Goal: Task Accomplishment & Management: Use online tool/utility

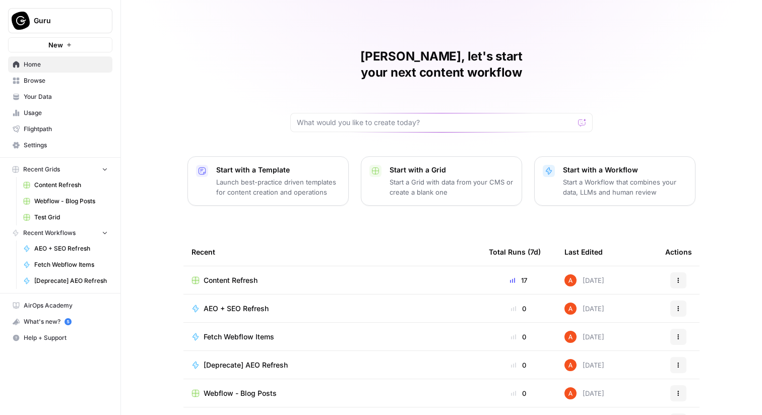
click at [74, 10] on button "Guru" at bounding box center [60, 20] width 104 height 25
type input "ice"
click at [66, 72] on span "Ice Travel Group" at bounding box center [97, 76] width 133 height 10
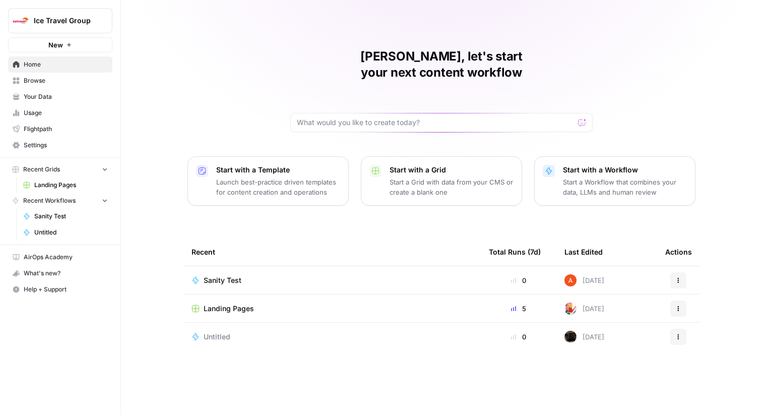
click at [238, 303] on span "Landing Pages" at bounding box center [228, 308] width 50 height 10
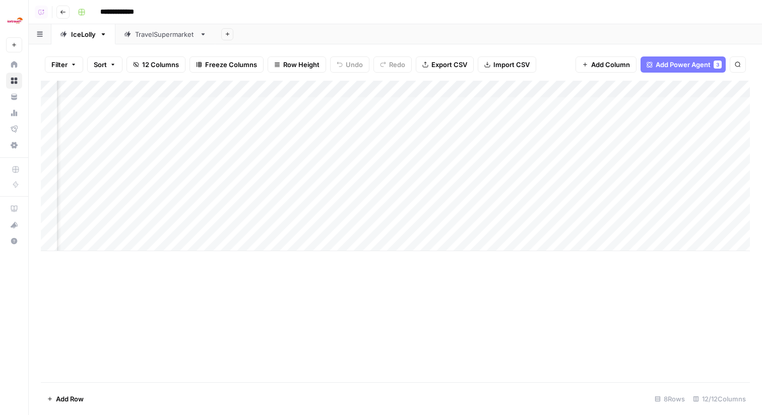
scroll to position [0, 89]
click at [170, 97] on div "Add Column" at bounding box center [395, 166] width 709 height 170
click at [270, 17] on div "**********" at bounding box center [413, 12] width 678 height 16
click at [115, 86] on div "Add Column" at bounding box center [395, 166] width 709 height 170
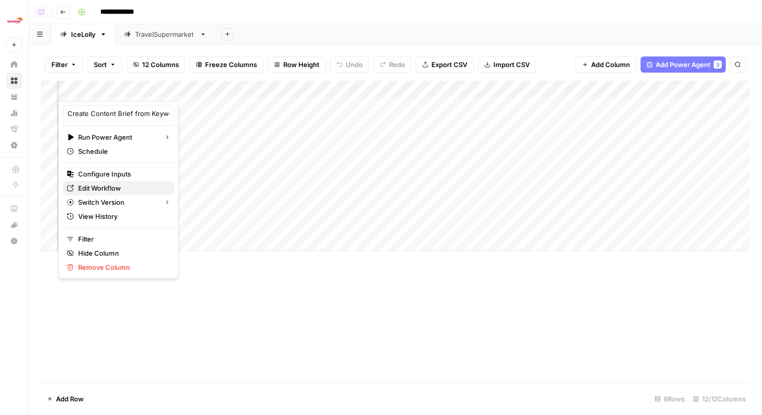
click at [125, 184] on span "Edit Workflow" at bounding box center [122, 188] width 88 height 10
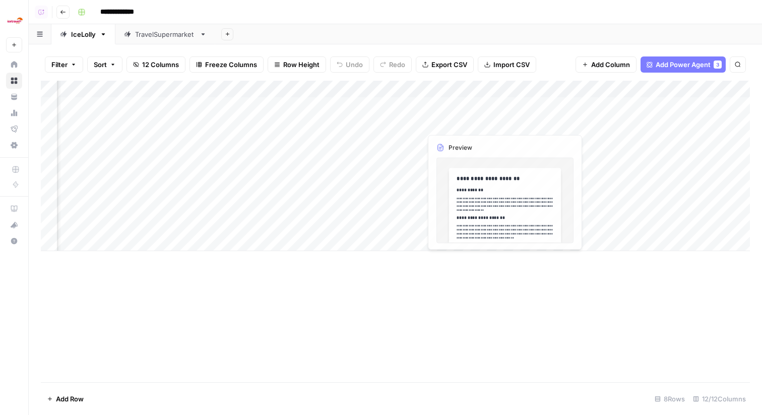
scroll to position [0, 452]
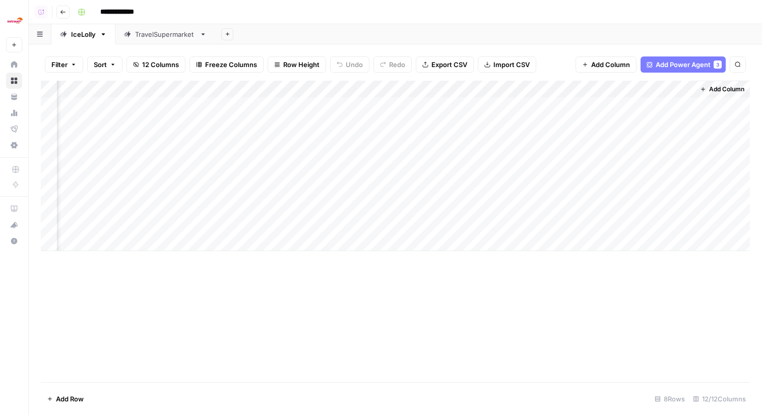
click at [557, 82] on div "Add Column" at bounding box center [395, 166] width 709 height 170
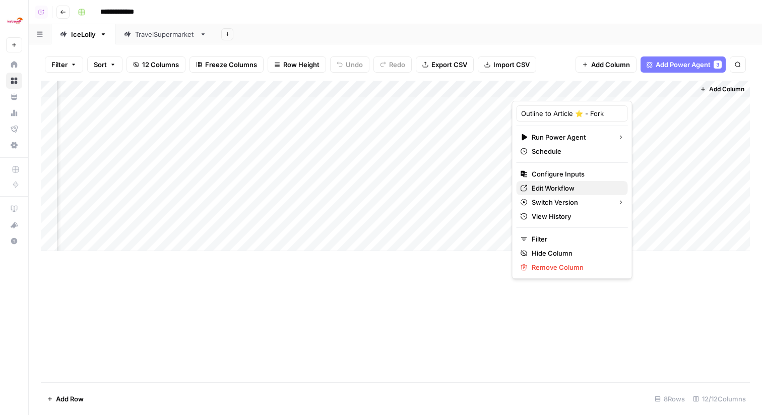
click at [548, 181] on link "Edit Workflow" at bounding box center [571, 188] width 111 height 14
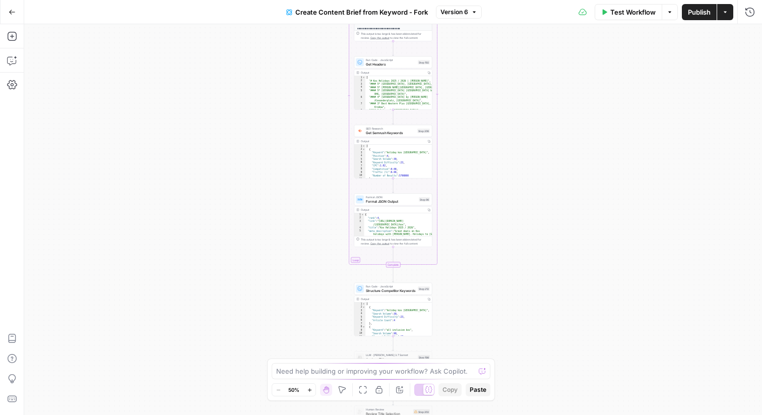
click at [474, 6] on button "Version 6" at bounding box center [459, 12] width 46 height 13
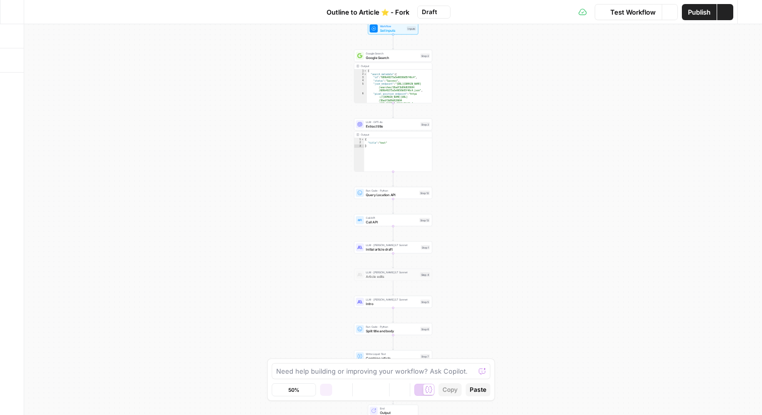
click at [466, 13] on div "Test Workflow Options Publish Actions Run History" at bounding box center [605, 12] width 311 height 24
click at [437, 12] on button "Draft" at bounding box center [433, 12] width 33 height 13
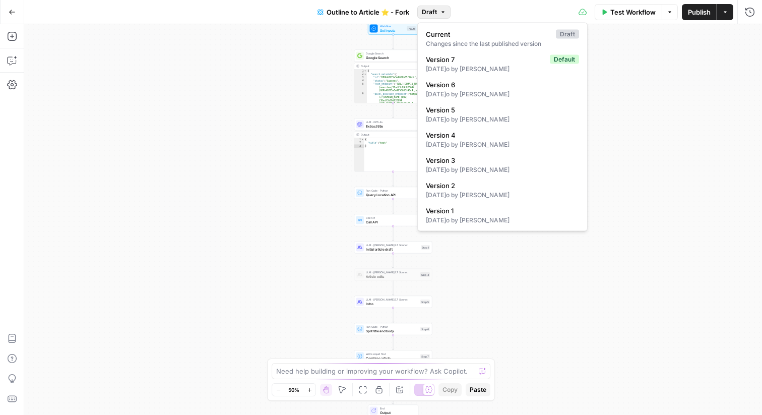
click at [300, 92] on div "Workflow Set Inputs Inputs Google Search Google Search Step 2 Copy step Delete …" at bounding box center [392, 219] width 737 height 390
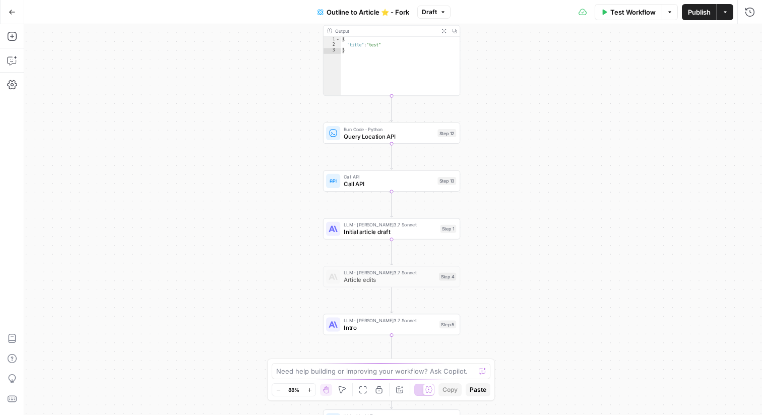
click at [362, 140] on span "Query Location API" at bounding box center [389, 135] width 90 height 9
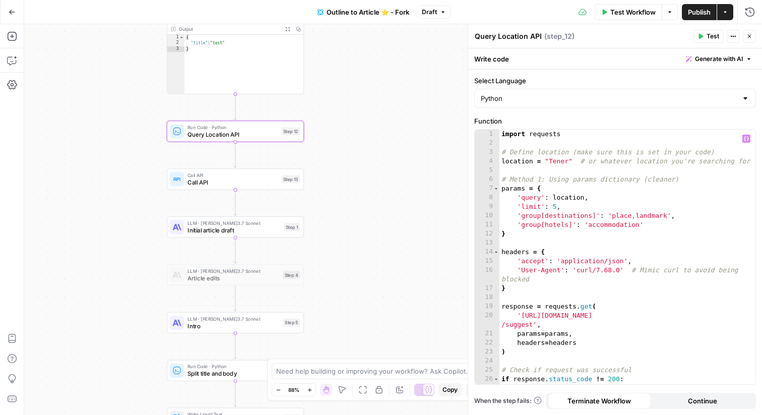
click at [543, 154] on div "import requests # Define location (make sure this is set in your code) location…" at bounding box center [627, 270] width 256 height 282
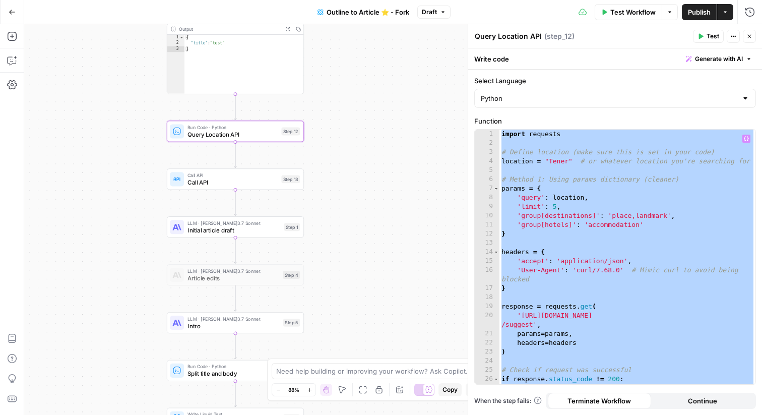
paste textarea
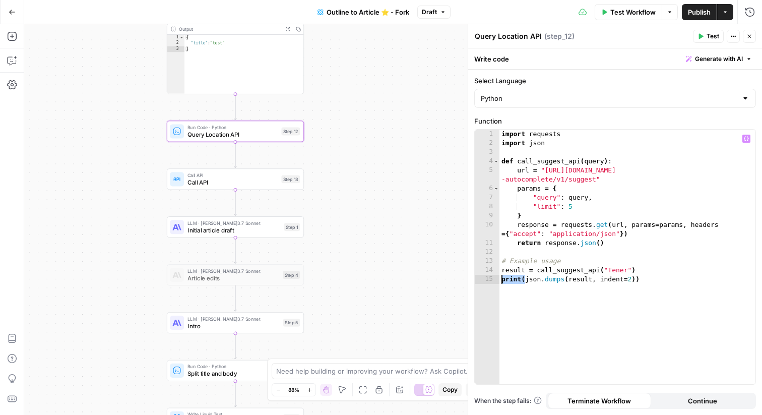
drag, startPoint x: 526, startPoint y: 276, endPoint x: 473, endPoint y: 277, distance: 52.4
click at [474, 277] on div "**********" at bounding box center [615, 256] width 282 height 255
type textarea "**********"
click at [704, 40] on button "Test" at bounding box center [708, 36] width 31 height 13
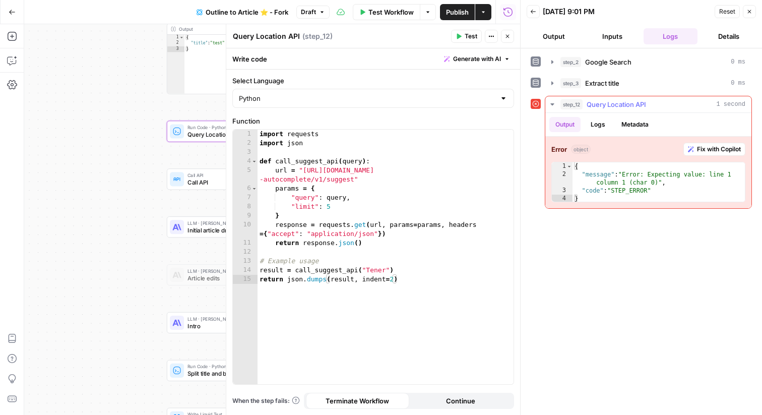
type textarea "**********"
drag, startPoint x: 658, startPoint y: 183, endPoint x: 625, endPoint y: 175, distance: 33.7
click at [625, 175] on div "{ "message" : "Error: Expecting value: line 1 column 1 (char 0)" , "code" : "ST…" at bounding box center [658, 190] width 172 height 56
click at [381, 166] on div "import requests import json def call_suggest_api ( query ) : url = "https://api…" at bounding box center [385, 265] width 256 height 272
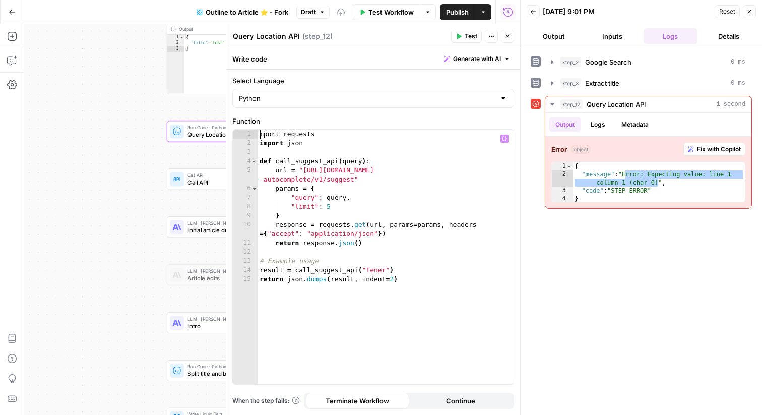
scroll to position [0, 1]
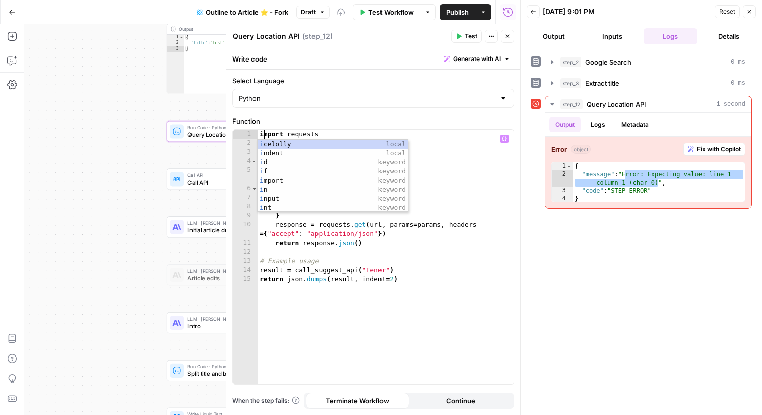
click at [456, 260] on div "import requests import json def call_suggest_api ( query ) : url = "https://api…" at bounding box center [385, 265] width 256 height 272
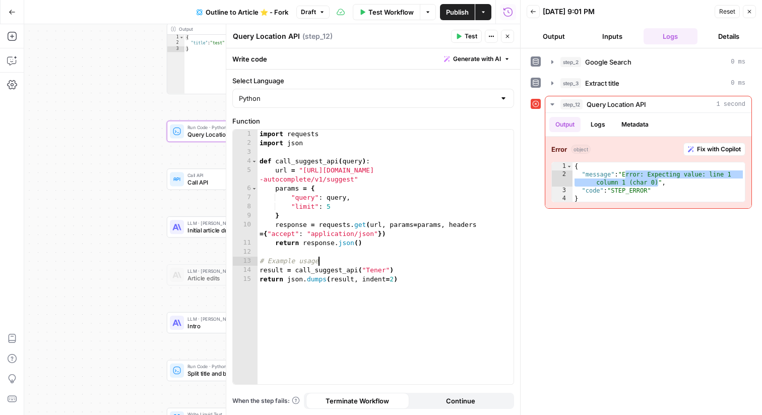
click at [468, 33] on span "Test" at bounding box center [470, 36] width 13 height 9
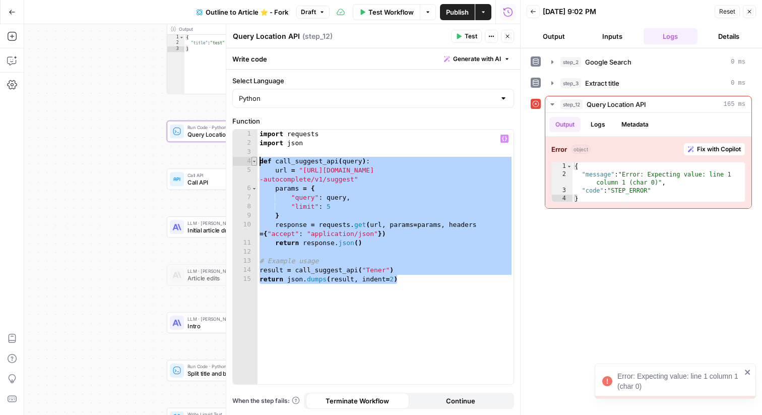
drag, startPoint x: 408, startPoint y: 283, endPoint x: 254, endPoint y: 164, distance: 194.7
click at [254, 164] on div "**********" at bounding box center [373, 256] width 281 height 254
type textarea "**********"
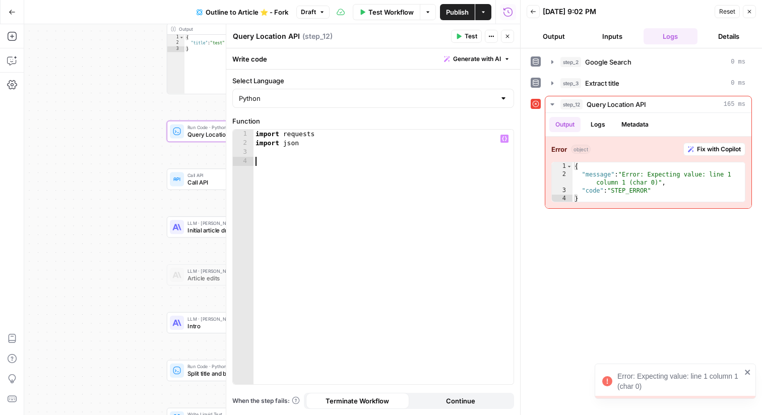
scroll to position [0, 0]
type textarea "**********"
click at [470, 37] on span "Test" at bounding box center [470, 36] width 13 height 9
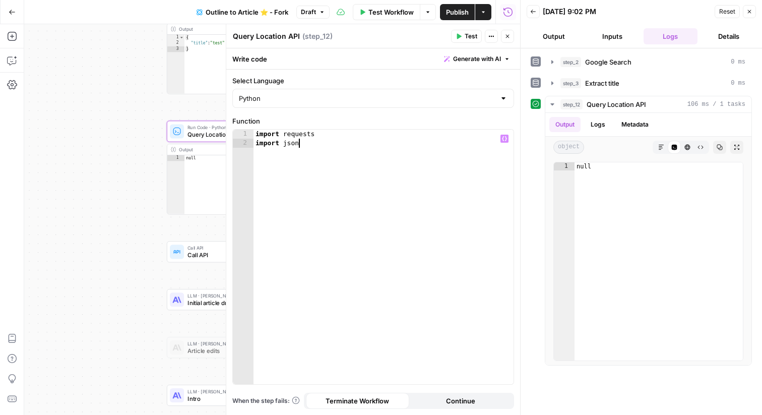
click at [391, 186] on div "import requests import json" at bounding box center [383, 265] width 260 height 272
paste textarea "**********"
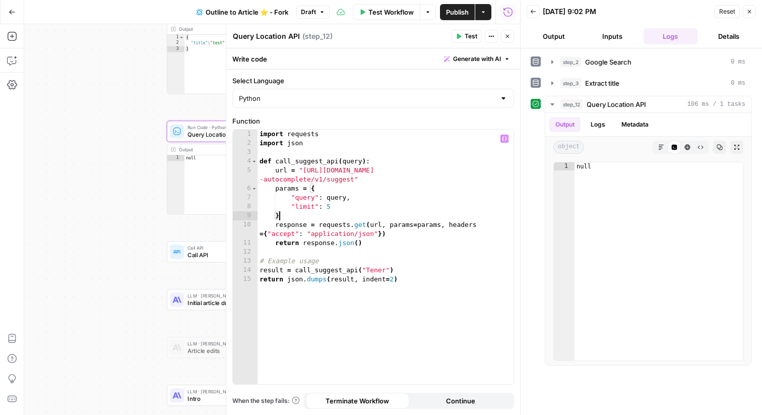
click at [352, 216] on div "import requests import json def call_suggest_api ( query ) : url = "https://api…" at bounding box center [385, 265] width 256 height 272
type textarea "*"
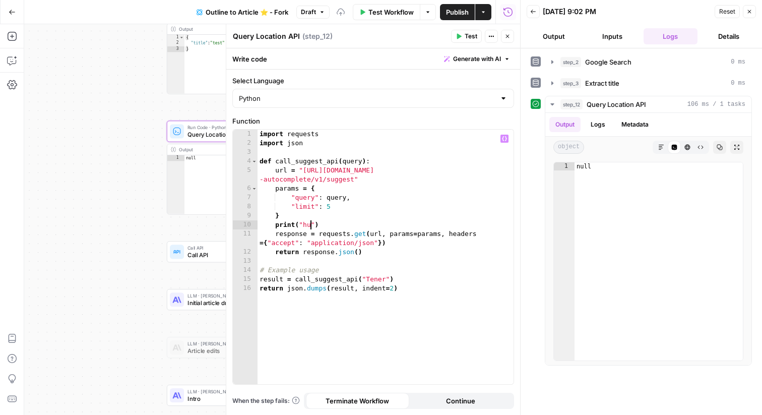
scroll to position [0, 4]
click at [470, 41] on button "Test" at bounding box center [466, 36] width 31 height 13
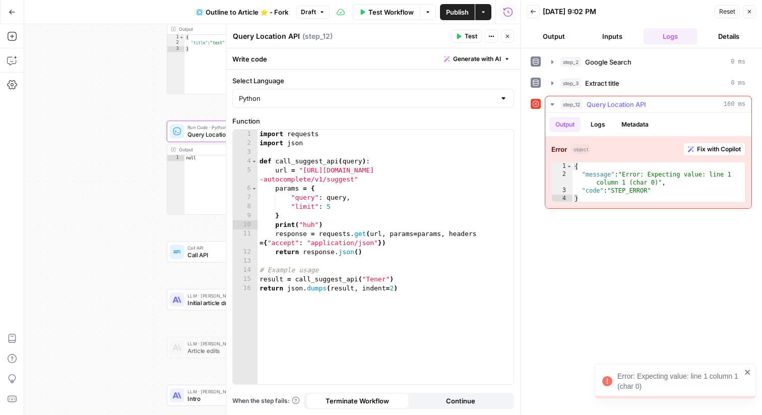
click at [591, 123] on button "Logs" at bounding box center [597, 124] width 27 height 15
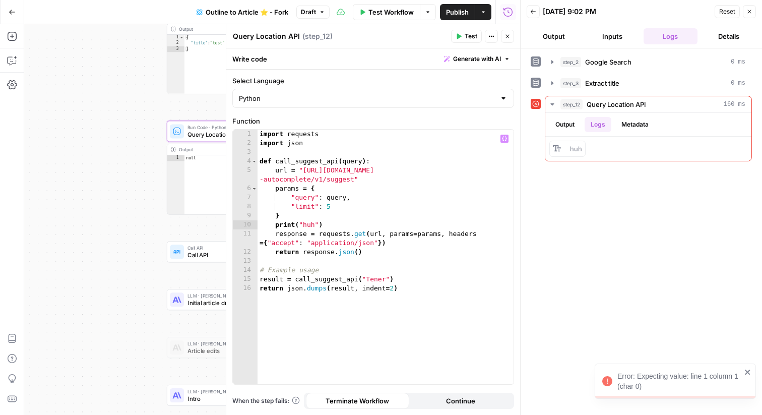
type textarea "**********"
drag, startPoint x: 328, startPoint y: 224, endPoint x: 276, endPoint y: 227, distance: 52.9
click at [276, 227] on div "import requests import json def call_suggest_api ( query ) : url = "https://api…" at bounding box center [385, 265] width 256 height 272
type textarea "*"
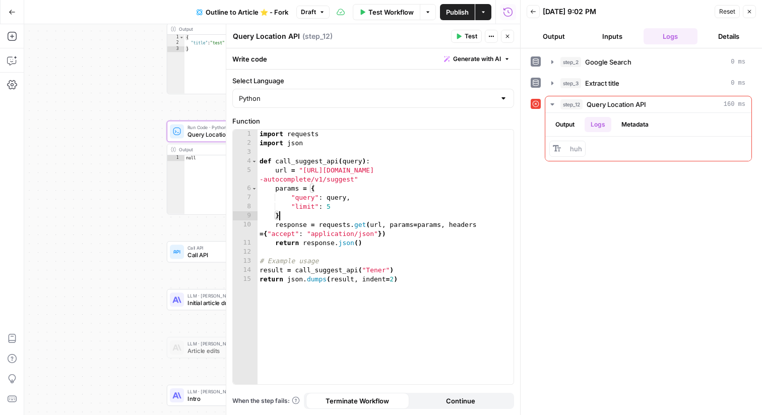
click at [467, 36] on span "Test" at bounding box center [470, 36] width 13 height 9
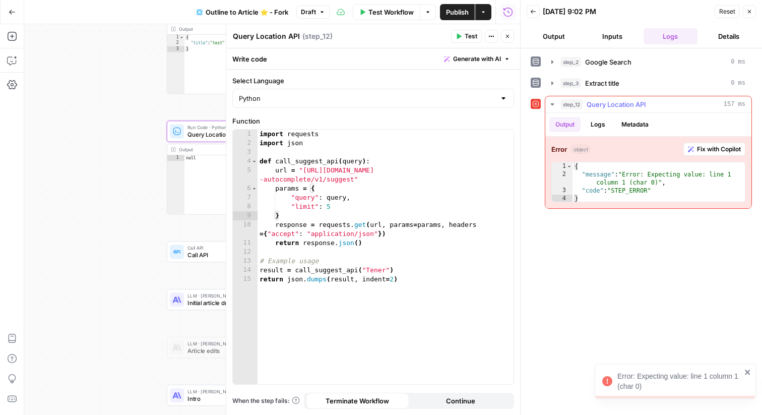
type textarea "**********"
drag, startPoint x: 624, startPoint y: 174, endPoint x: 657, endPoint y: 179, distance: 33.6
click at [657, 179] on div "{ "message" : "Error: Expecting value: line 1 column 1 (char 0)" , "code" : "ST…" at bounding box center [658, 190] width 172 height 56
click at [420, 212] on div "import requests import json def call_suggest_api ( query ) : url = "https://api…" at bounding box center [385, 265] width 256 height 272
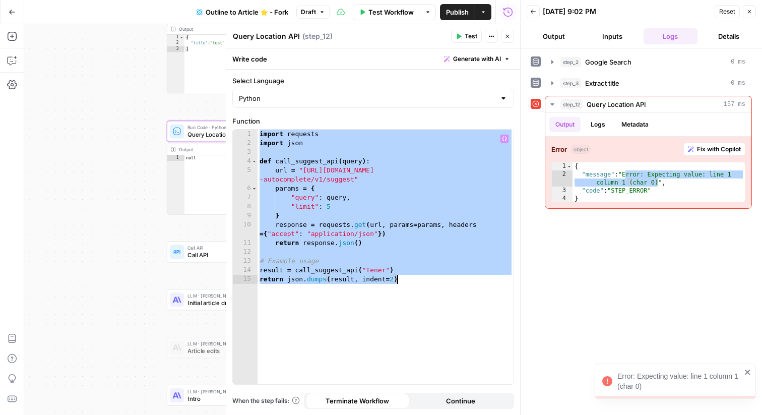
paste textarea
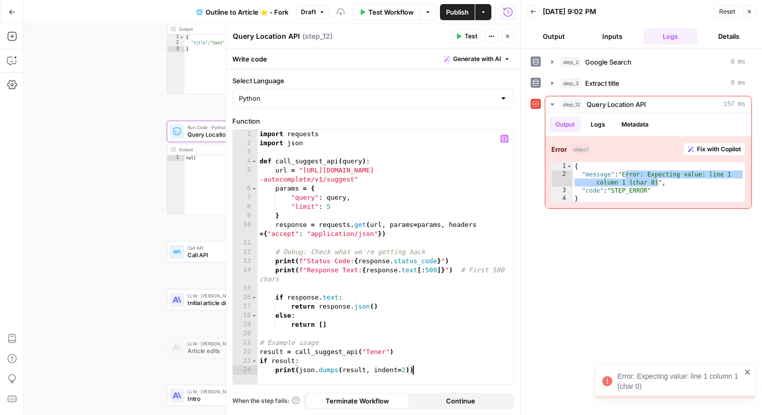
click at [285, 372] on div "import requests import json def call_suggest_api ( query ) : url = "https://api…" at bounding box center [385, 265] width 256 height 272
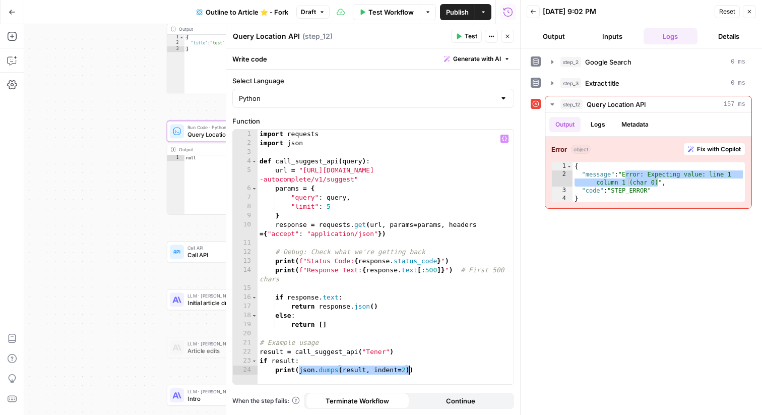
drag, startPoint x: 299, startPoint y: 372, endPoint x: 408, endPoint y: 368, distance: 109.9
click at [408, 368] on div "import requests import json def call_suggest_api ( query ) : url = "https://api…" at bounding box center [385, 265] width 256 height 272
drag, startPoint x: 381, startPoint y: 370, endPoint x: 275, endPoint y: 371, distance: 106.8
click at [275, 371] on div "import requests import json def call_suggest_api ( query ) : url = "https://api…" at bounding box center [385, 265] width 256 height 272
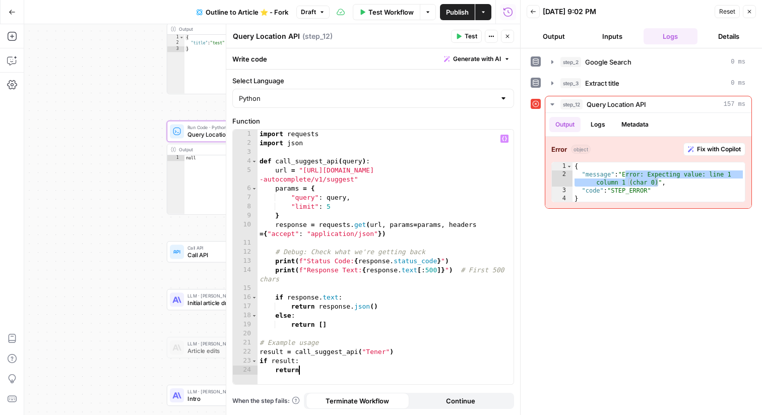
paste textarea "**********"
click at [461, 37] on button "Test" at bounding box center [466, 36] width 31 height 13
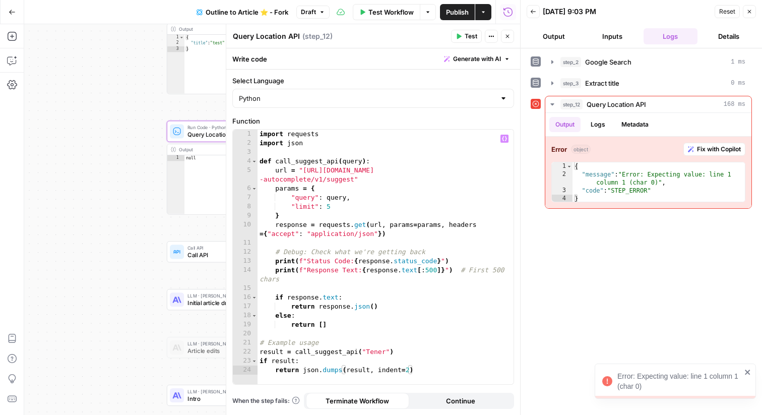
click at [345, 369] on div "import requests import json def call_suggest_api ( query ) : url = "https://api…" at bounding box center [385, 265] width 256 height 272
drag, startPoint x: 303, startPoint y: 371, endPoint x: 396, endPoint y: 370, distance: 93.2
click at [396, 370] on div "import requests import json def call_suggest_api ( query ) : url = "https://api…" at bounding box center [385, 265] width 256 height 272
paste textarea "****"
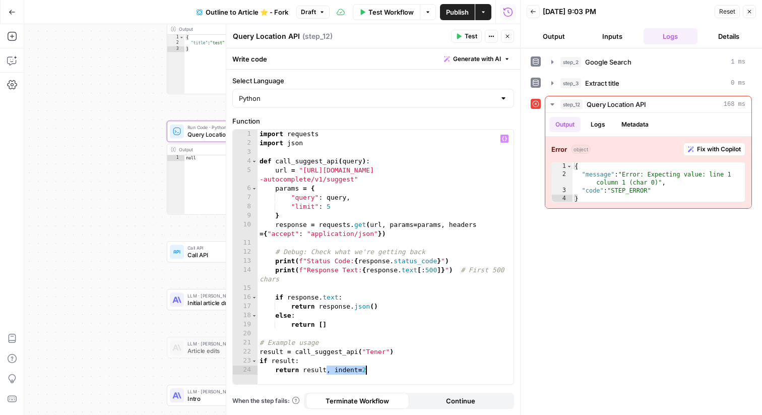
drag, startPoint x: 325, startPoint y: 368, endPoint x: 394, endPoint y: 368, distance: 69.0
click at [394, 368] on div "import requests import json def call_suggest_api ( query ) : url = "https://api…" at bounding box center [385, 265] width 256 height 272
type textarea "**********"
click at [456, 33] on button "Test" at bounding box center [466, 36] width 31 height 13
click at [352, 367] on div "import requests import json def call_suggest_api ( query ) : url = "https://api…" at bounding box center [385, 265] width 256 height 272
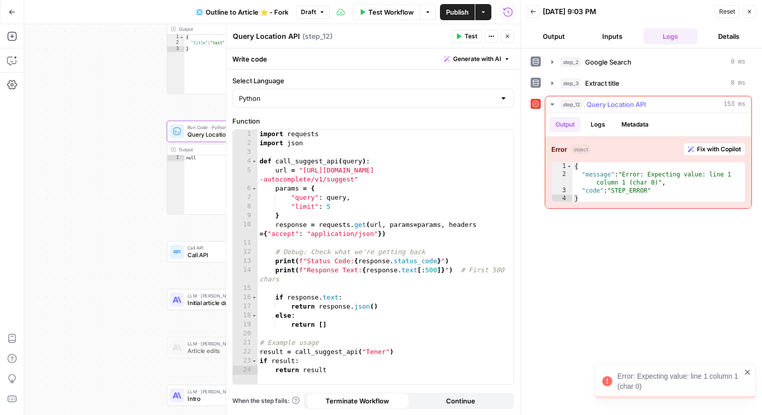
click at [601, 117] on button "Logs" at bounding box center [597, 124] width 27 height 15
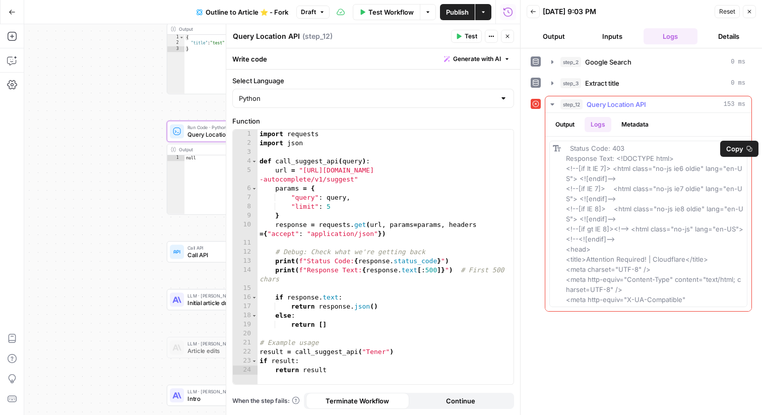
click at [733, 148] on span "Copy" at bounding box center [734, 149] width 17 height 10
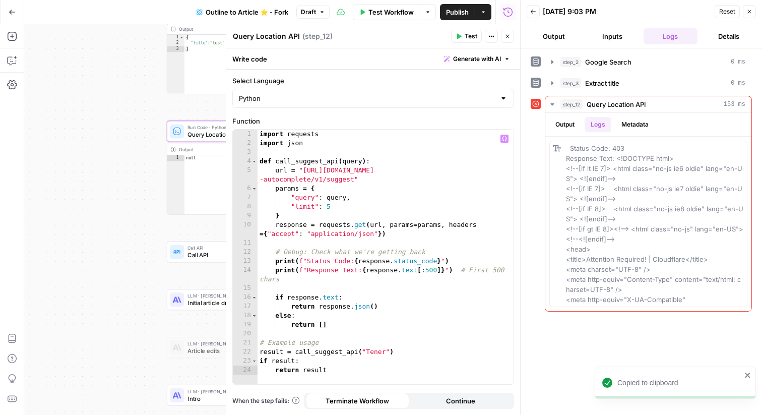
click at [391, 337] on div "import requests import json def call_suggest_api ( query ) : url = "https://api…" at bounding box center [385, 265] width 256 height 272
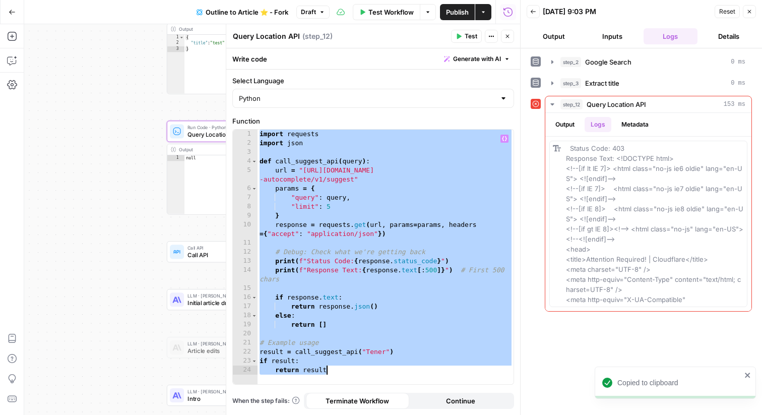
paste textarea "********"
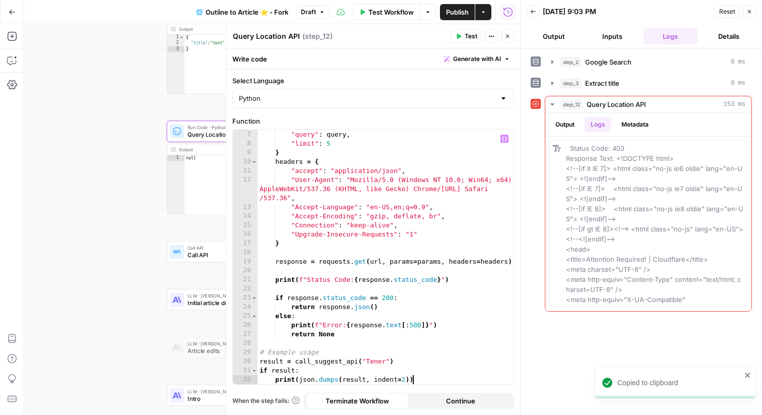
scroll to position [63, 0]
click at [357, 377] on div "params = { "query" : query , "limit" : 5 } headers = { "accept" : "application/…" at bounding box center [385, 257] width 256 height 272
drag, startPoint x: 400, startPoint y: 383, endPoint x: 276, endPoint y: 381, distance: 124.4
click at [276, 381] on div "params = { "query" : query , "limit" : 5 } headers = { "accept" : "application/…" at bounding box center [385, 257] width 256 height 272
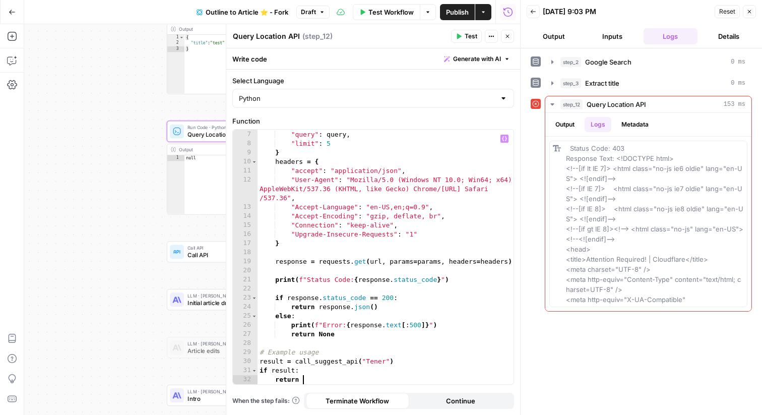
paste textarea "*******"
paste textarea "******"
type textarea "**********"
click at [456, 35] on icon "button" at bounding box center [458, 36] width 6 height 6
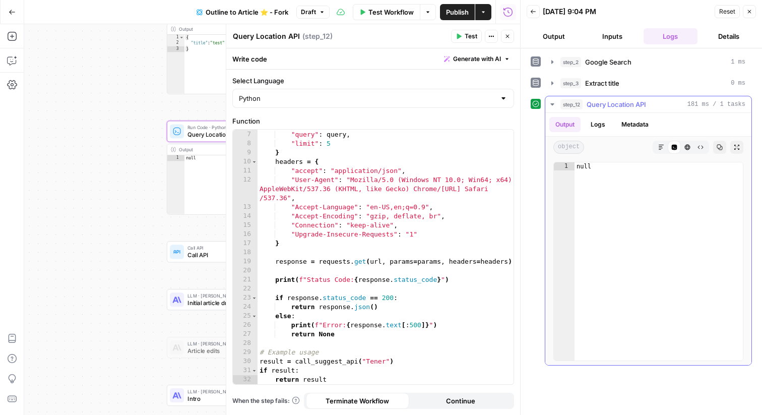
click at [590, 126] on button "Logs" at bounding box center [597, 124] width 27 height 15
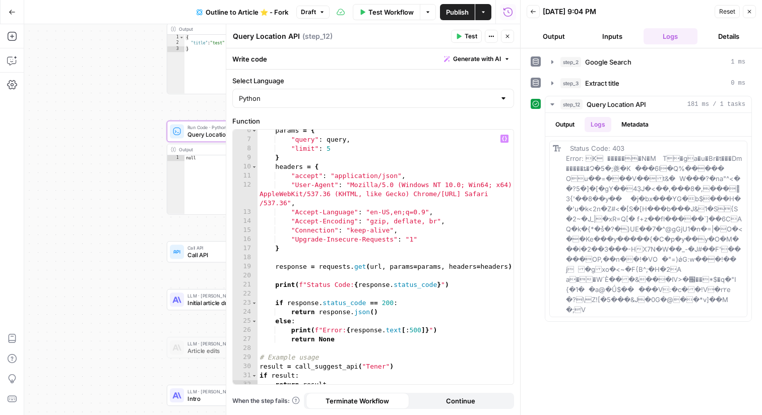
scroll to position [0, 0]
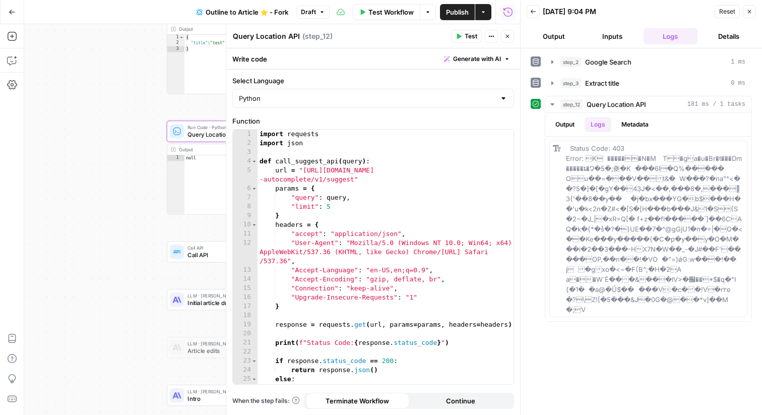
click at [751, 11] on button "Close" at bounding box center [748, 11] width 13 height 13
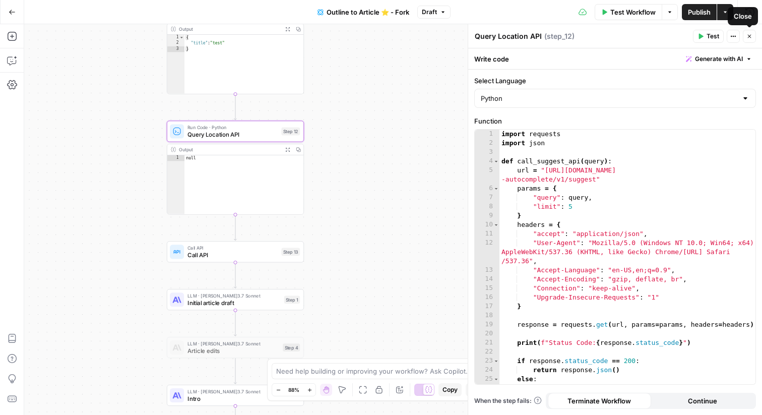
click at [750, 36] on icon "button" at bounding box center [749, 36] width 6 height 6
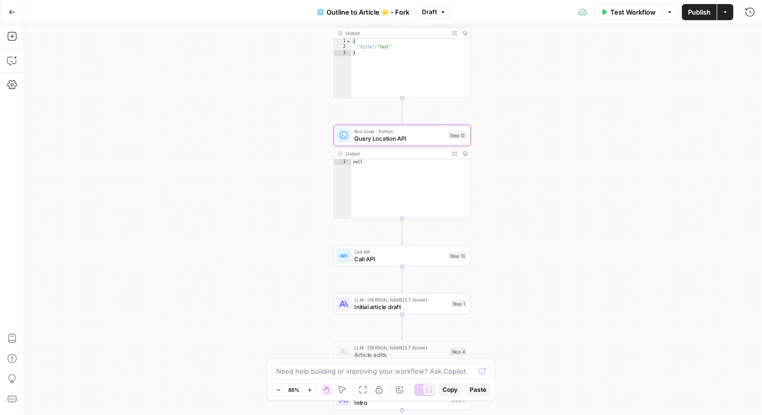
click at [386, 121] on div at bounding box center [386, 119] width 11 height 6
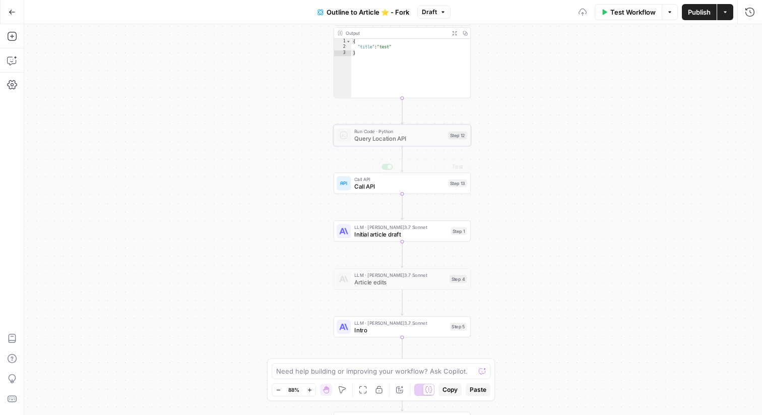
click at [384, 195] on div "Workflow Set Inputs Inputs Google Search Google Search Step 2 Output Expand Out…" at bounding box center [392, 219] width 737 height 390
click at [384, 194] on div "Workflow Set Inputs Inputs Google Search Google Search Step 2 Output Expand Out…" at bounding box center [392, 219] width 737 height 390
click at [417, 186] on span "Call API" at bounding box center [399, 186] width 90 height 9
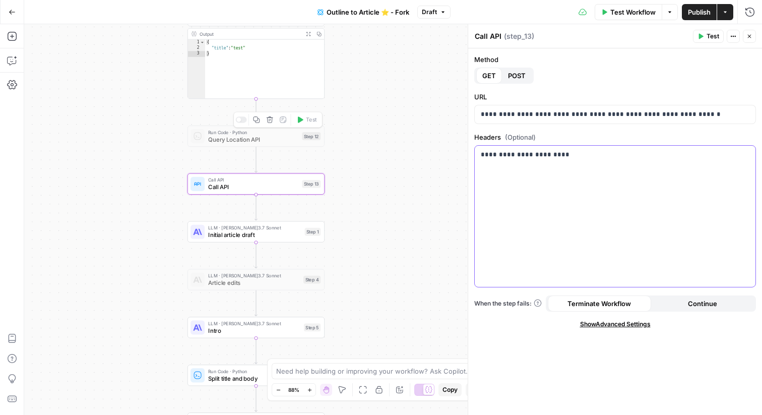
click at [536, 165] on div "**********" at bounding box center [614, 216] width 281 height 141
click at [523, 345] on div "**********" at bounding box center [615, 231] width 294 height 366
click at [586, 113] on p "**********" at bounding box center [615, 114] width 268 height 10
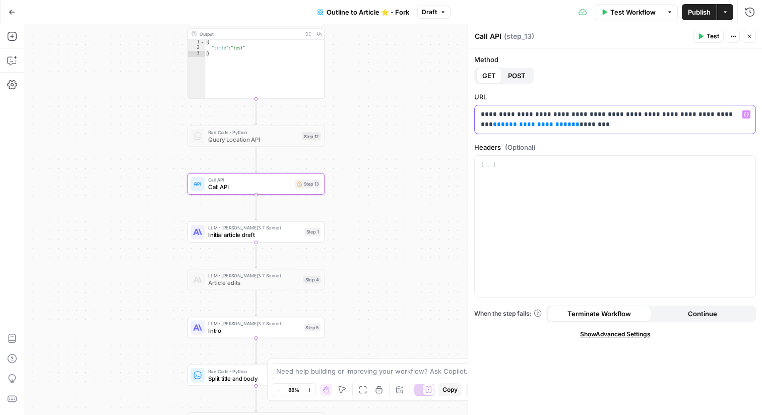
drag, startPoint x: 552, startPoint y: 127, endPoint x: 470, endPoint y: 123, distance: 82.2
click at [470, 123] on div "**********" at bounding box center [614, 219] width 294 height 390
click at [590, 199] on div at bounding box center [614, 226] width 281 height 141
click at [702, 32] on button "Test" at bounding box center [708, 36] width 31 height 13
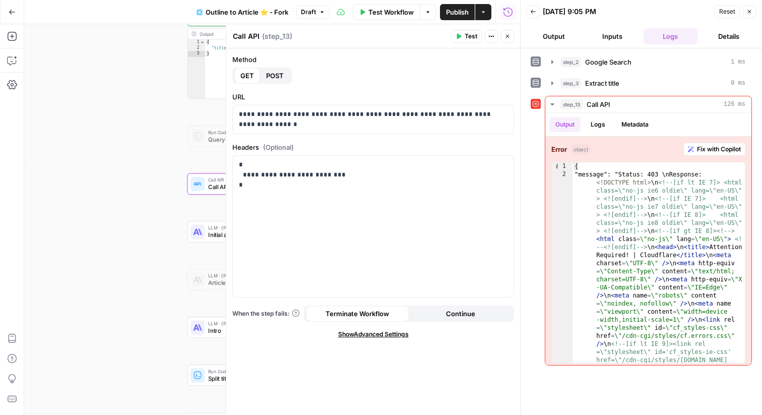
click at [342, 150] on label "Headers (Optional)" at bounding box center [373, 147] width 282 height 10
click at [349, 170] on p "**********" at bounding box center [373, 175] width 268 height 30
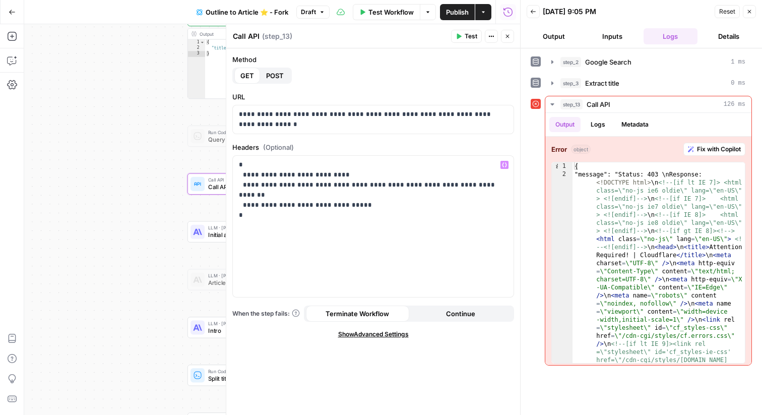
click at [462, 36] on button "Test" at bounding box center [466, 36] width 31 height 13
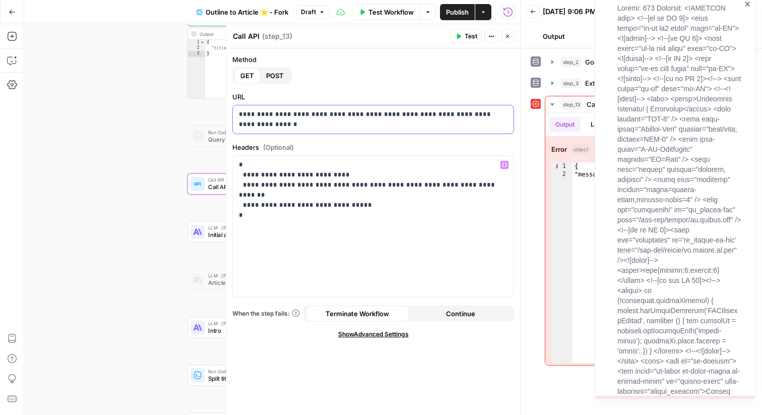
click at [415, 117] on p "**********" at bounding box center [373, 119] width 268 height 20
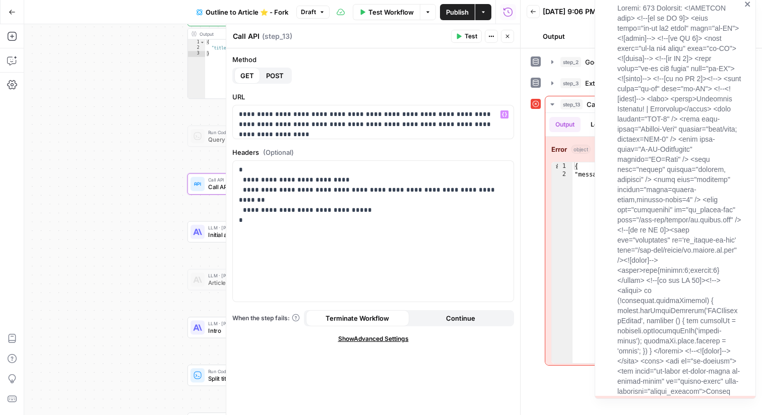
click at [460, 35] on icon "button" at bounding box center [458, 36] width 6 height 6
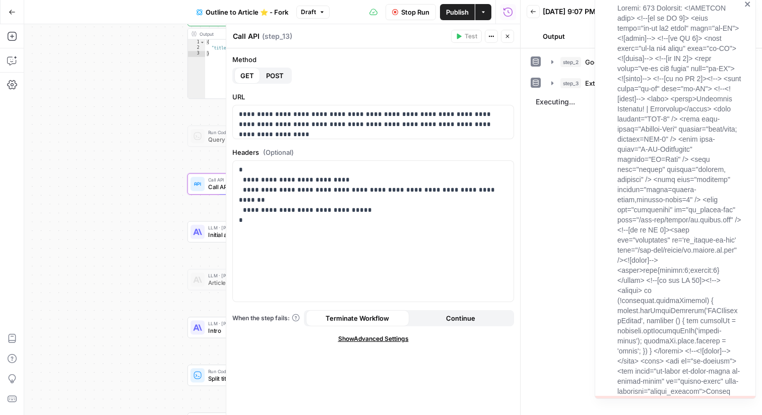
click at [749, 3] on div at bounding box center [674, 196] width 161 height 403
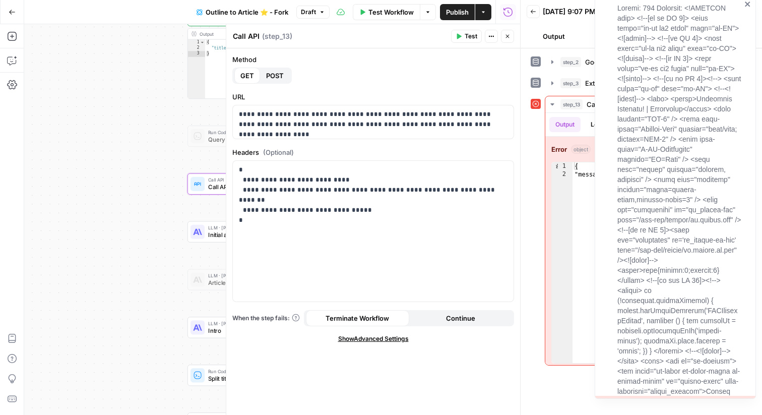
click at [746, 5] on icon "close" at bounding box center [746, 4] width 5 height 5
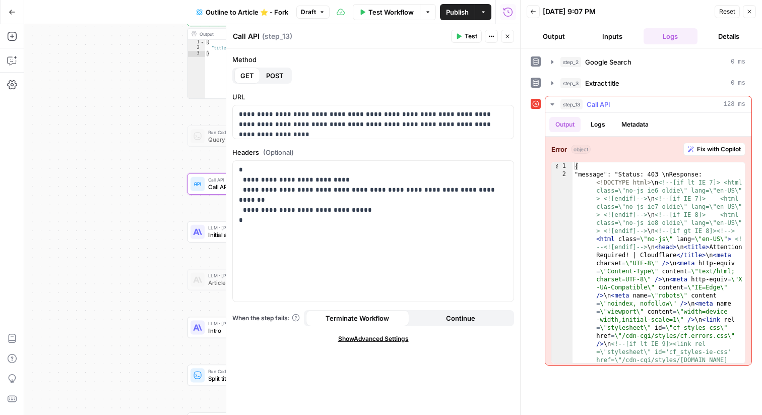
click at [697, 151] on span "Fix with Copilot" at bounding box center [719, 149] width 44 height 9
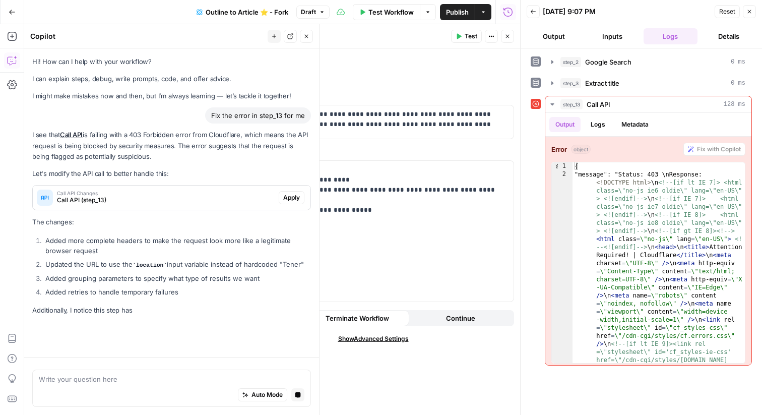
click at [285, 200] on span "Apply" at bounding box center [291, 197] width 17 height 9
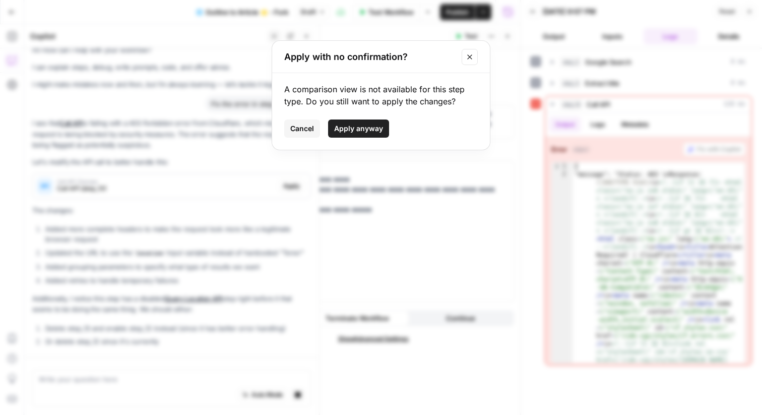
click at [346, 126] on span "Apply anyway" at bounding box center [358, 128] width 49 height 10
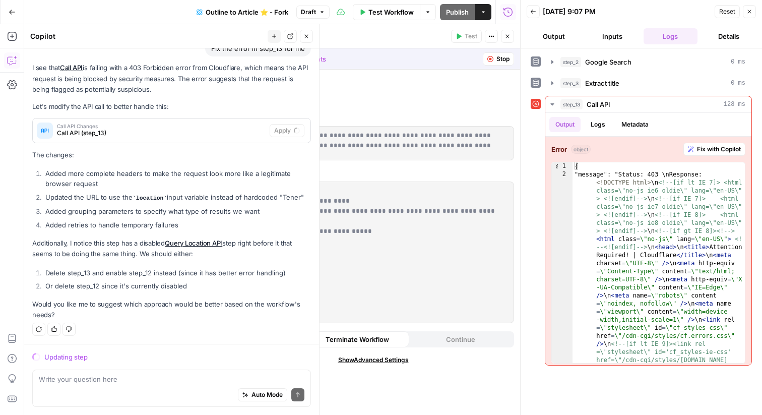
scroll to position [83, 0]
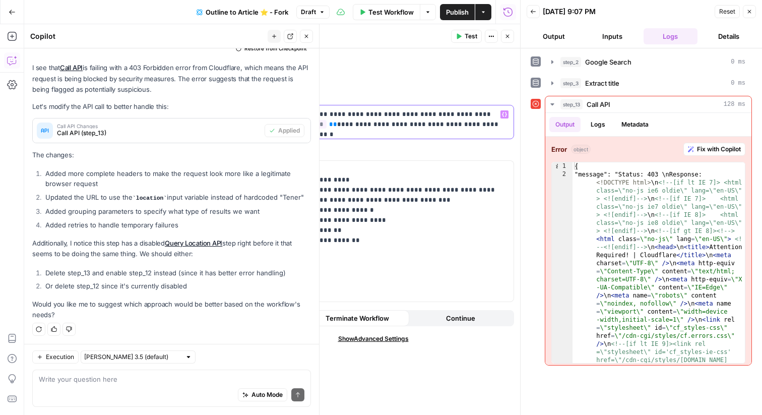
click at [354, 128] on p "**********" at bounding box center [373, 124] width 268 height 30
click at [453, 33] on button "Test" at bounding box center [466, 36] width 31 height 13
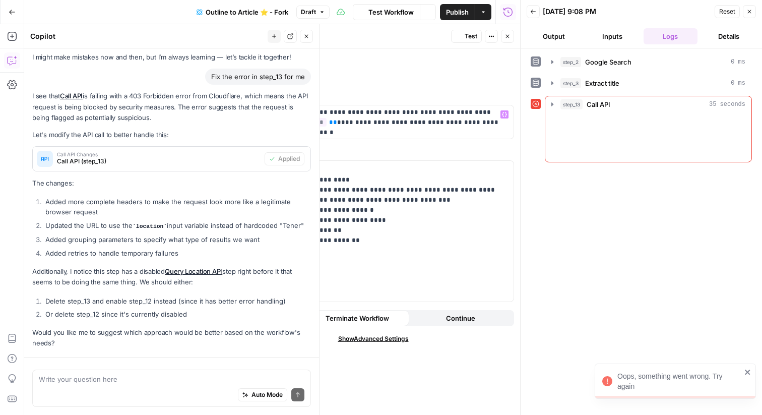
scroll to position [83, 0]
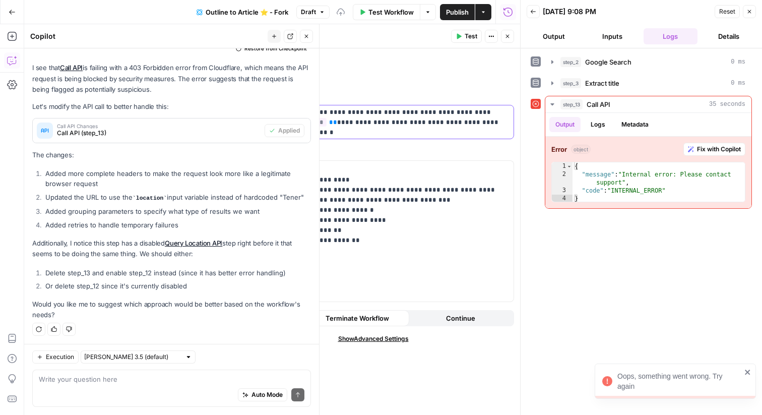
click at [392, 129] on p "**********" at bounding box center [373, 122] width 268 height 30
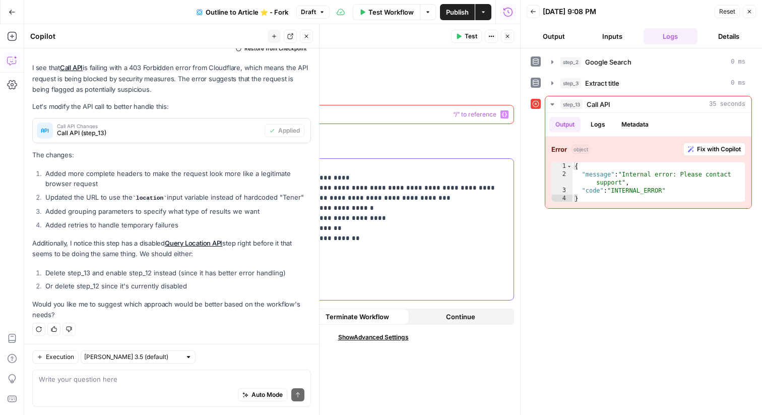
click at [374, 186] on p "**********" at bounding box center [373, 208] width 268 height 91
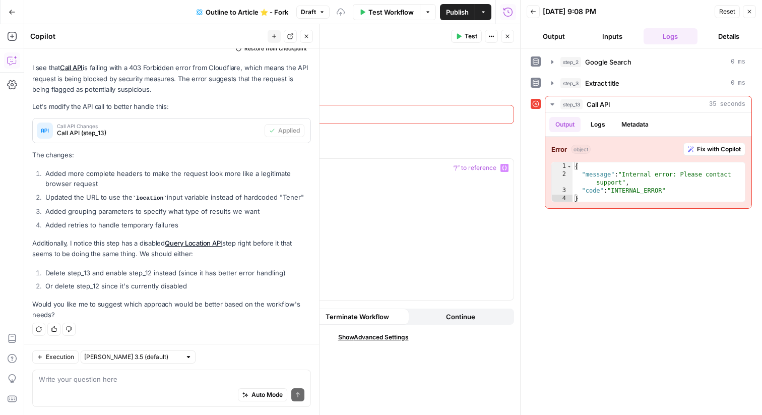
click at [352, 116] on p at bounding box center [373, 114] width 268 height 10
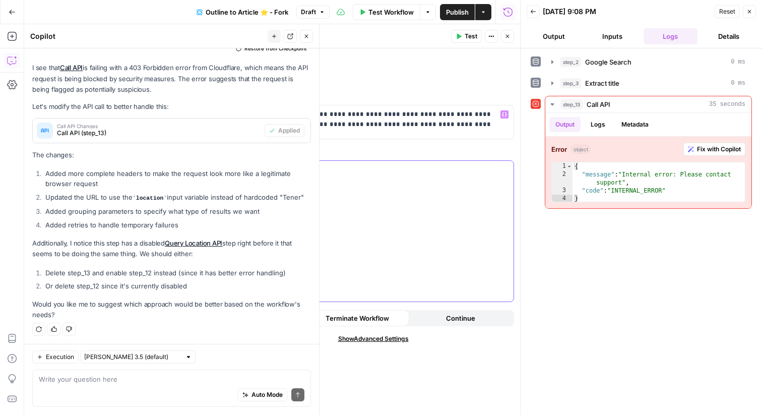
click at [410, 197] on div at bounding box center [373, 231] width 281 height 141
click at [469, 32] on span "Test" at bounding box center [470, 36] width 13 height 9
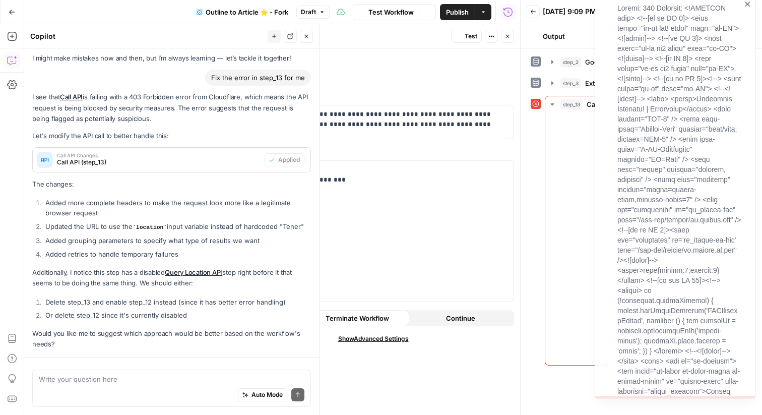
scroll to position [83, 0]
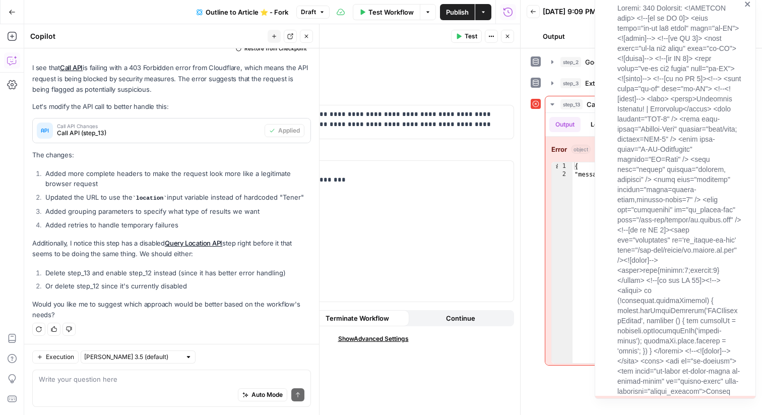
click at [750, 4] on icon "close" at bounding box center [747, 4] width 7 height 8
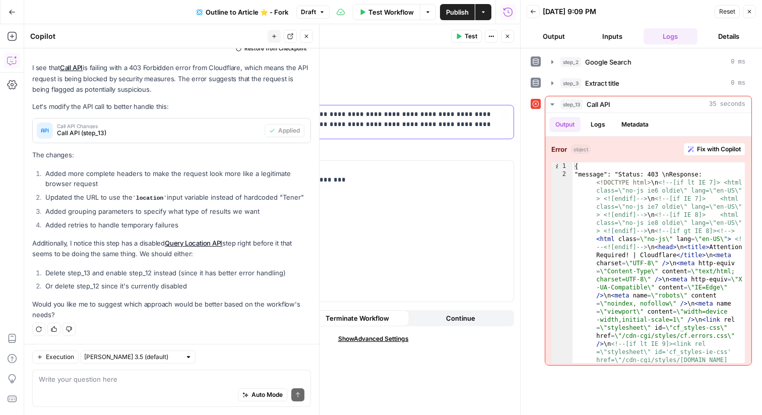
click at [421, 125] on p "**********" at bounding box center [373, 124] width 268 height 30
click at [505, 36] on icon "button" at bounding box center [507, 36] width 6 height 6
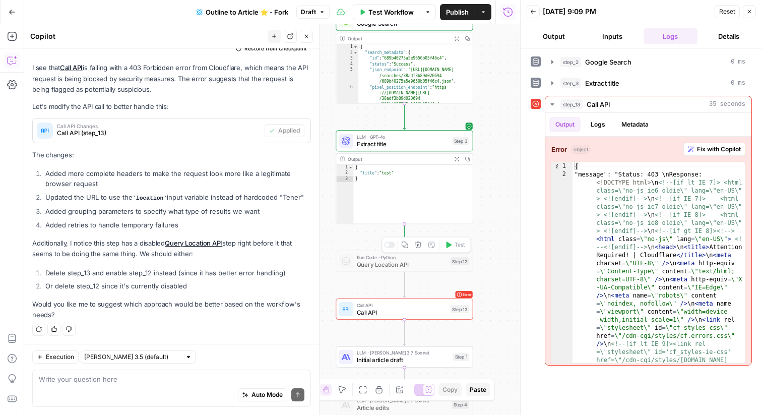
click at [388, 243] on div at bounding box center [387, 244] width 5 height 5
click at [399, 253] on span "Run Code · Python" at bounding box center [402, 256] width 90 height 7
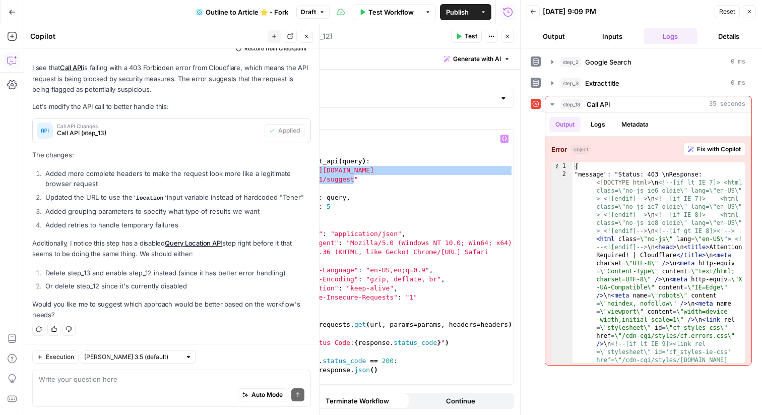
drag, startPoint x: 353, startPoint y: 181, endPoint x: 303, endPoint y: 173, distance: 50.6
click at [303, 173] on div "import requests import json def call_suggest_api ( query ) : url = "https://api…" at bounding box center [385, 265] width 256 height 272
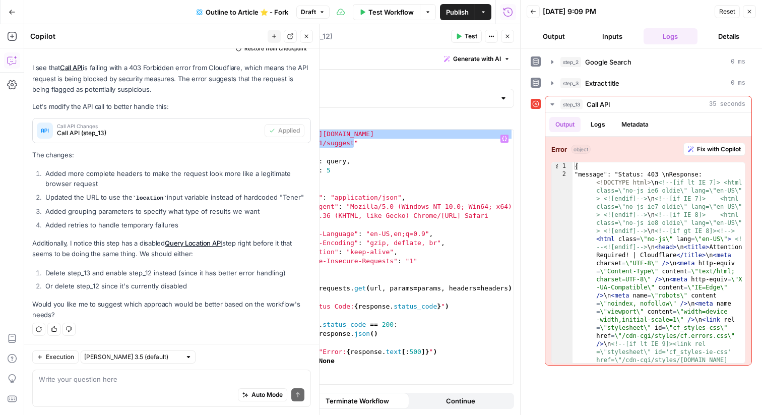
scroll to position [20, 0]
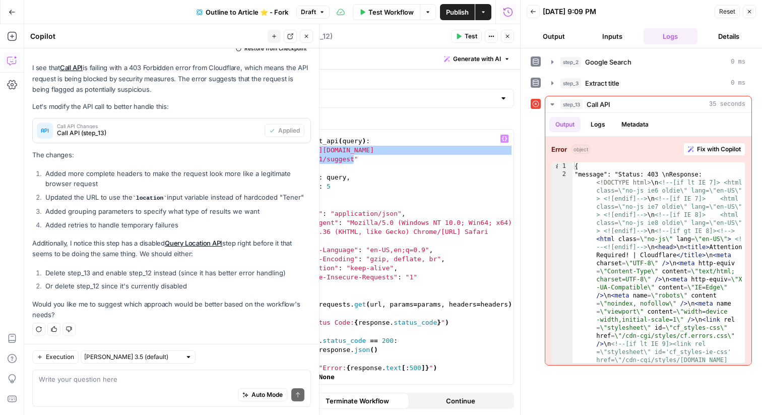
paste textarea "**********"
type textarea "**********"
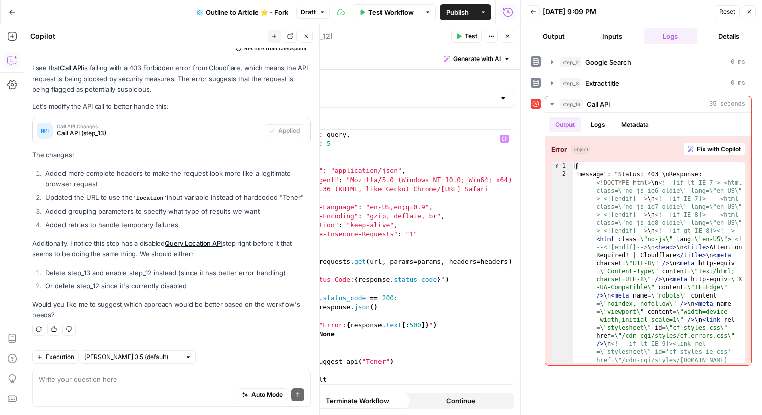
scroll to position [72, 0]
click at [471, 37] on span "Test" at bounding box center [470, 36] width 13 height 9
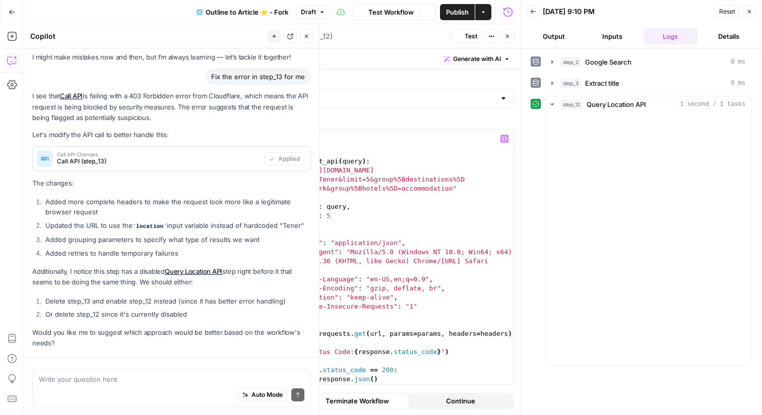
scroll to position [83, 0]
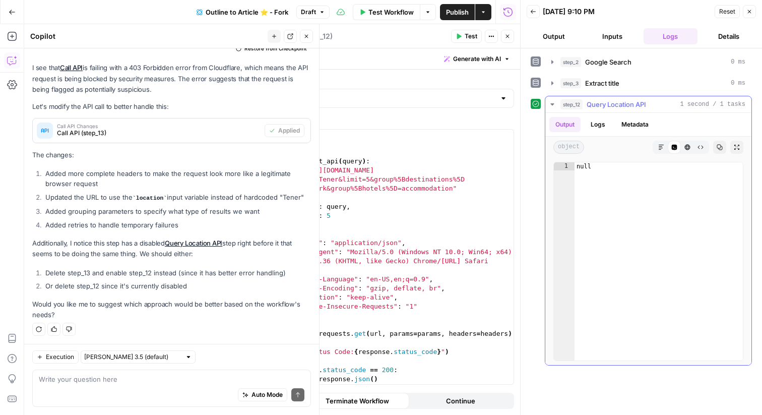
click at [601, 123] on button "Logs" at bounding box center [597, 124] width 27 height 15
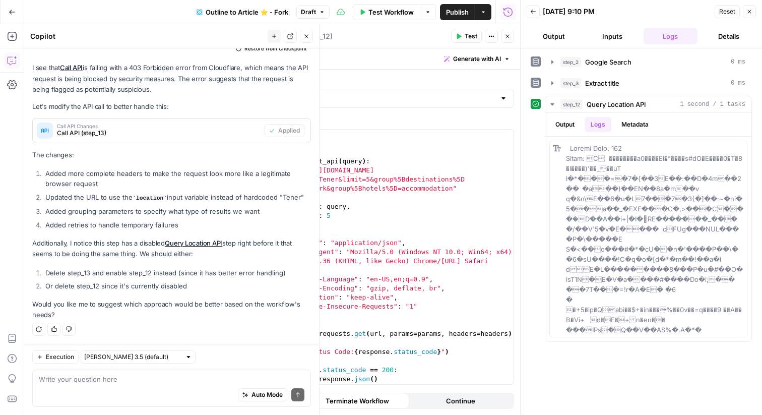
click at [748, 9] on icon "button" at bounding box center [749, 12] width 6 height 6
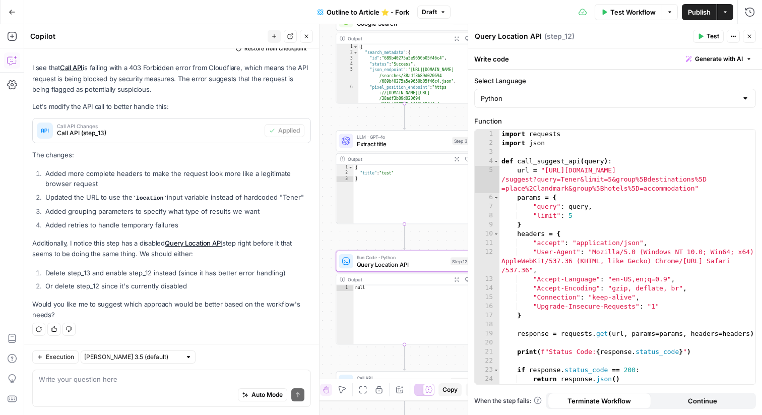
click at [750, 37] on icon "button" at bounding box center [749, 36] width 6 height 6
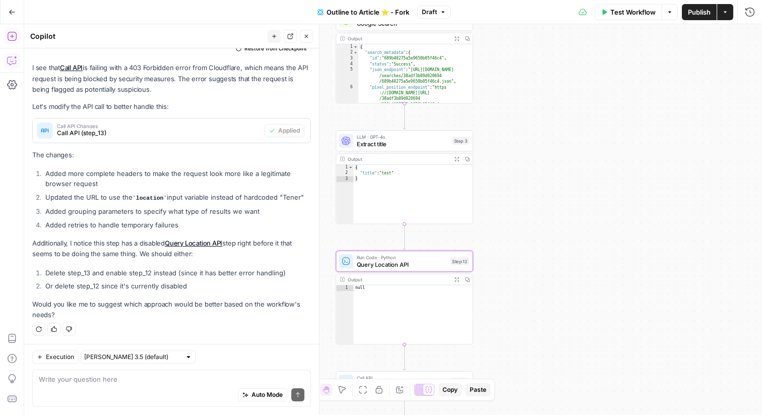
click at [6, 30] on button "Add Steps" at bounding box center [12, 36] width 16 height 16
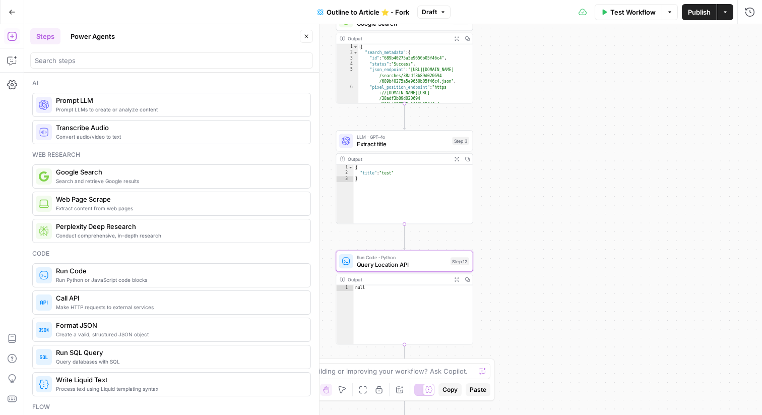
click at [75, 54] on body "Ice Travel Group New Home Browse Your Data Usage Flightpath Settings Recent Gri…" at bounding box center [381, 207] width 762 height 415
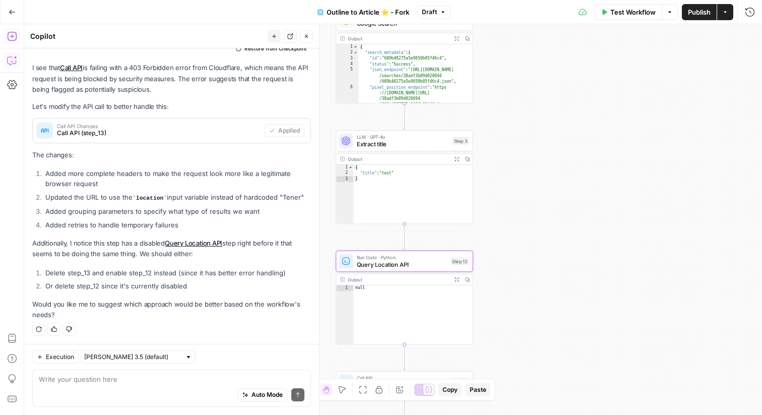
drag, startPoint x: 75, startPoint y: 54, endPoint x: 13, endPoint y: 41, distance: 63.2
click at [13, 35] on icon "button" at bounding box center [12, 36] width 10 height 10
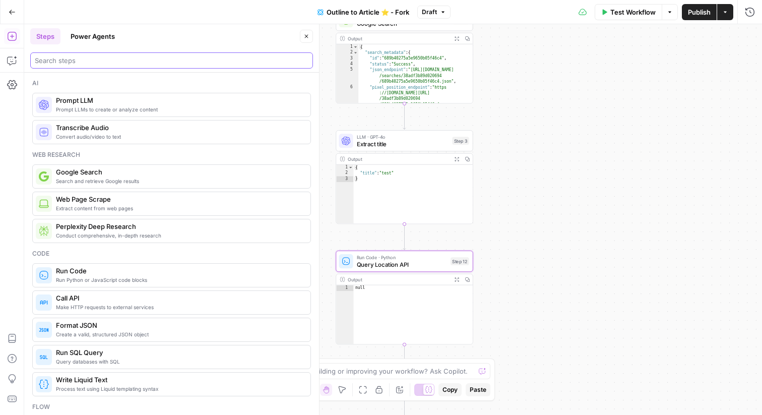
click at [65, 62] on input "search" at bounding box center [172, 60] width 274 height 10
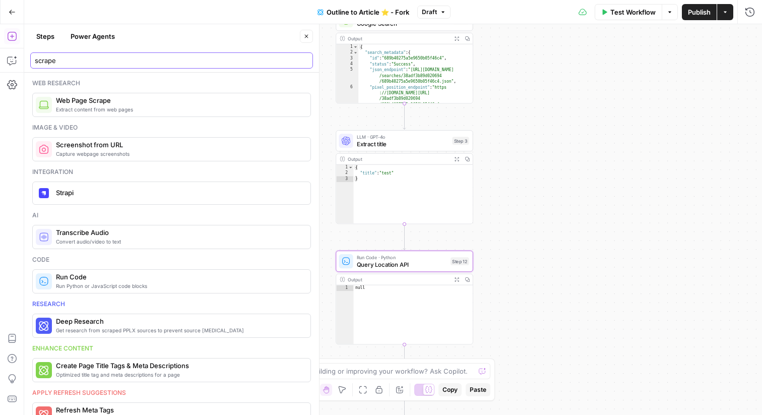
type input "scrape"
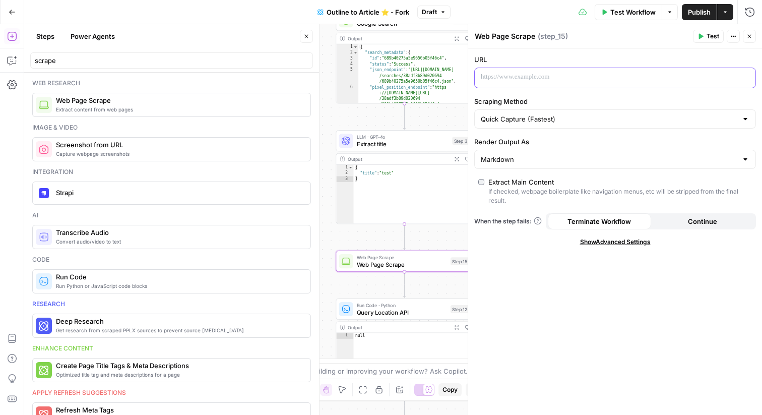
click at [524, 81] on p at bounding box center [607, 77] width 252 height 10
click at [706, 36] on span "Test" at bounding box center [712, 36] width 13 height 9
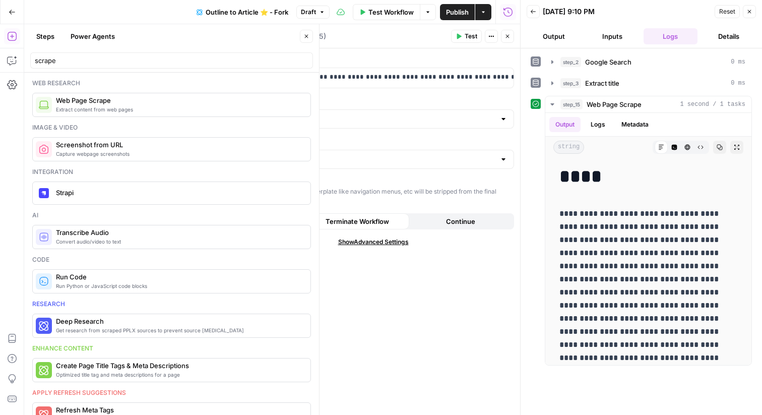
click at [748, 12] on icon "button" at bounding box center [749, 12] width 4 height 4
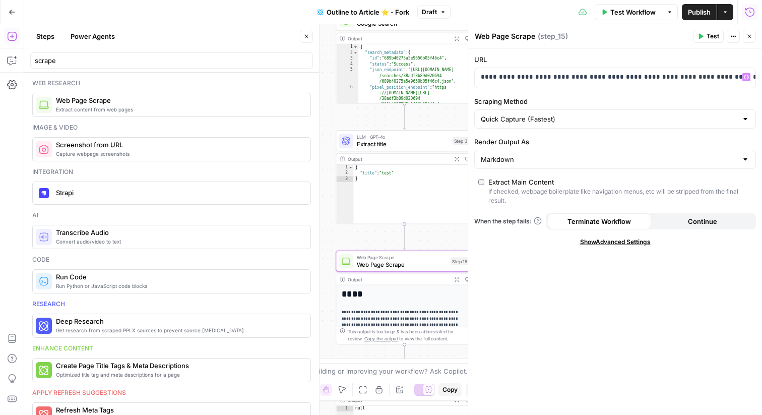
click at [516, 31] on textarea "Web Page Scrape" at bounding box center [504, 36] width 60 height 10
type textarea "Scrape Universal Autocomplete"
click at [753, 37] on button "Close" at bounding box center [748, 36] width 13 height 13
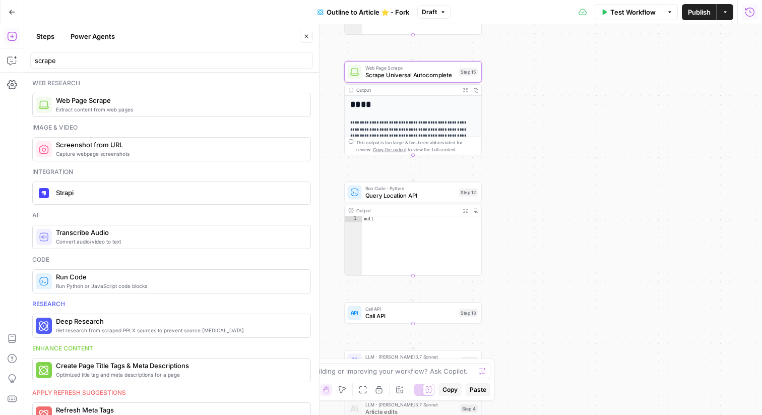
click at [470, 93] on button "Copy" at bounding box center [475, 90] width 11 height 11
click at [475, 91] on icon "button" at bounding box center [475, 90] width 5 height 5
click at [464, 91] on icon "button" at bounding box center [464, 90] width 5 height 5
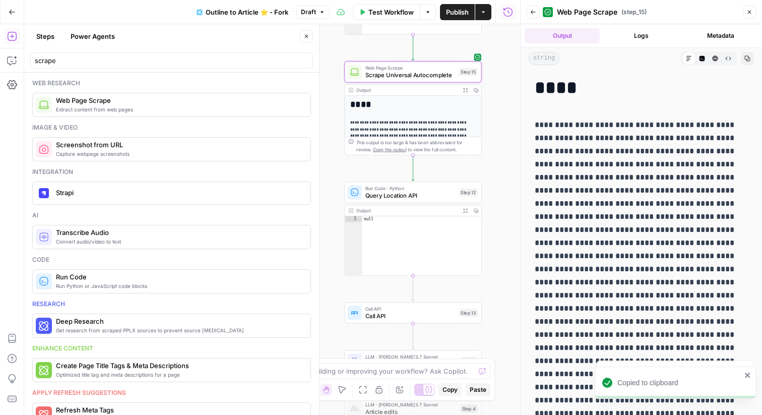
click at [724, 64] on button "Raw Output" at bounding box center [727, 58] width 13 height 13
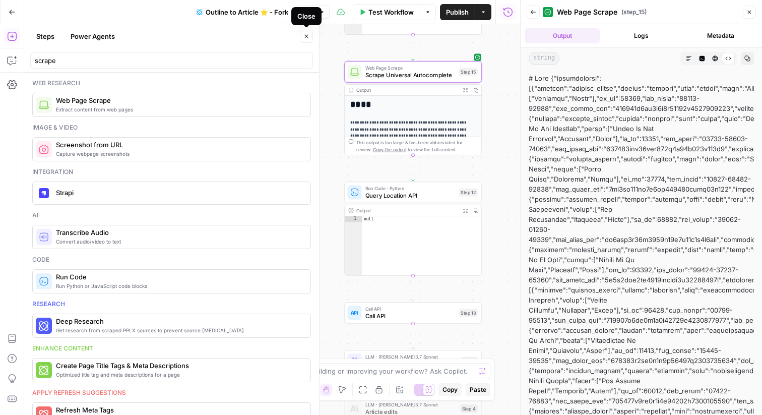
click at [306, 33] on button "Close" at bounding box center [306, 36] width 13 height 13
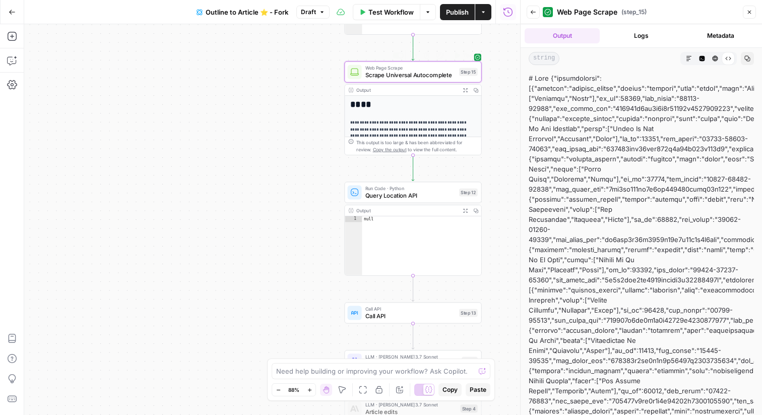
click at [381, 70] on span "Web Page Scrape" at bounding box center [410, 67] width 90 height 7
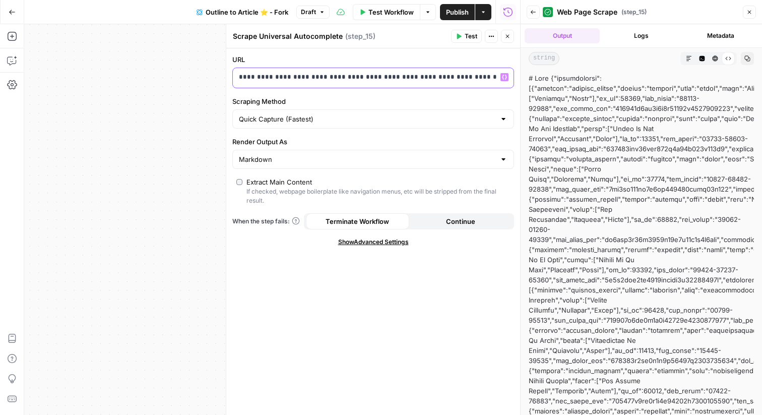
click at [451, 79] on p "**********" at bounding box center [365, 77] width 252 height 10
click at [478, 38] on button "Test" at bounding box center [466, 36] width 31 height 13
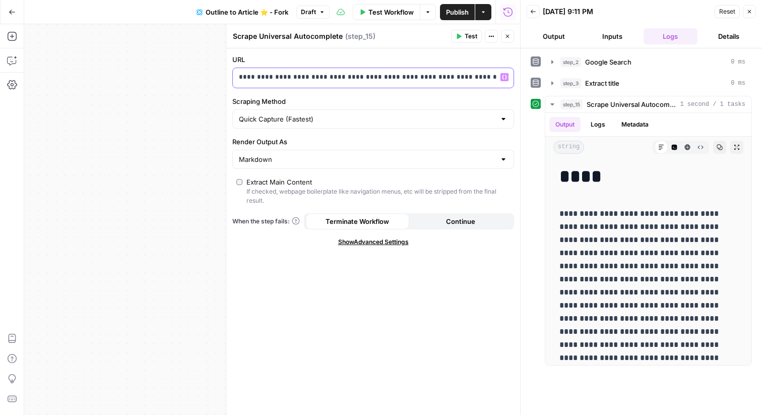
click at [448, 80] on p "**********" at bounding box center [373, 77] width 268 height 10
click at [448, 80] on p "**********" at bounding box center [365, 77] width 252 height 10
click at [746, 8] on button "Close" at bounding box center [748, 11] width 13 height 13
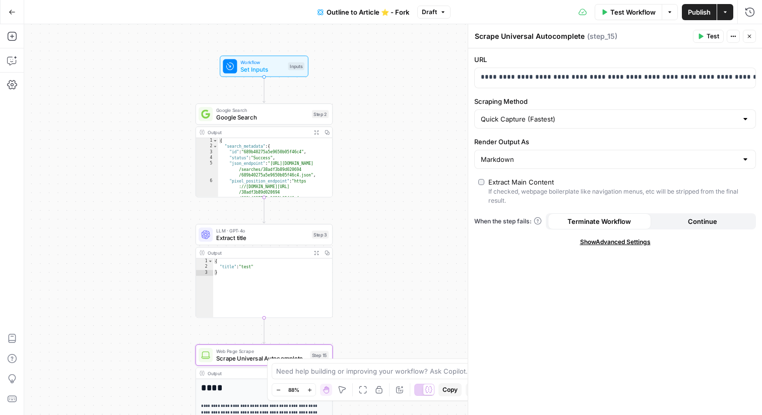
click at [266, 69] on span "Set Inputs" at bounding box center [262, 69] width 44 height 9
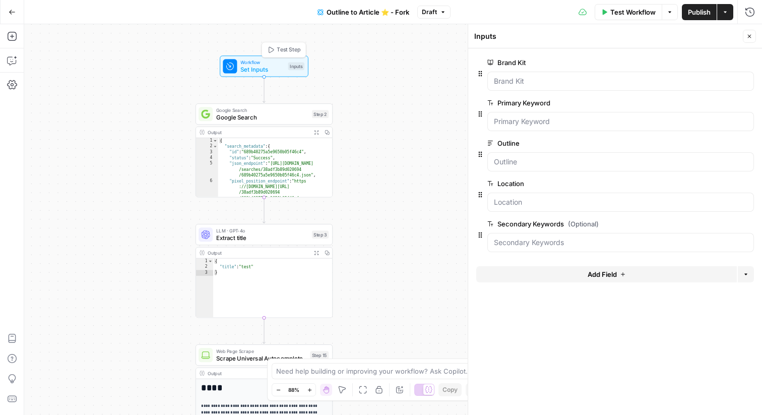
click at [281, 47] on span "Test Step" at bounding box center [289, 50] width 24 height 8
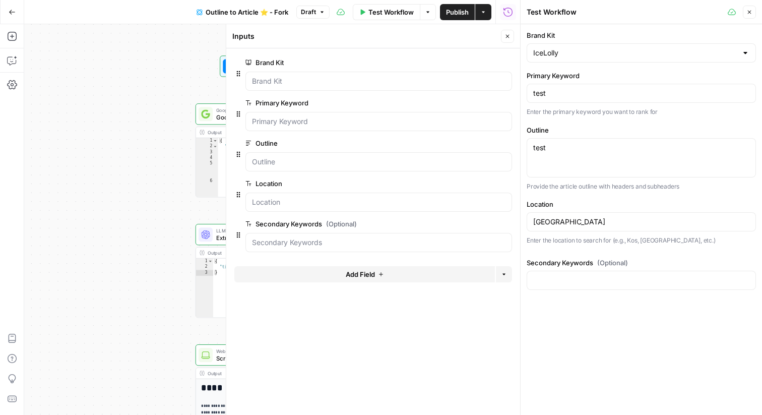
click at [750, 16] on button "Close" at bounding box center [748, 12] width 13 height 13
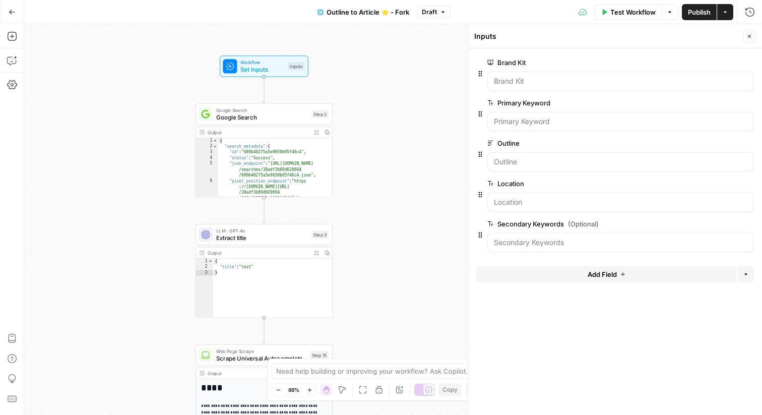
click at [753, 36] on button "Close" at bounding box center [748, 36] width 13 height 13
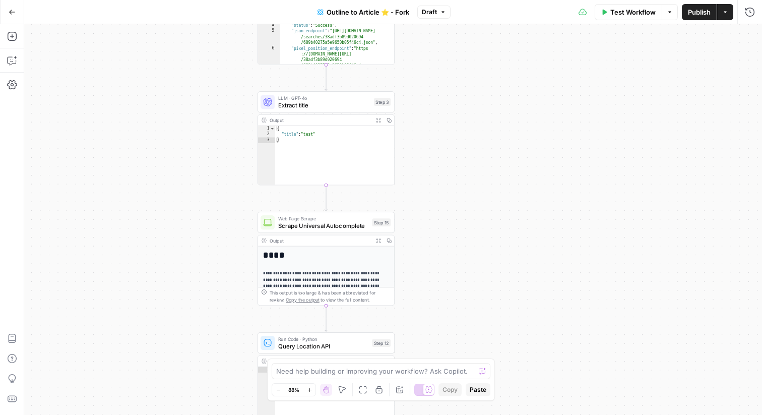
click at [318, 226] on span "Scrape Universal Autocomplete" at bounding box center [323, 225] width 90 height 9
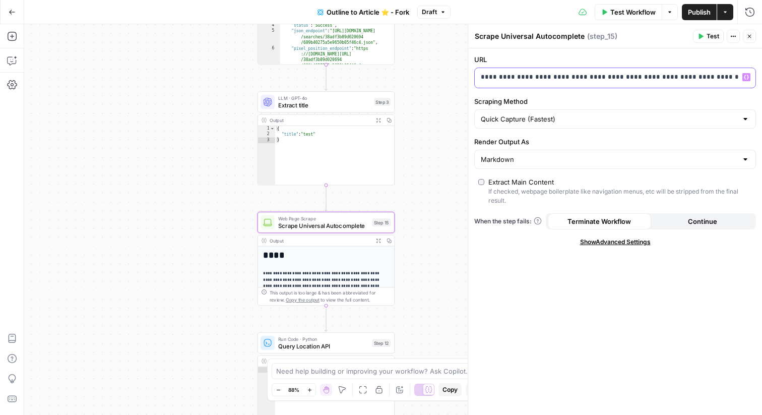
click at [691, 79] on p "**********" at bounding box center [607, 77] width 252 height 10
click at [715, 42] on button "Test" at bounding box center [708, 36] width 31 height 13
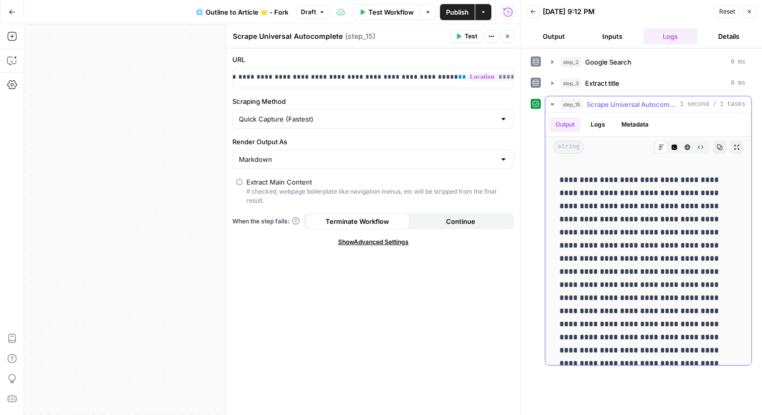
scroll to position [34, 0]
click at [699, 148] on icon "button" at bounding box center [700, 147] width 6 height 6
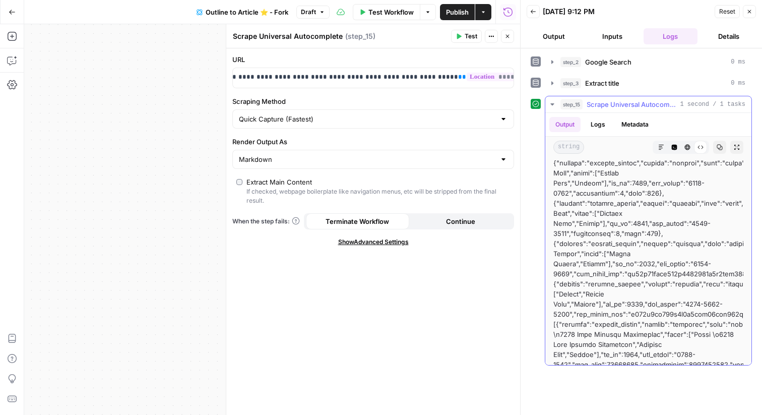
click at [718, 146] on icon "button" at bounding box center [719, 147] width 6 height 6
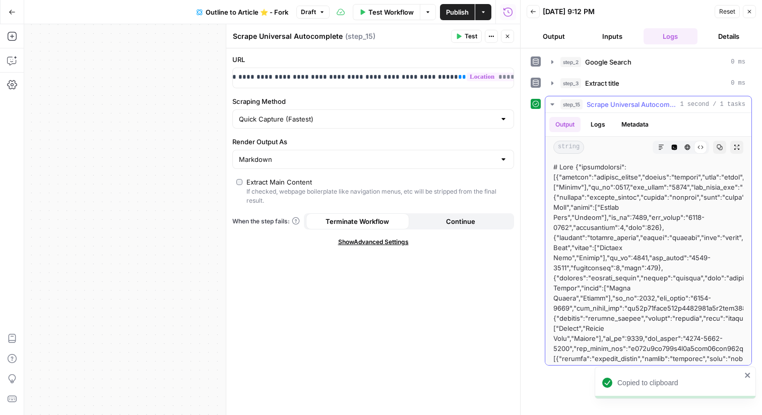
click at [579, 168] on div at bounding box center [648, 363] width 190 height 403
drag, startPoint x: 577, startPoint y: 167, endPoint x: 540, endPoint y: 167, distance: 37.3
click at [540, 167] on div "step_15 Scrape Universal Autocomplete 1 second / 1 tasks Output Logs Metadata s…" at bounding box center [640, 230] width 221 height 269
copy div "# None"
click at [504, 37] on icon "button" at bounding box center [507, 36] width 6 height 6
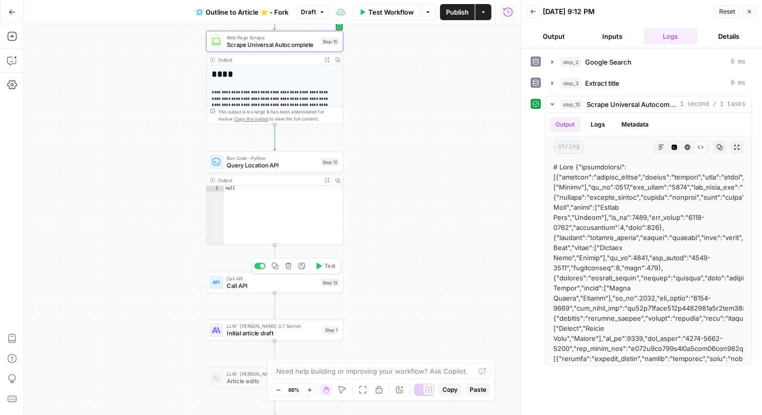
click at [289, 266] on icon "button" at bounding box center [288, 265] width 7 height 7
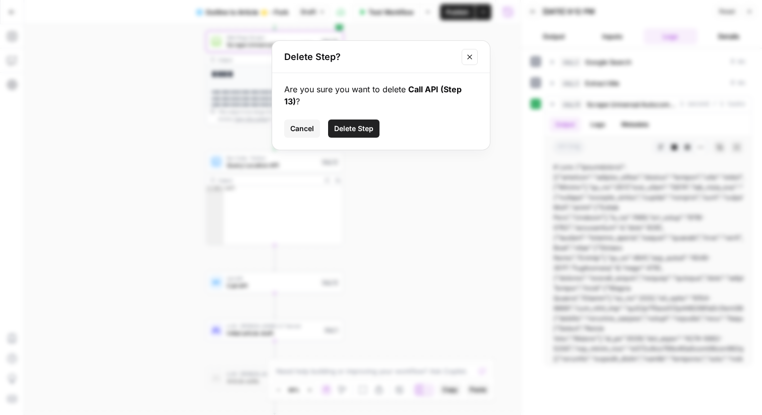
click at [359, 128] on span "Delete Step" at bounding box center [353, 128] width 39 height 10
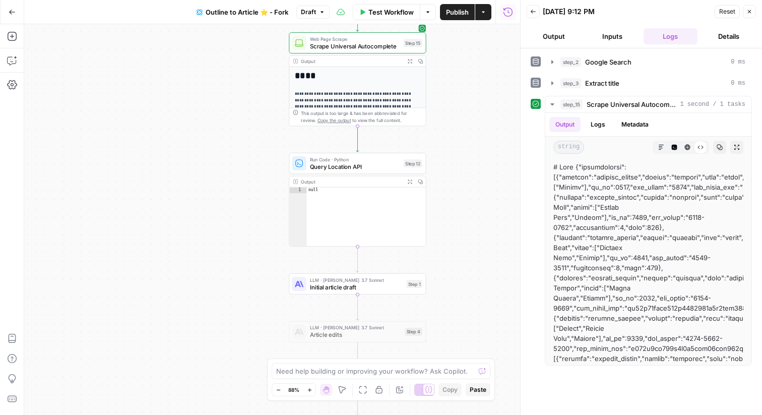
click at [363, 173] on div "Run Code · Python Query Location API Step 12 Copy step Delete step Add Note Test" at bounding box center [357, 163] width 137 height 21
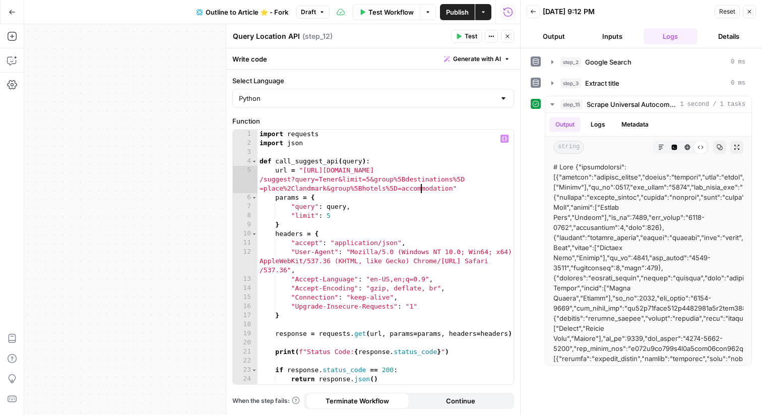
click at [420, 187] on div "import requests import json def call_suggest_api ( query ) : url = "https://api…" at bounding box center [385, 265] width 256 height 272
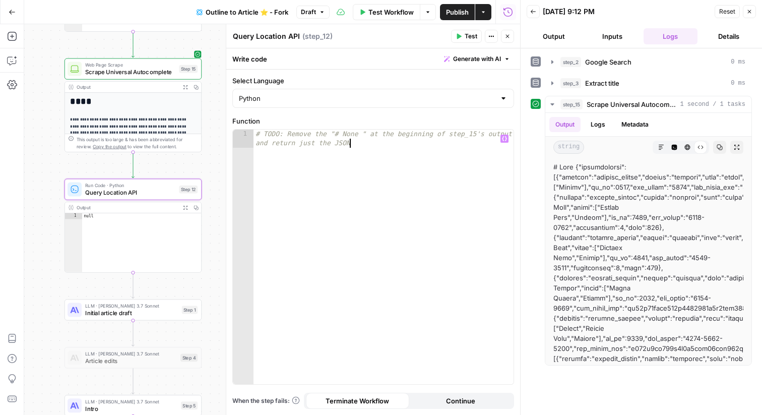
scroll to position [0, 27]
type textarea "**********"
click at [10, 59] on icon "button" at bounding box center [12, 60] width 10 height 10
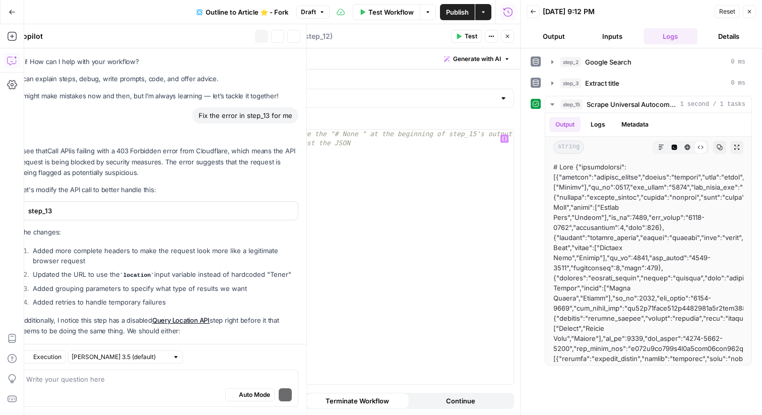
scroll to position [77, 0]
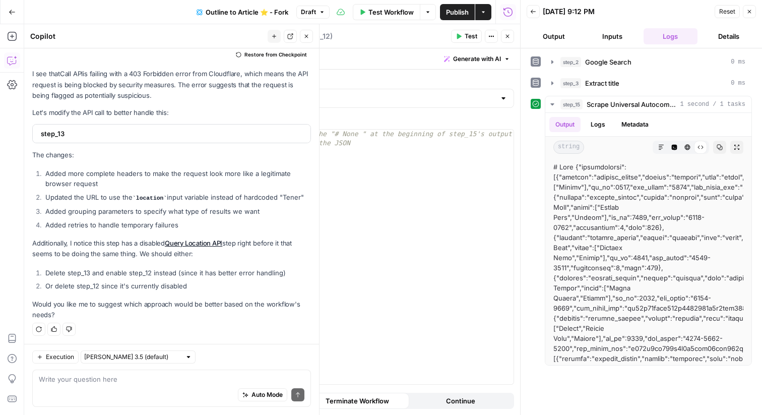
click at [255, 30] on div "Query Location API Query Location API" at bounding box center [266, 36] width 72 height 12
type textarea "Code"
click at [748, 12] on icon "button" at bounding box center [749, 12] width 4 height 4
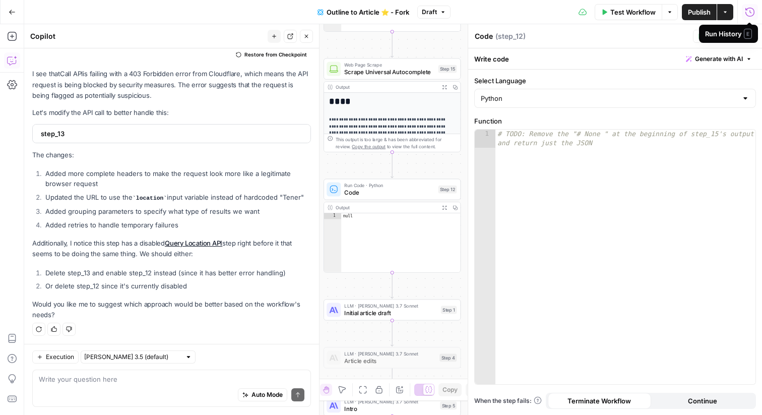
click at [174, 387] on div "Auto Mode Send" at bounding box center [171, 395] width 265 height 22
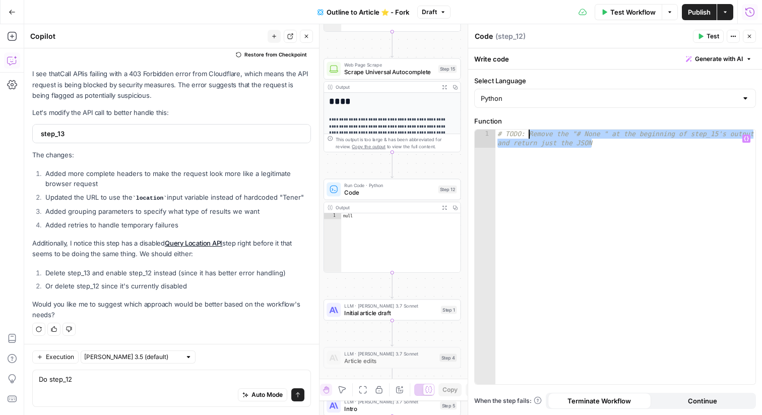
drag, startPoint x: 603, startPoint y: 149, endPoint x: 528, endPoint y: 137, distance: 76.1
click at [528, 137] on div "# TODO: Remove the "# None " at the beginning of step_15's output and return ju…" at bounding box center [625, 274] width 260 height 291
click at [165, 378] on textarea "Do step_12" at bounding box center [171, 379] width 265 height 10
paste textarea "Remove the "# None " at the beginning of step_15's output and return just the J…"
type textarea "Do step_12's code - Remove the "# None " at the beginning of step_15's output a…"
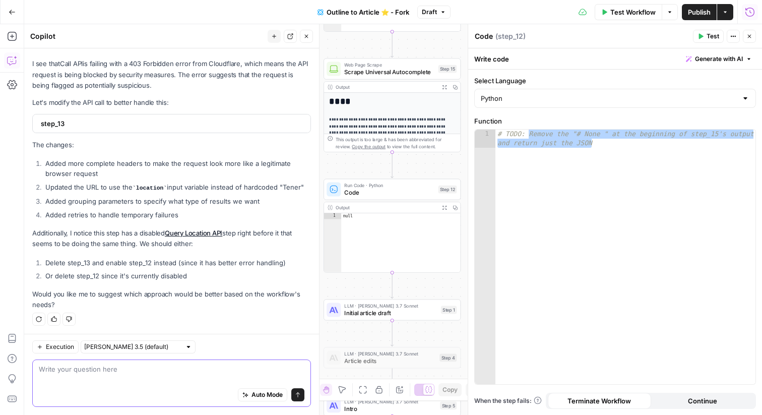
scroll to position [80, 0]
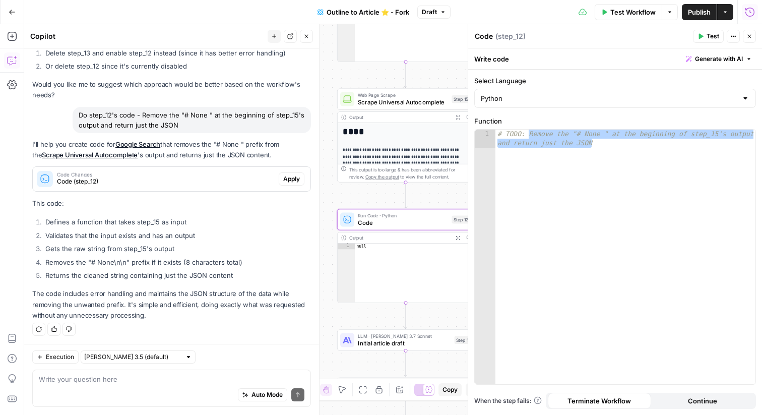
click at [288, 174] on span "Apply" at bounding box center [291, 178] width 17 height 9
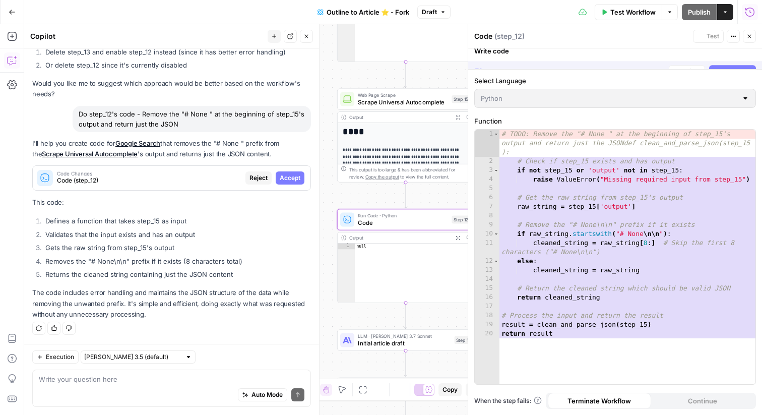
scroll to position [281, 0]
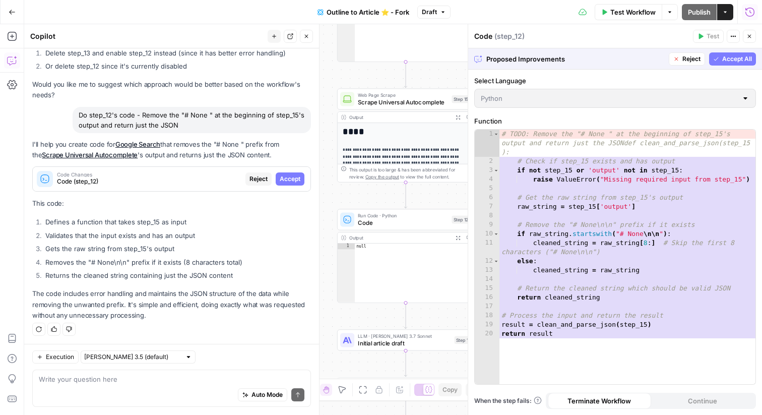
click at [723, 57] on span "Accept All" at bounding box center [737, 58] width 30 height 9
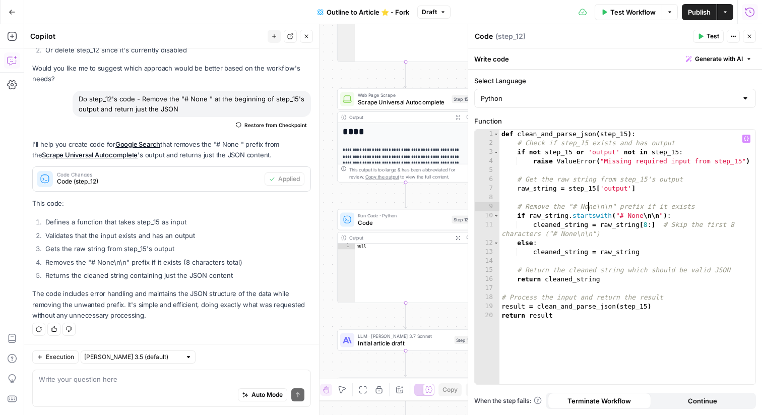
scroll to position [0, 14]
click at [586, 207] on div "def clean_and_parse_json ( step_15 ) : # Check if step_15 exists and has output…" at bounding box center [627, 265] width 256 height 272
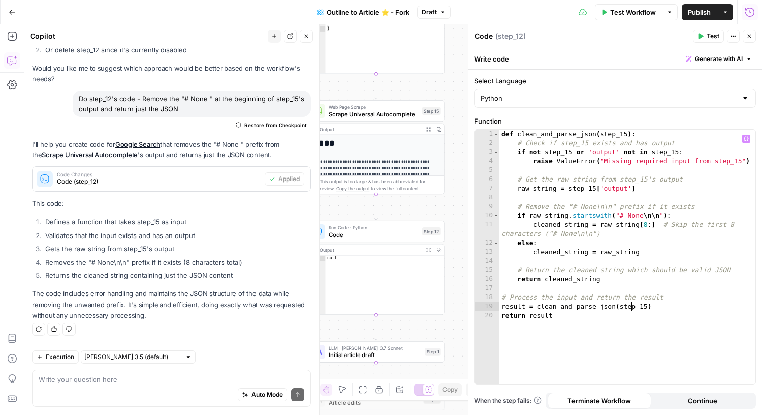
click at [631, 308] on div "def clean_and_parse_json ( step_15 ) : # Check if step_15 exists and has output…" at bounding box center [627, 265] width 256 height 272
type textarea "**********"
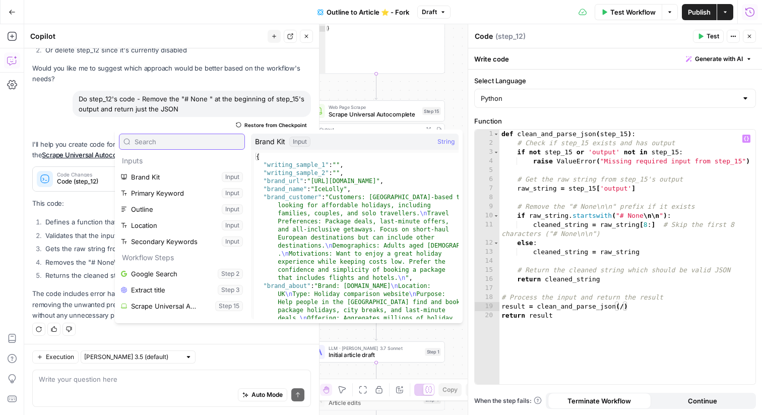
paste input "step_15"
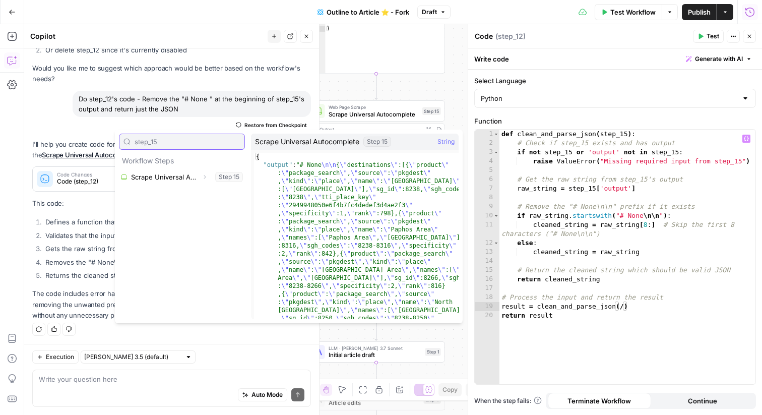
type input "step_15"
click at [203, 177] on icon "button" at bounding box center [204, 177] width 6 height 6
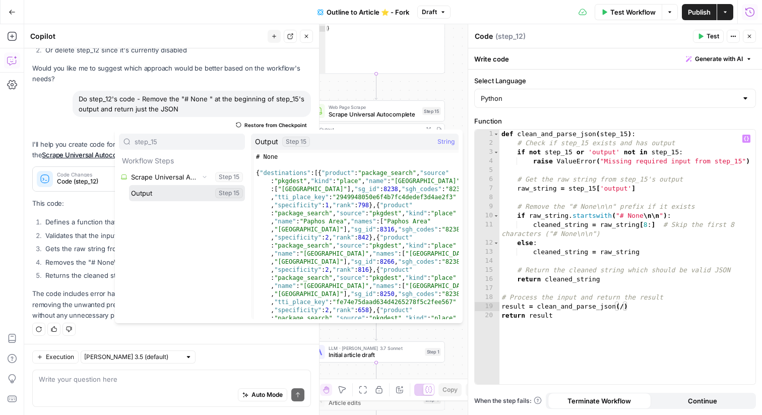
click at [173, 189] on button "Select variable Output" at bounding box center [187, 193] width 116 height 16
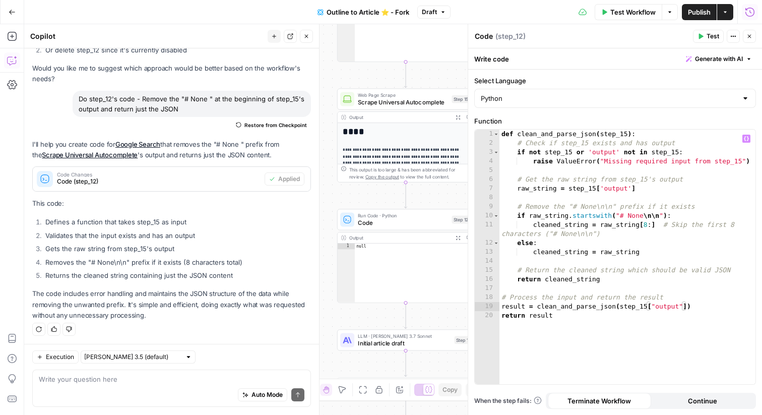
click at [700, 37] on icon "button" at bounding box center [701, 37] width 5 height 6
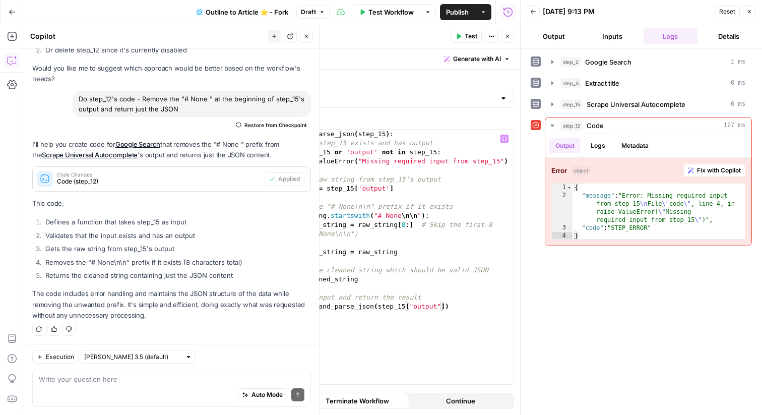
scroll to position [0, 7]
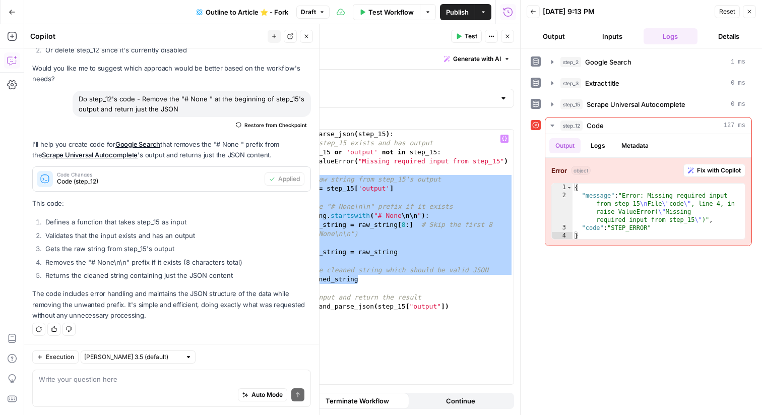
drag, startPoint x: 367, startPoint y: 279, endPoint x: 275, endPoint y: 180, distance: 135.4
click at [275, 180] on div "def clean_and_parse_json ( step_15 ) : # Check if step_15 exists and has output…" at bounding box center [385, 265] width 256 height 272
type textarea "**********"
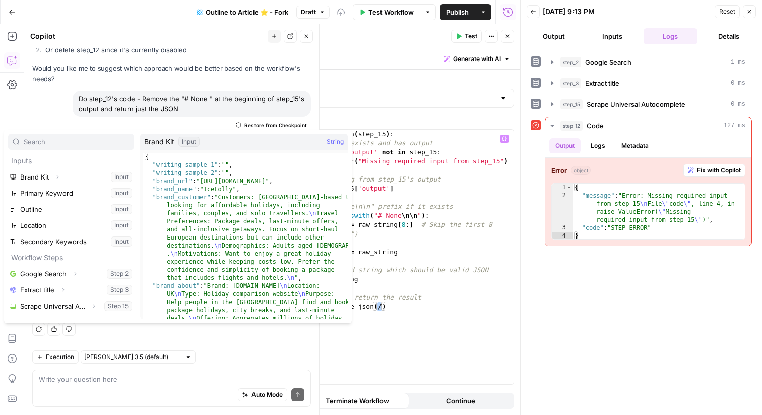
click at [407, 233] on div "def clean_and_parse_json ( step_15 ) : # Check if step_15 exists and has output…" at bounding box center [385, 265] width 256 height 272
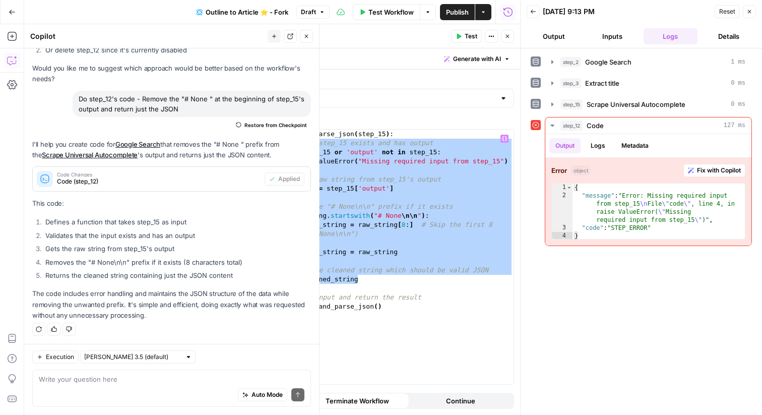
drag, startPoint x: 364, startPoint y: 279, endPoint x: 277, endPoint y: 147, distance: 158.6
click at [277, 147] on div "def clean_and_parse_json ( step_15 ) : # Check if step_15 exists and has output…" at bounding box center [385, 265] width 256 height 272
type textarea "**********"
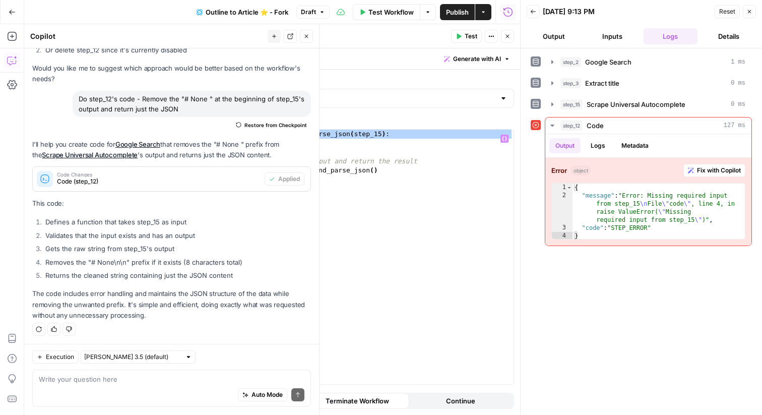
drag, startPoint x: 287, startPoint y: 146, endPoint x: 227, endPoint y: 134, distance: 61.0
click at [227, 134] on div "Code Code ( step_12 ) Test Actions Close Write code Generate with AI Select Lan…" at bounding box center [373, 219] width 294 height 390
paste textarea
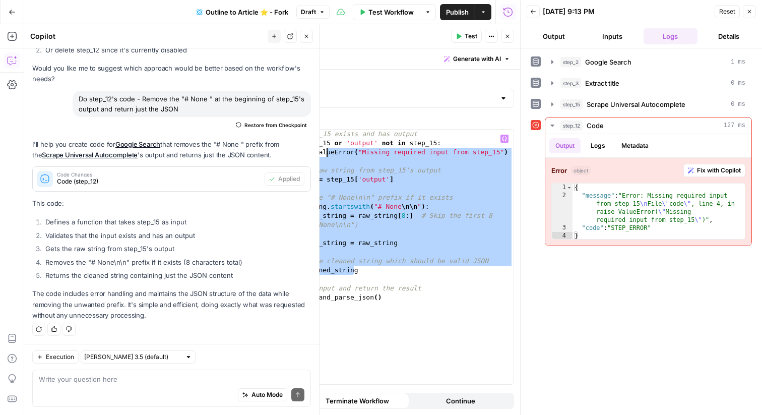
drag, startPoint x: 353, startPoint y: 268, endPoint x: 323, endPoint y: 135, distance: 136.6
click at [323, 135] on div "# Check if step_15 exists and has output if not step_15 or 'output' not in step…" at bounding box center [385, 265] width 256 height 272
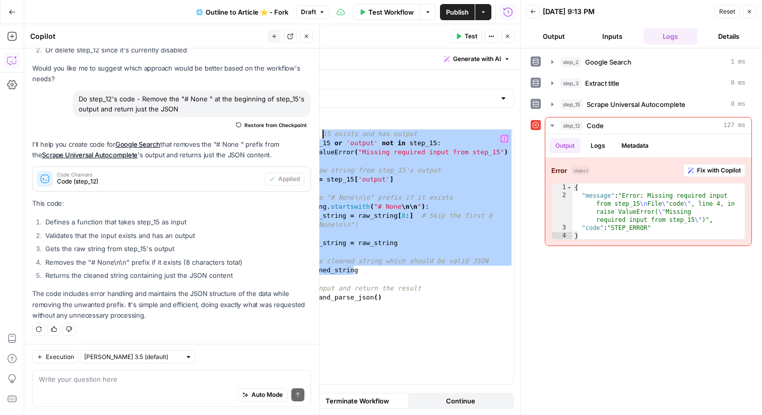
scroll to position [0, 5]
type textarea "**********"
click at [332, 190] on div "# Check if step_15 exists and has output if not step_15 or 'output' not in step…" at bounding box center [385, 265] width 256 height 272
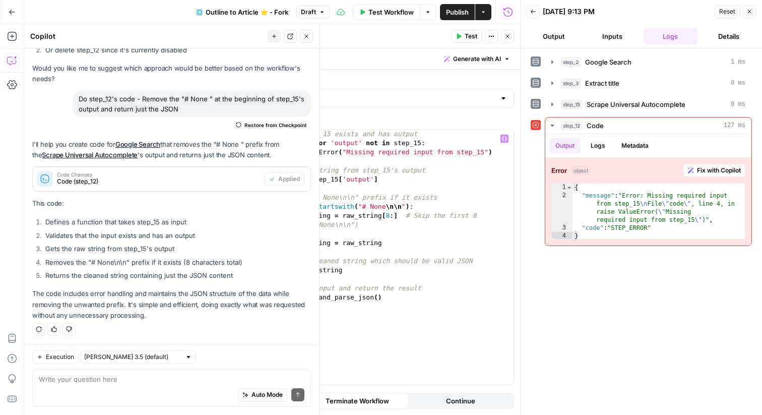
click at [296, 144] on div "# Check if step_15 exists and has output if not step_15 or 'output' not in step…" at bounding box center [385, 265] width 256 height 272
click at [304, 215] on div "# Check if step_15 exists and has output if not step_15 or 'output' not in step…" at bounding box center [385, 265] width 256 height 272
click at [302, 310] on div "# Check if step_15 exists and has output if not step_15 or 'output' not in step…" at bounding box center [385, 265] width 256 height 272
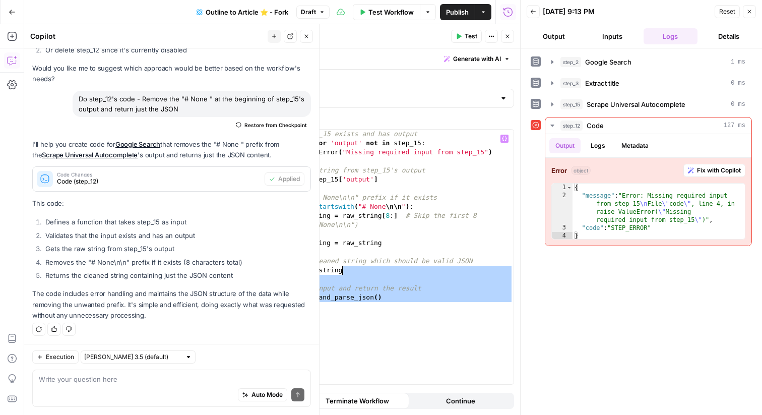
drag, startPoint x: 343, startPoint y: 309, endPoint x: 369, endPoint y: 271, distance: 46.0
click at [369, 271] on div "# Check if step_15 exists and has output if not step_15 or 'output' not in step…" at bounding box center [385, 265] width 256 height 272
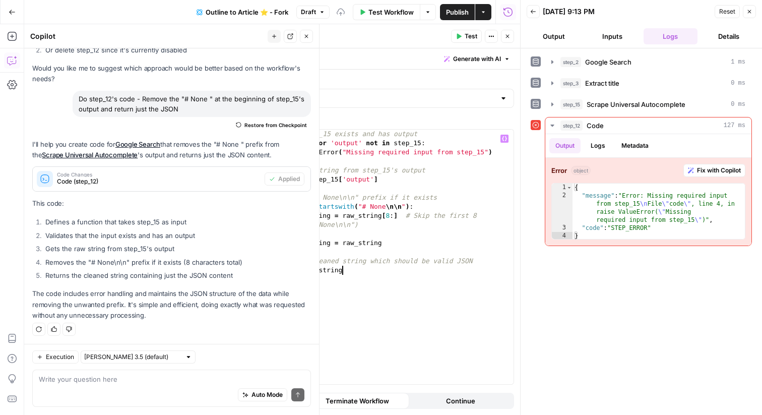
type textarea "**********"
click at [476, 34] on span "Test" at bounding box center [470, 36] width 13 height 9
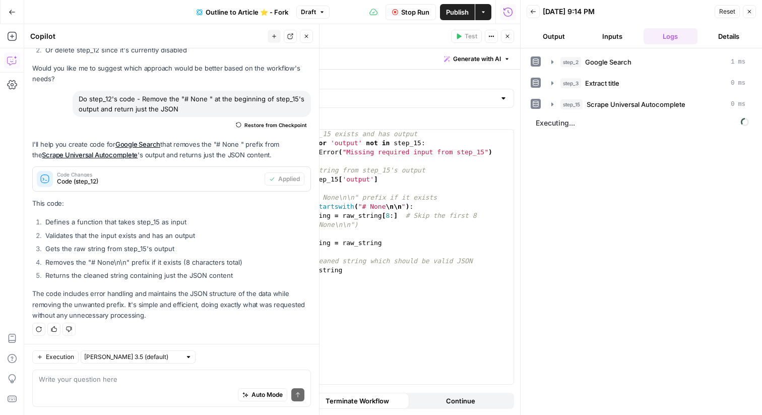
scroll to position [313, 0]
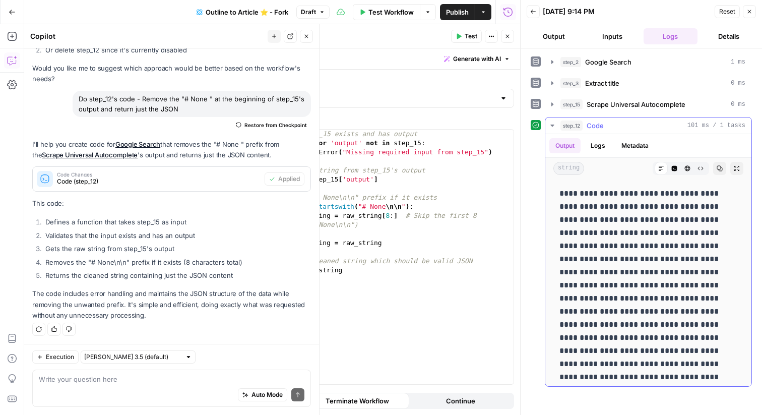
click at [703, 166] on icon "button" at bounding box center [700, 168] width 6 height 6
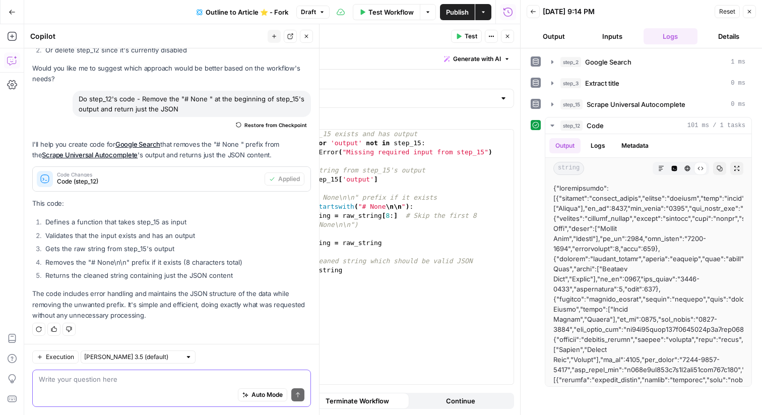
click at [146, 380] on textarea at bounding box center [171, 379] width 265 height 10
type textarea "JSONIFY"
type textarea "**********"
click at [315, 244] on div "# Check if step_15 exists and has output if not step_15 or 'output' not in step…" at bounding box center [385, 265] width 256 height 272
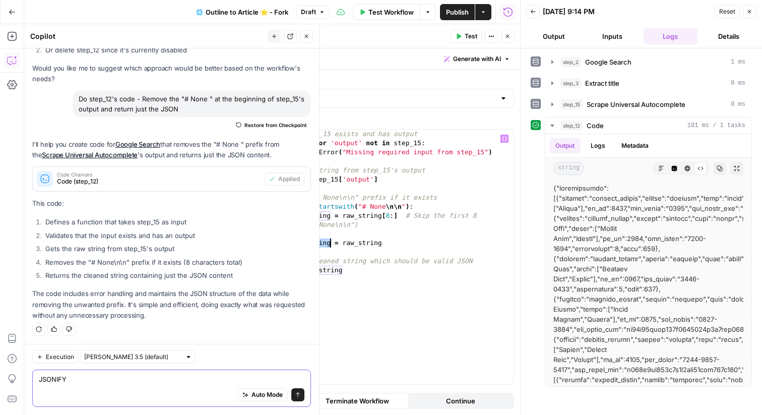
click at [202, 377] on textarea "JSONIFY" at bounding box center [171, 379] width 265 height 10
paste textarea "cleaned_string"
type textarea "JSONIFY cleaned_string"
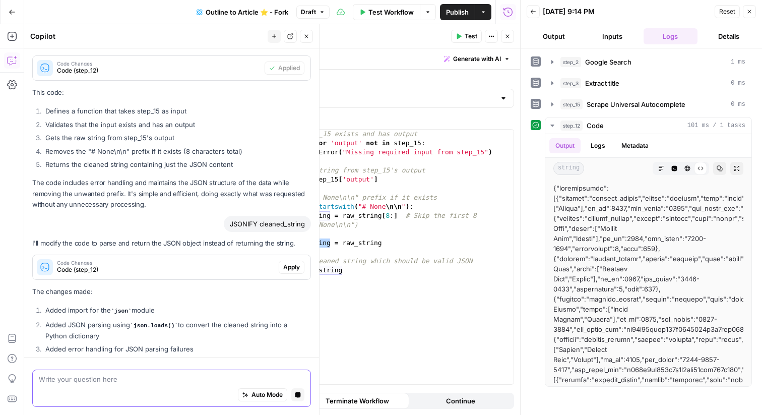
scroll to position [389, 0]
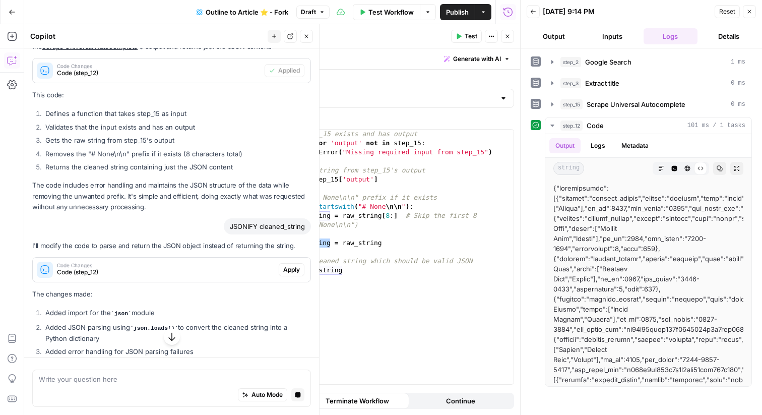
click at [288, 265] on span "Apply" at bounding box center [291, 269] width 17 height 9
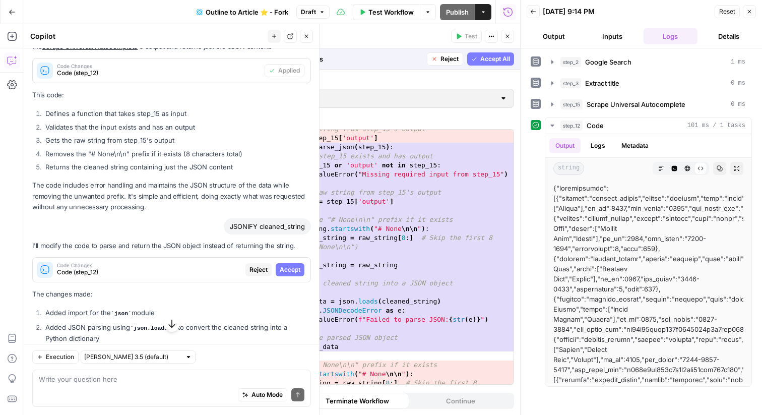
scroll to position [54, 0]
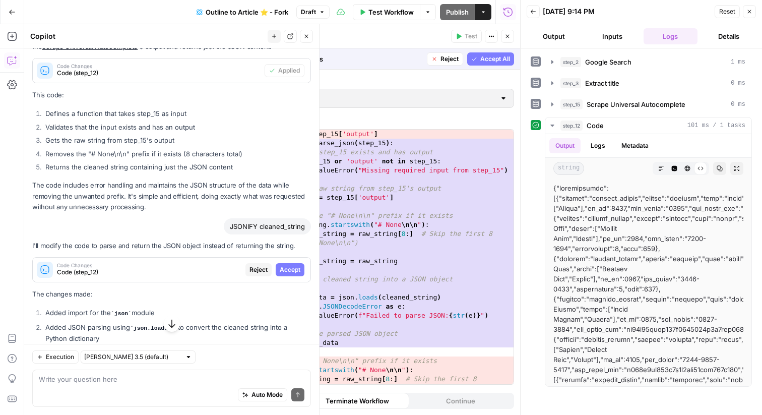
drag, startPoint x: 446, startPoint y: 295, endPoint x: 330, endPoint y: 295, distance: 115.3
click at [330, 295] on div "**********" at bounding box center [373, 256] width 281 height 254
click at [293, 299] on div "**********" at bounding box center [373, 256] width 281 height 254
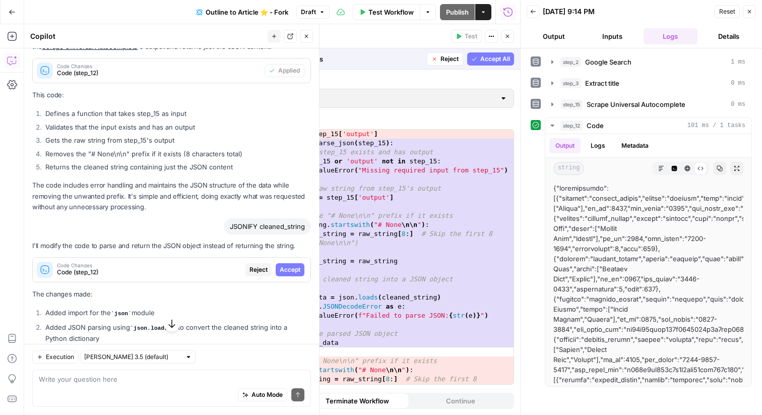
click at [495, 59] on span "Accept All" at bounding box center [495, 58] width 30 height 9
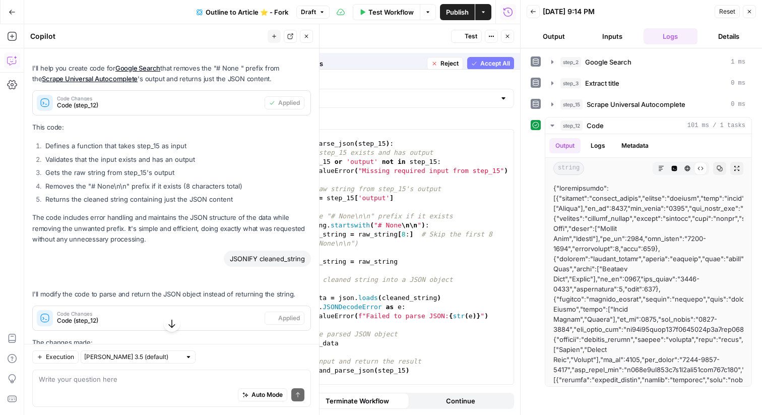
scroll to position [9, 0]
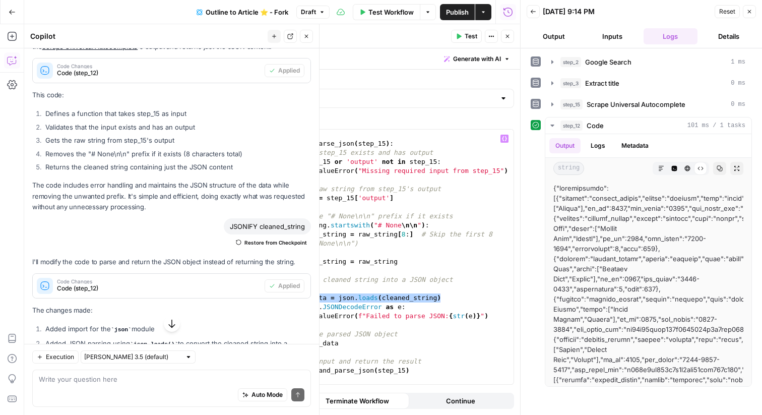
drag, startPoint x: 442, startPoint y: 299, endPoint x: 290, endPoint y: 300, distance: 152.1
click at [290, 300] on div "import json def clean_and_parse_json ( step_15 ) : # Check if step_15 exists an…" at bounding box center [385, 257] width 256 height 272
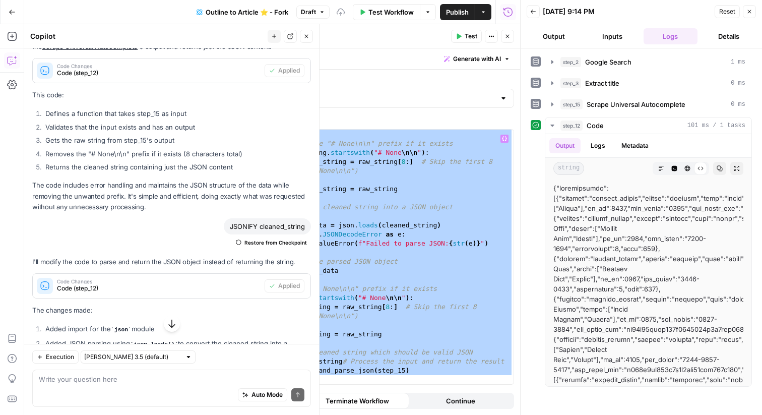
scroll to position [0, 0]
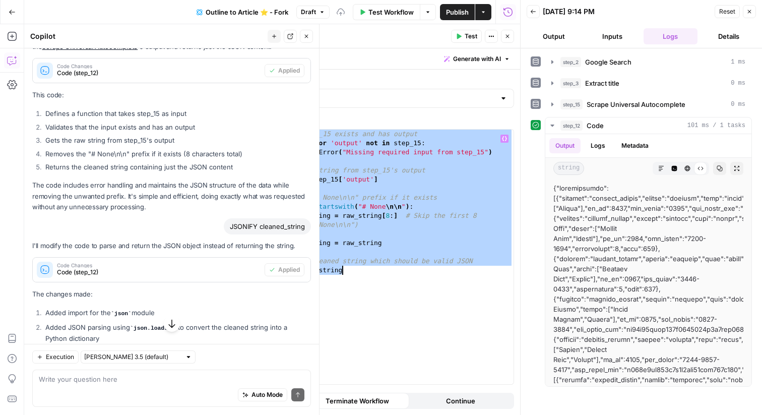
click at [345, 259] on div "# Check if step_15 exists and has output if not step_15 or 'output' not in step…" at bounding box center [385, 265] width 256 height 272
type textarea "**********"
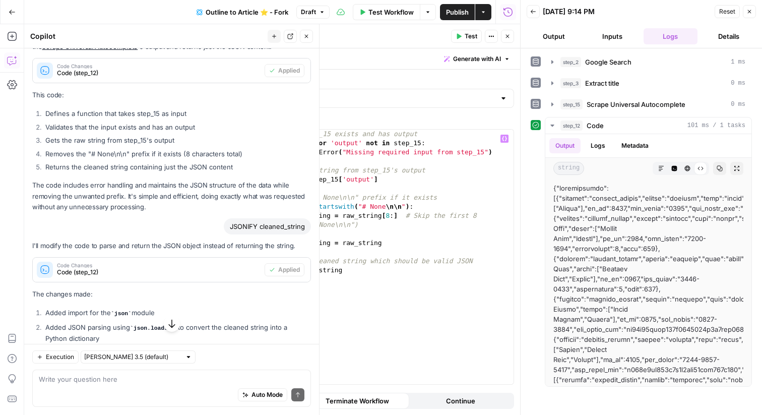
click at [356, 254] on div "# Check if step_15 exists and has output if not step_15 or 'output' not in step…" at bounding box center [385, 265] width 256 height 272
paste textarea "**********"
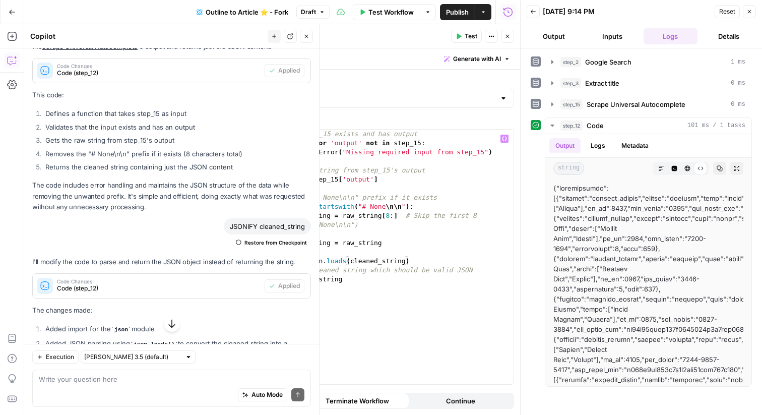
click at [280, 260] on div "# Check if step_15 exists and has output if not step_15 or 'output' not in step…" at bounding box center [385, 265] width 256 height 272
click at [325, 278] on div "# Check if step_15 exists and has output if not step_15 or 'output' not in step…" at bounding box center [385, 265] width 256 height 272
paste textarea
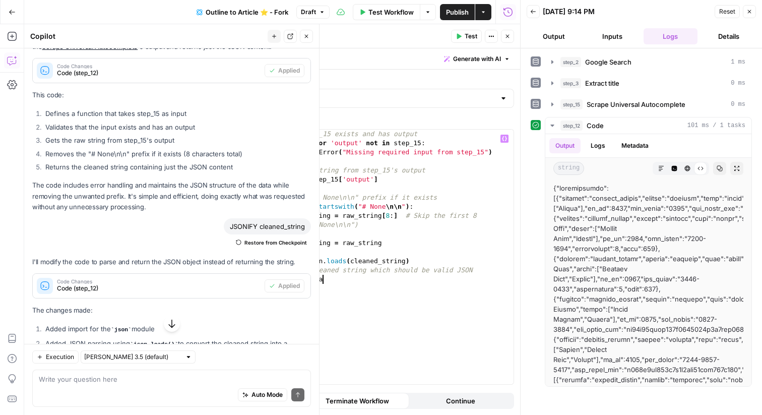
type textarea "**********"
click at [477, 36] on button "Test" at bounding box center [466, 36] width 31 height 13
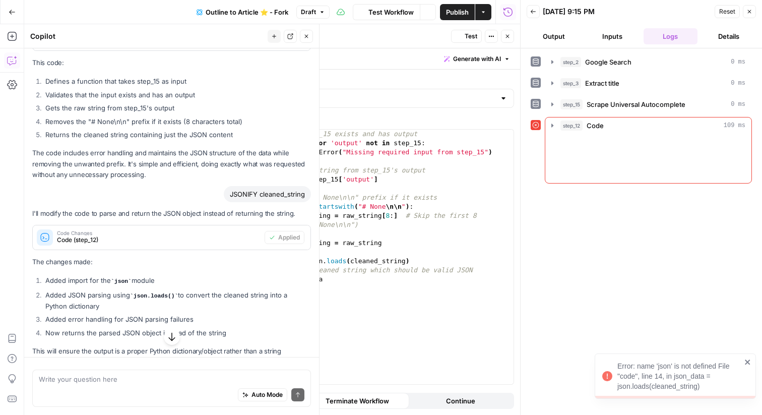
scroll to position [421, 0]
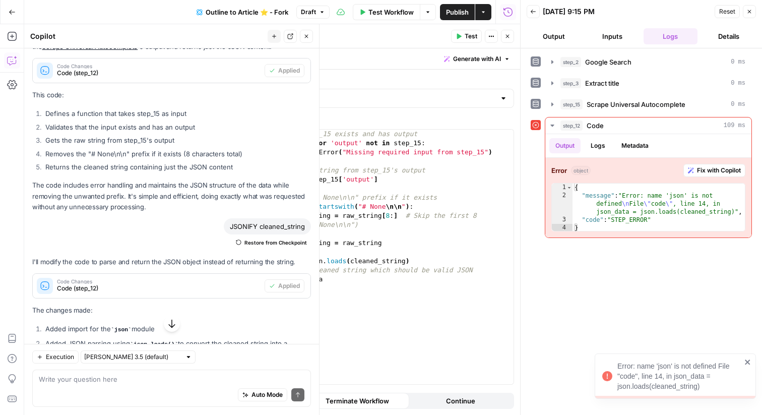
click at [749, 14] on icon "button" at bounding box center [749, 12] width 6 height 6
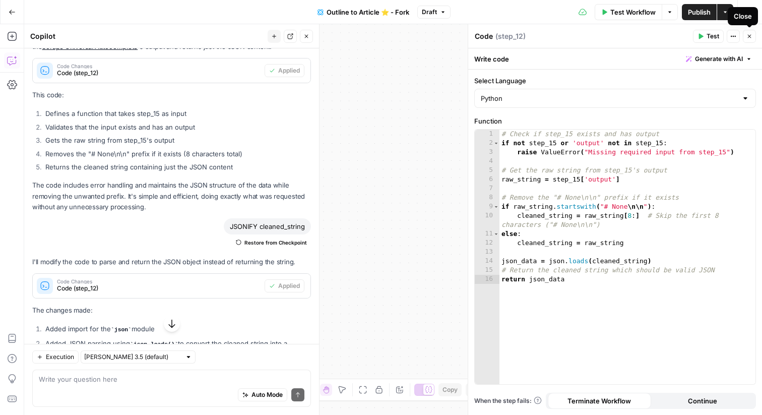
click at [749, 37] on icon "button" at bounding box center [749, 36] width 6 height 6
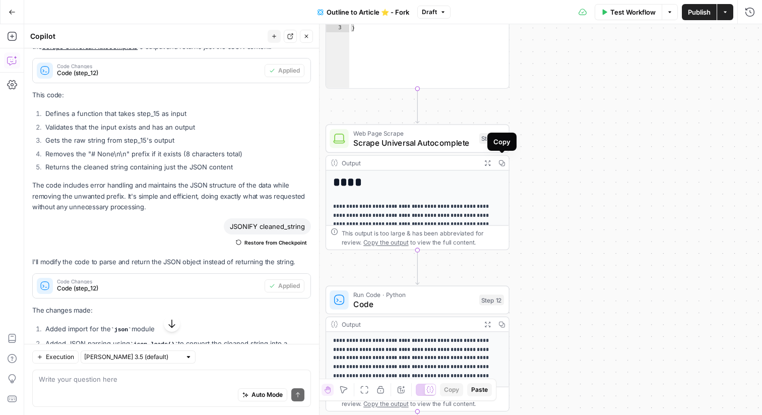
click at [488, 161] on icon "button" at bounding box center [487, 162] width 7 height 7
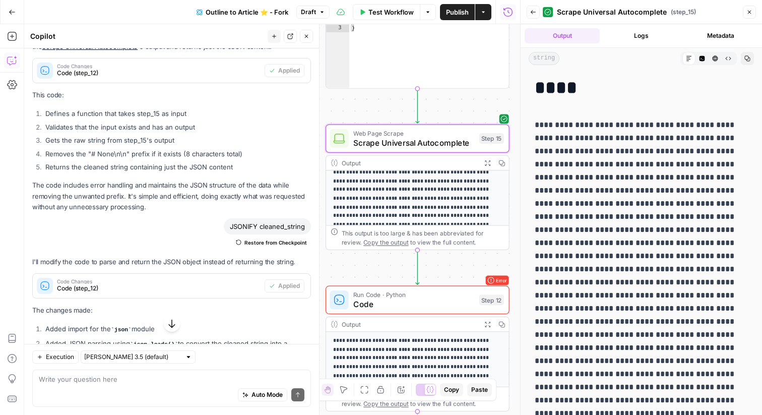
click at [453, 135] on span "Web Page Scrape" at bounding box center [413, 133] width 121 height 10
click at [453, 135] on div "**********" at bounding box center [373, 219] width 294 height 390
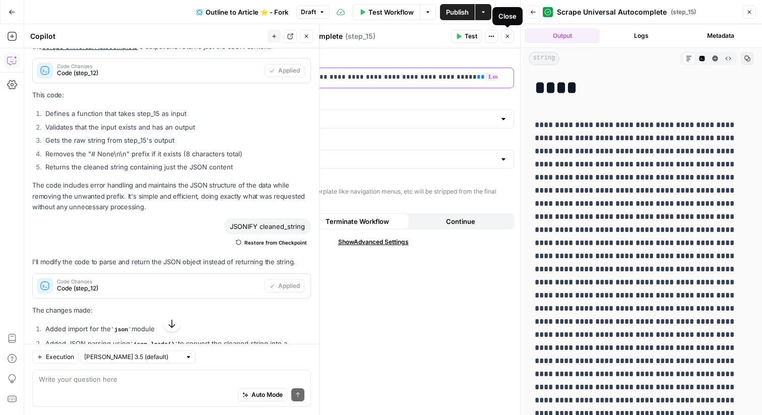
click at [425, 76] on p "**********" at bounding box center [373, 77] width 268 height 10
click at [348, 76] on p "**********" at bounding box center [222, 77] width 252 height 10
click at [458, 32] on button "Test" at bounding box center [466, 36] width 31 height 13
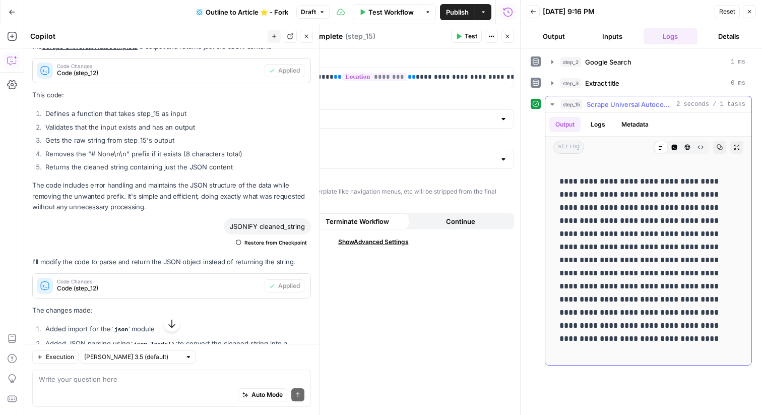
scroll to position [29, 0]
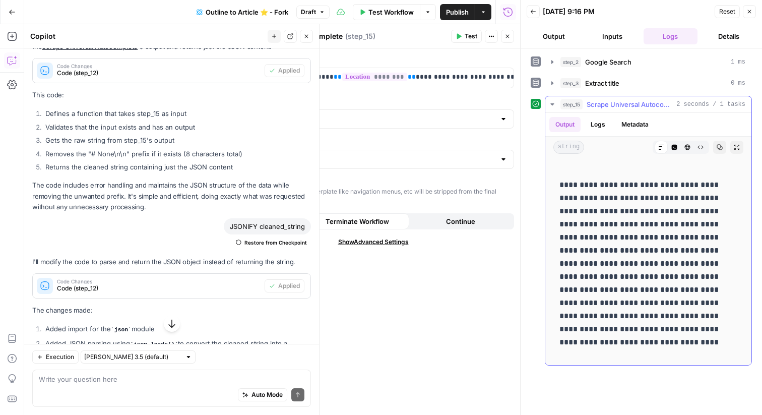
click at [616, 225] on p "**********" at bounding box center [648, 276] width 178 height 196
copy p "*****"
click at [747, 11] on icon "button" at bounding box center [749, 12] width 6 height 6
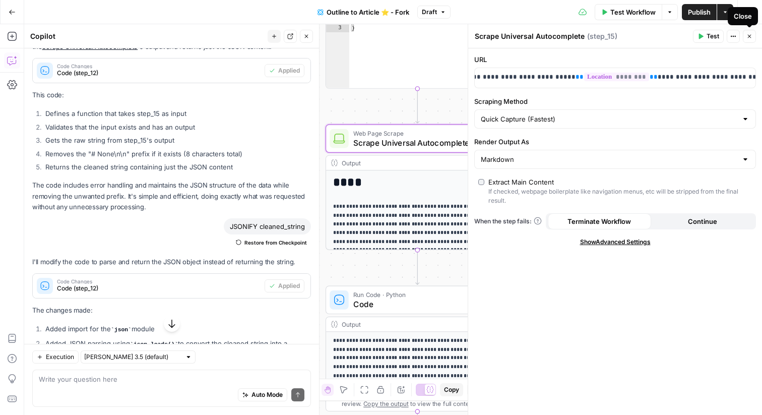
click at [746, 40] on button "Close" at bounding box center [748, 36] width 13 height 13
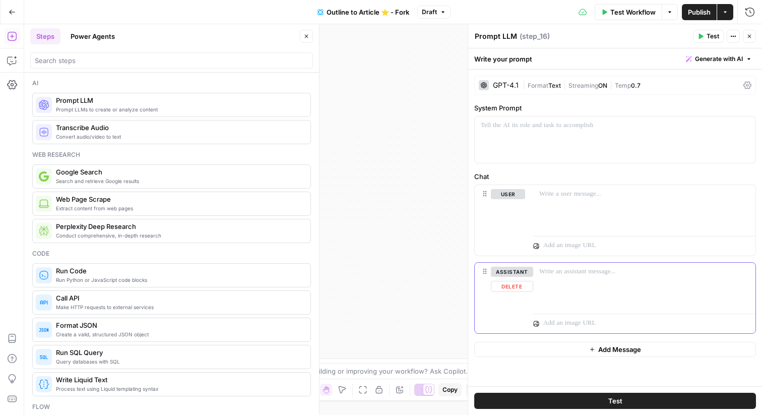
click at [516, 289] on button "Delete" at bounding box center [512, 286] width 42 height 11
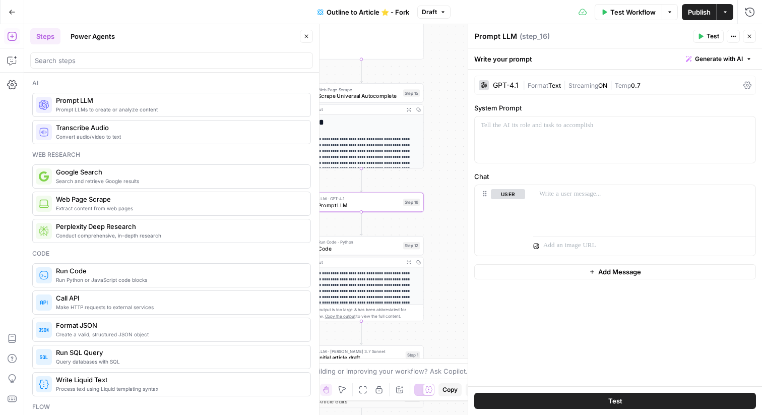
click at [305, 35] on icon "button" at bounding box center [306, 36] width 6 height 6
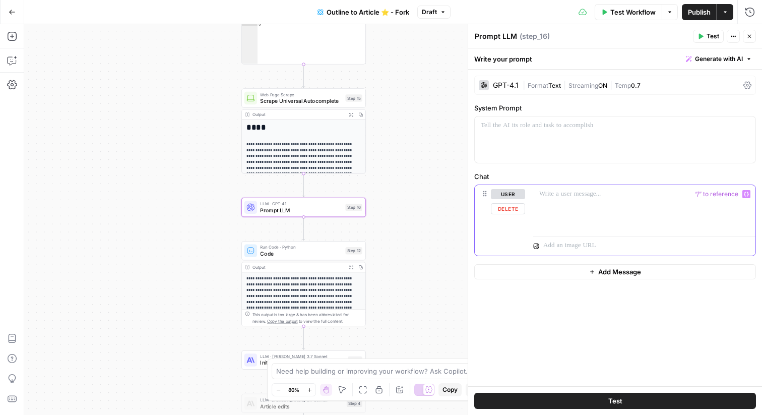
click at [565, 206] on div at bounding box center [644, 208] width 222 height 46
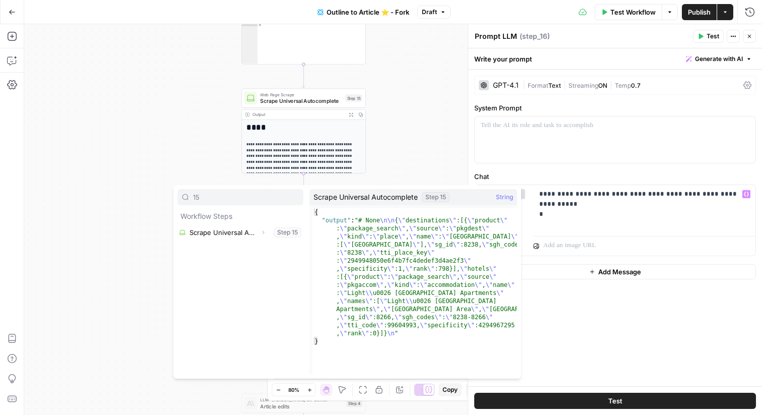
type input "15"
click at [263, 233] on icon "button" at bounding box center [263, 233] width 2 height 4
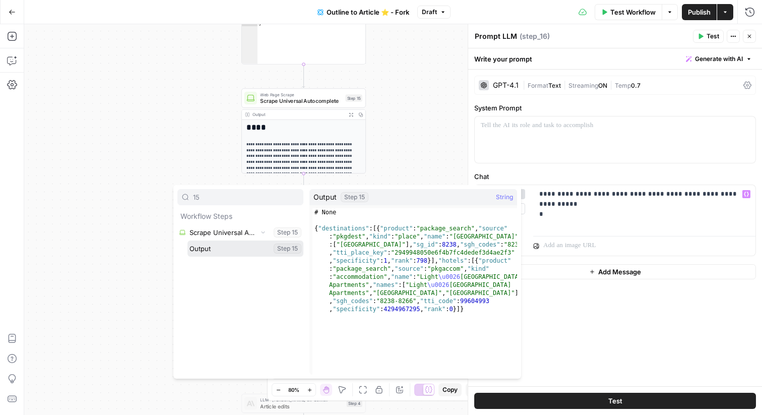
click at [219, 248] on button "Select variable Output" at bounding box center [245, 248] width 116 height 16
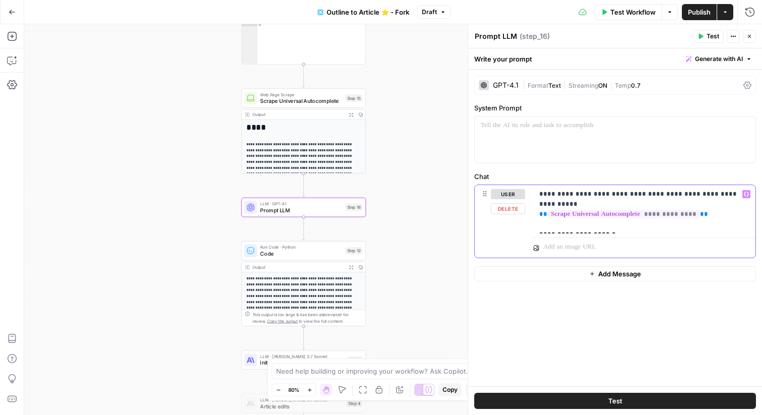
drag, startPoint x: 582, startPoint y: 227, endPoint x: 641, endPoint y: 224, distance: 59.0
click at [641, 224] on p "**********" at bounding box center [644, 209] width 210 height 40
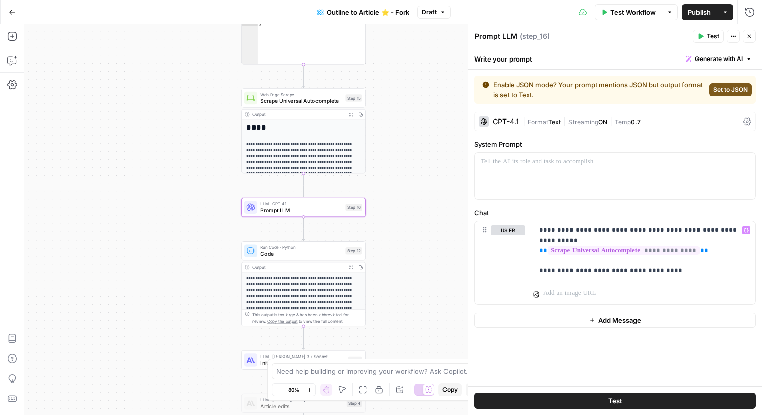
click at [730, 80] on div "Enable JSON mode? Your prompt mentions JSON but output format is set to Text. S…" at bounding box center [615, 90] width 282 height 28
click at [732, 85] on button "Set to JSON" at bounding box center [730, 89] width 43 height 13
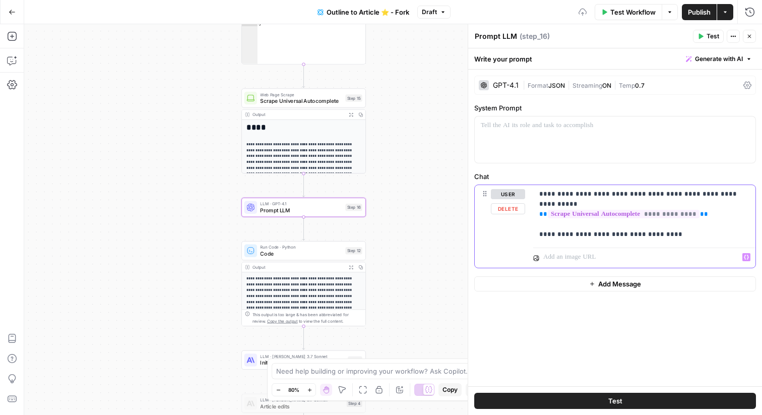
click at [610, 241] on div "**********" at bounding box center [644, 214] width 222 height 58
click at [604, 247] on p "**********" at bounding box center [644, 224] width 210 height 71
click at [500, 31] on textarea "Prompt LLM" at bounding box center [495, 36] width 42 height 10
paste textarea "sg_id"
type textarea "Fetch sg_id"
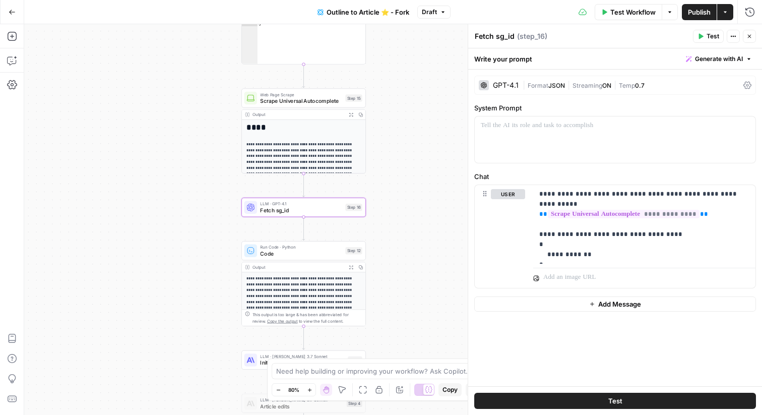
click at [706, 32] on span "Test" at bounding box center [712, 36] width 13 height 9
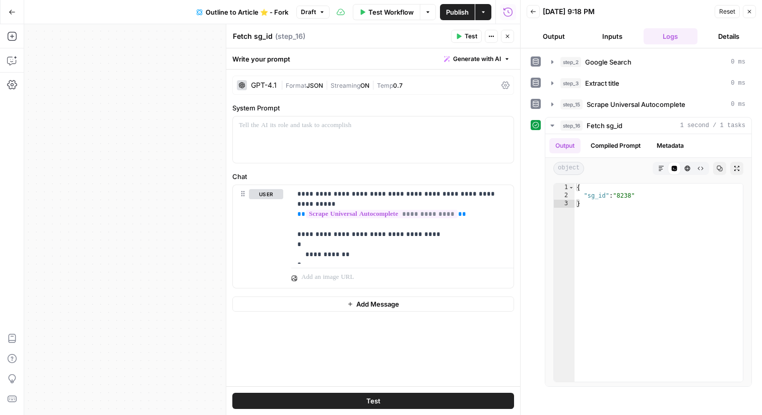
click at [504, 36] on button "Close" at bounding box center [507, 36] width 13 height 13
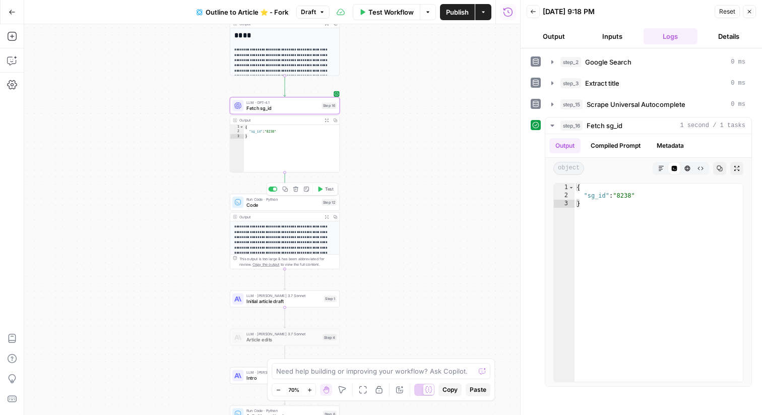
click at [265, 202] on span "Code" at bounding box center [282, 204] width 73 height 7
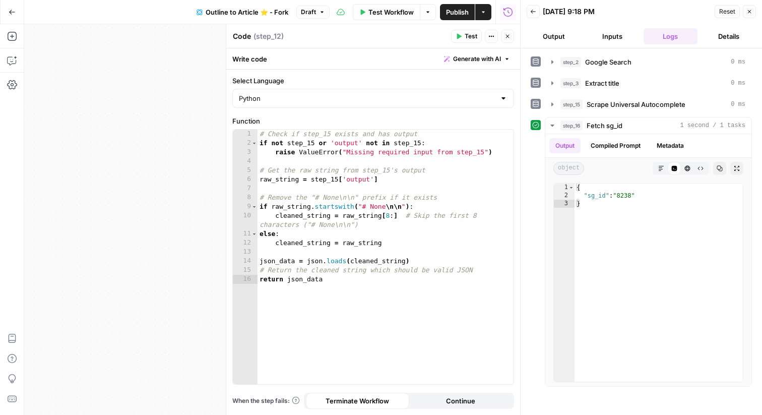
click at [510, 38] on button "Close" at bounding box center [507, 36] width 13 height 13
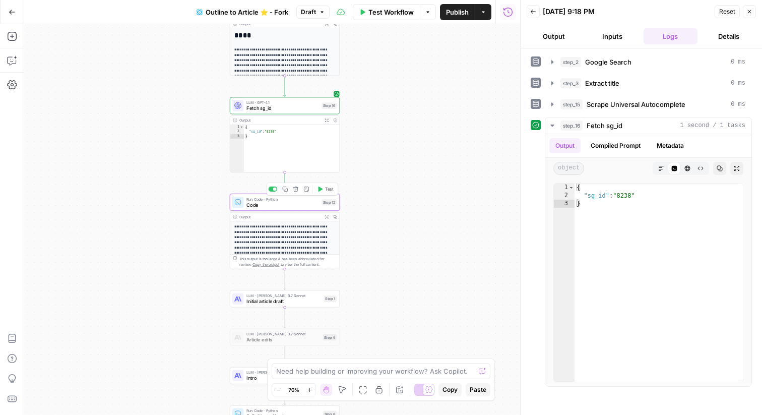
click at [293, 187] on icon "button" at bounding box center [295, 188] width 5 height 5
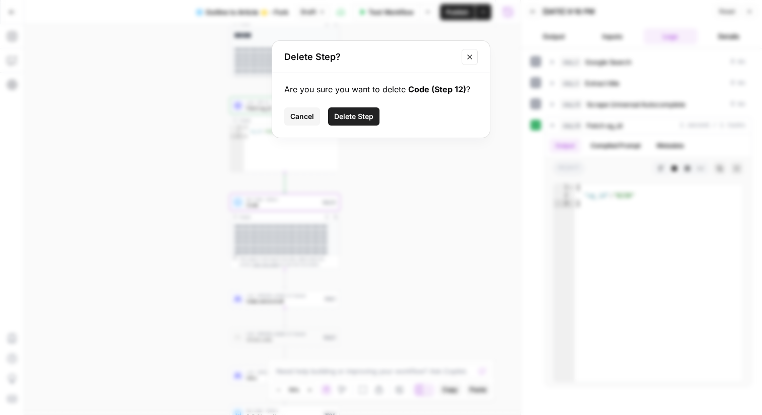
click at [352, 114] on span "Delete Step" at bounding box center [353, 116] width 39 height 10
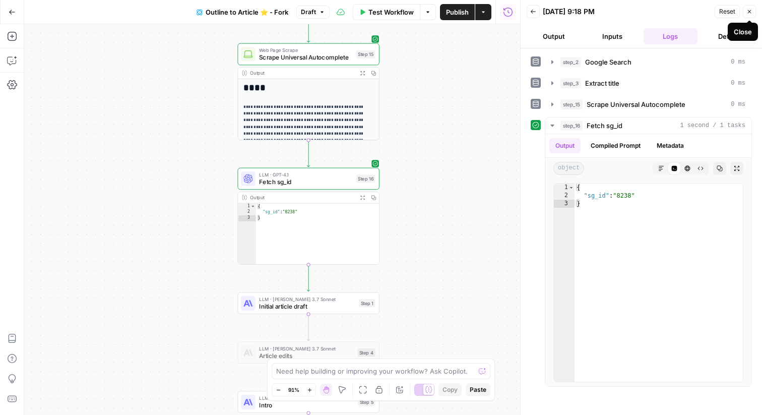
click at [746, 13] on icon "button" at bounding box center [749, 12] width 6 height 6
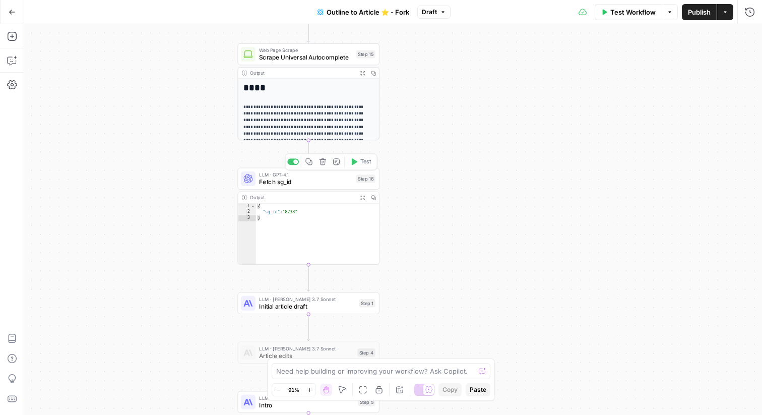
type textarea "**********"
click at [293, 211] on div "{ "sg_id" : "8238" }" at bounding box center [317, 240] width 123 height 74
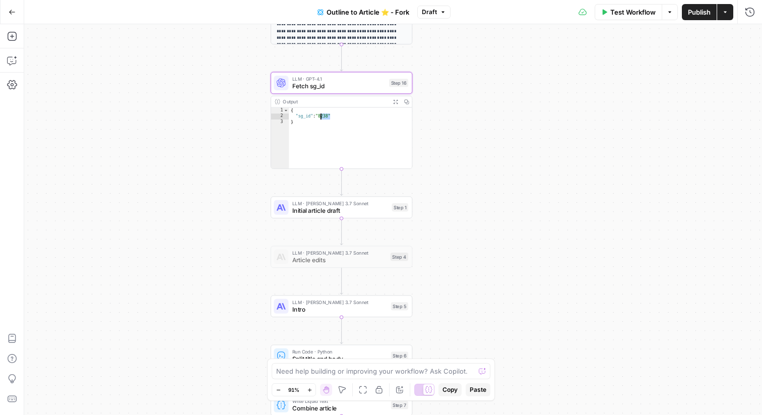
click at [20, 40] on div "Add Steps Copilot Settings AirOps Academy Help Give Feedback Shortcuts" at bounding box center [12, 219] width 24 height 390
click at [14, 38] on icon "button" at bounding box center [12, 36] width 10 height 10
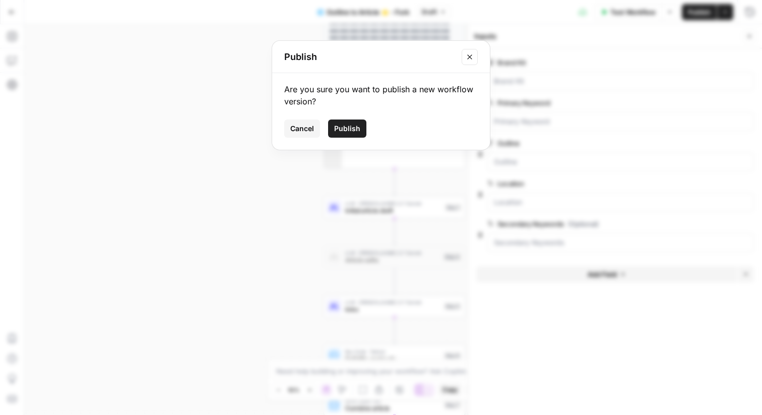
click at [294, 125] on span "Cancel" at bounding box center [302, 128] width 24 height 10
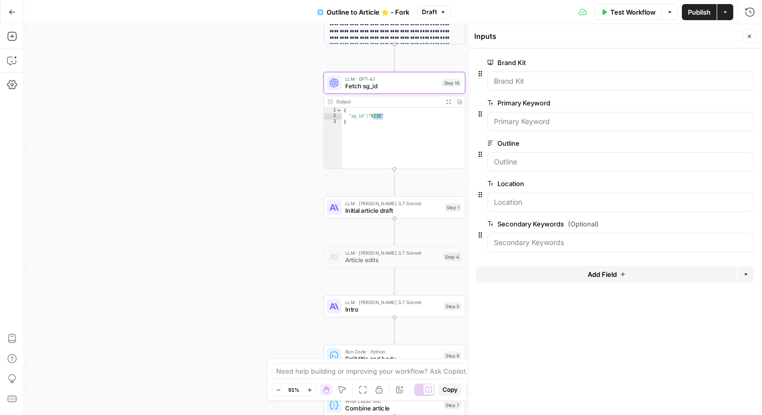
click at [747, 27] on header "Inputs Close" at bounding box center [615, 36] width 294 height 24
click at [754, 36] on button "Close" at bounding box center [748, 36] width 13 height 13
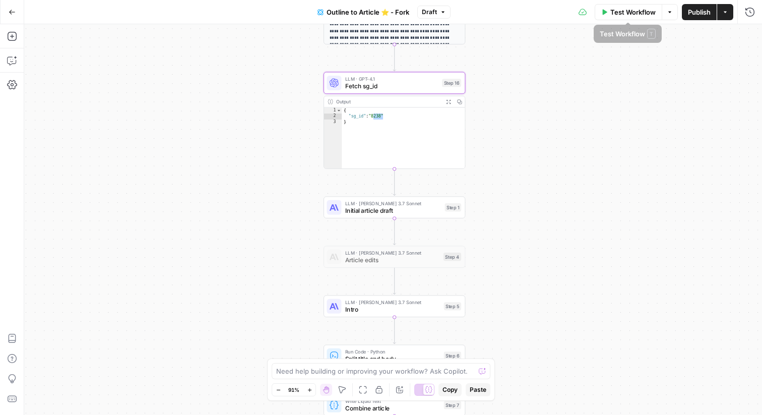
click at [698, 11] on span "Publish" at bounding box center [699, 12] width 23 height 10
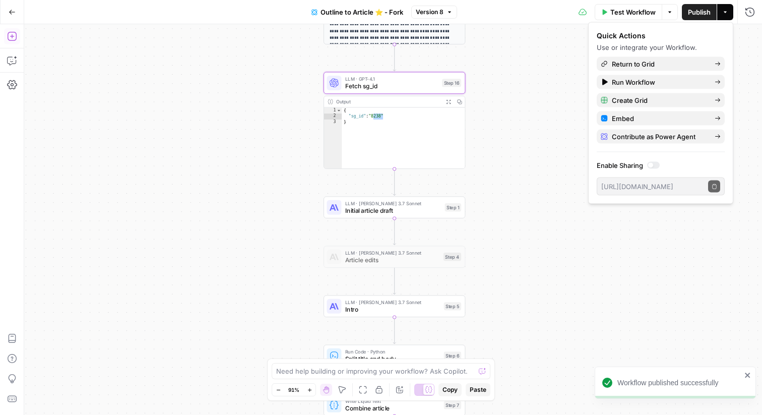
click at [10, 37] on icon "button" at bounding box center [12, 36] width 10 height 10
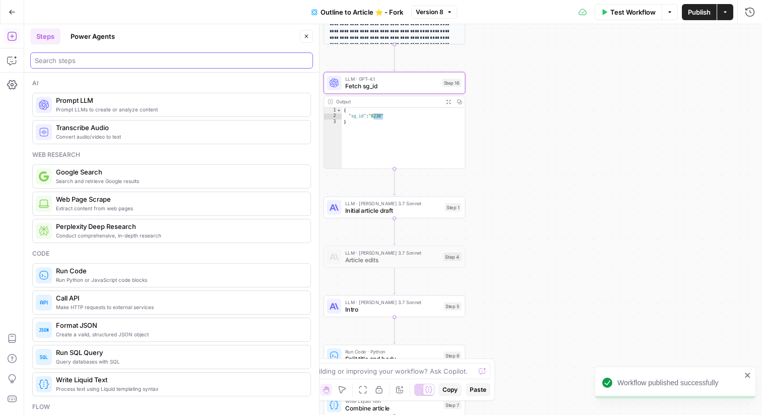
click at [111, 57] on input "search" at bounding box center [172, 60] width 274 height 10
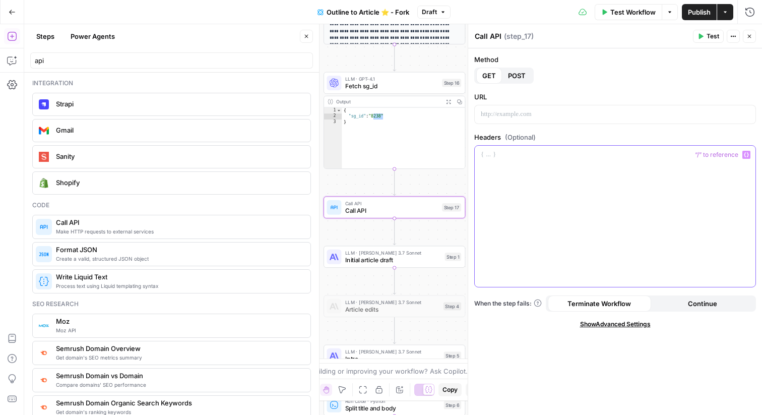
click at [532, 156] on p at bounding box center [615, 155] width 268 height 10
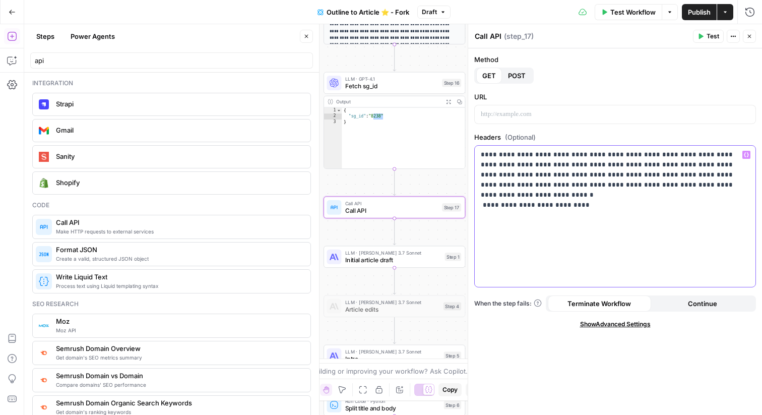
drag, startPoint x: 521, startPoint y: 156, endPoint x: 570, endPoint y: 199, distance: 65.3
click at [570, 199] on p "**********" at bounding box center [615, 180] width 268 height 60
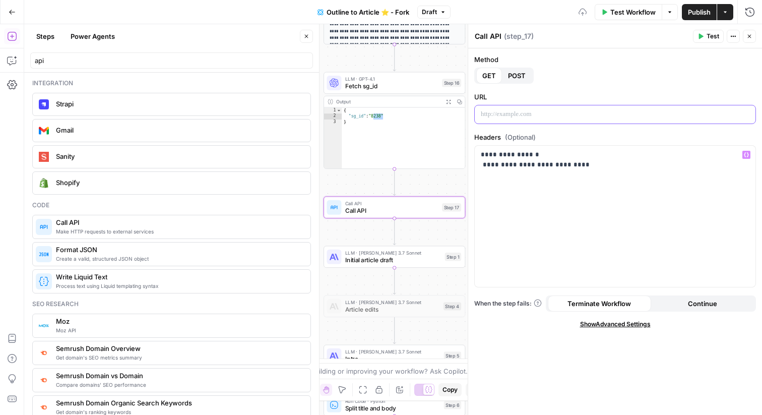
click at [532, 115] on p at bounding box center [615, 114] width 268 height 10
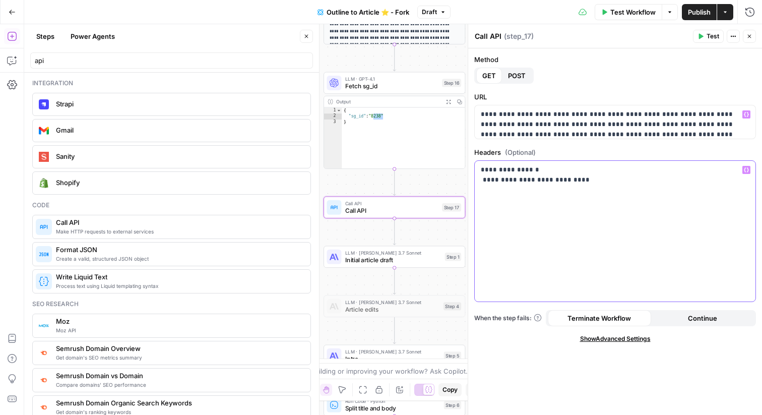
click at [519, 183] on p "**********" at bounding box center [615, 175] width 268 height 20
click at [529, 175] on div at bounding box center [614, 231] width 281 height 141
click at [691, 41] on div "Call API Call API ( step_17 ) Test Actions Close" at bounding box center [615, 36] width 282 height 13
click at [693, 40] on button "Test" at bounding box center [708, 36] width 31 height 13
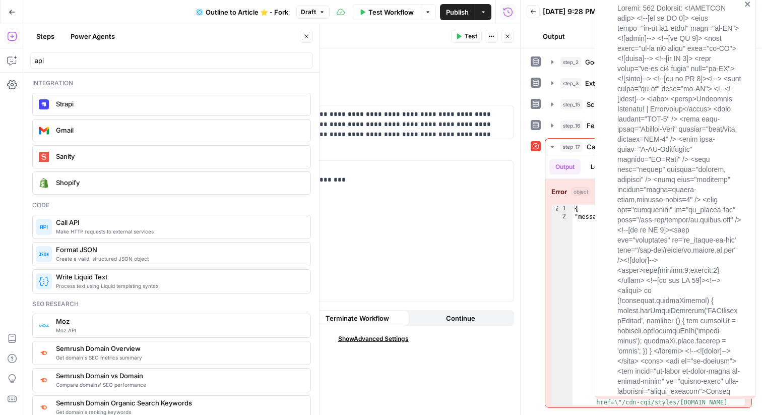
click at [748, 6] on icon "close" at bounding box center [746, 4] width 5 height 5
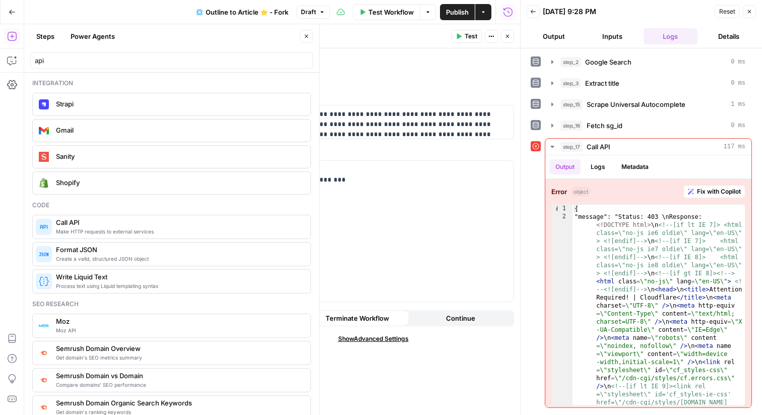
scroll to position [25, 0]
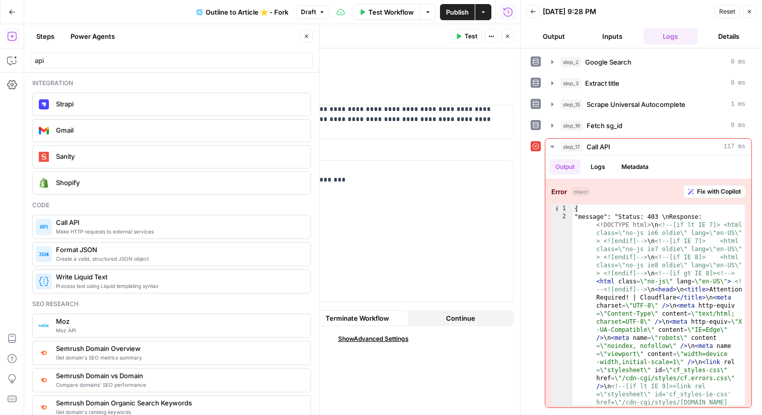
click at [753, 15] on button "Close" at bounding box center [748, 11] width 13 height 13
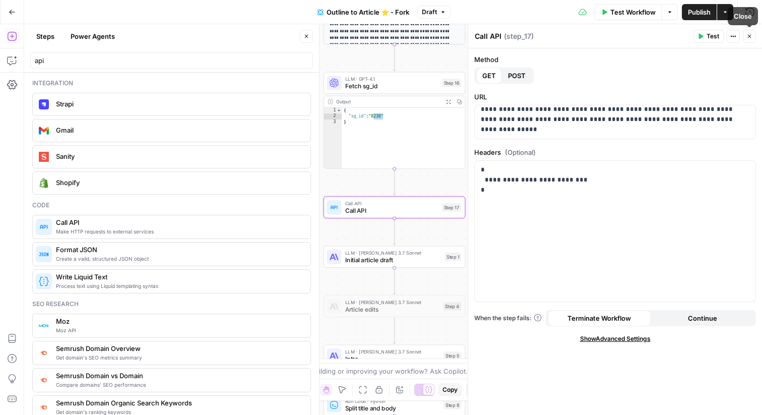
click at [747, 34] on icon "button" at bounding box center [749, 36] width 6 height 6
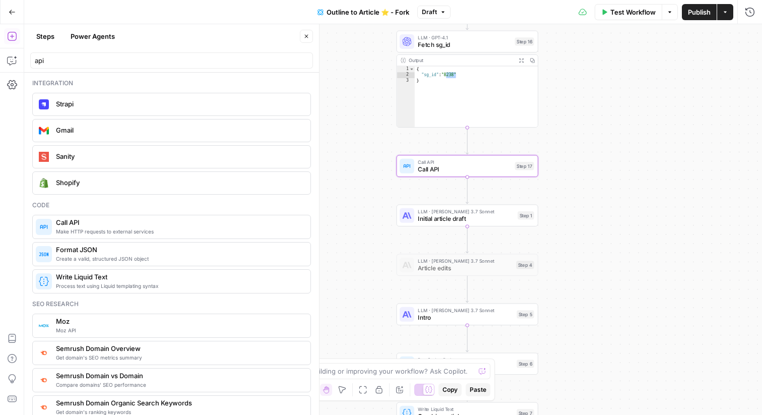
click at [501, 172] on span "Call API" at bounding box center [464, 169] width 93 height 9
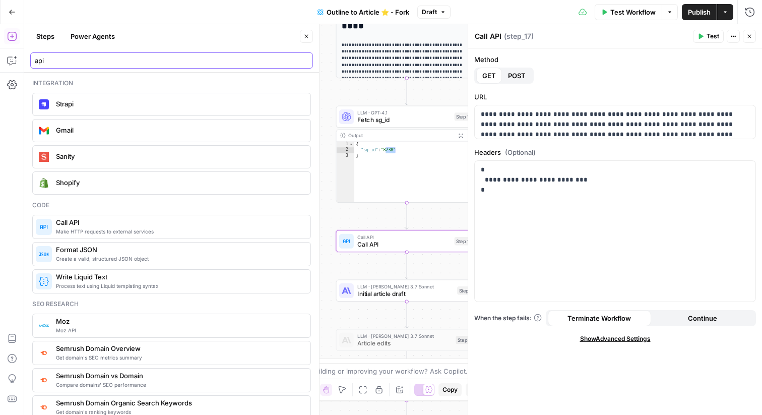
click at [110, 61] on input "api" at bounding box center [172, 60] width 274 height 10
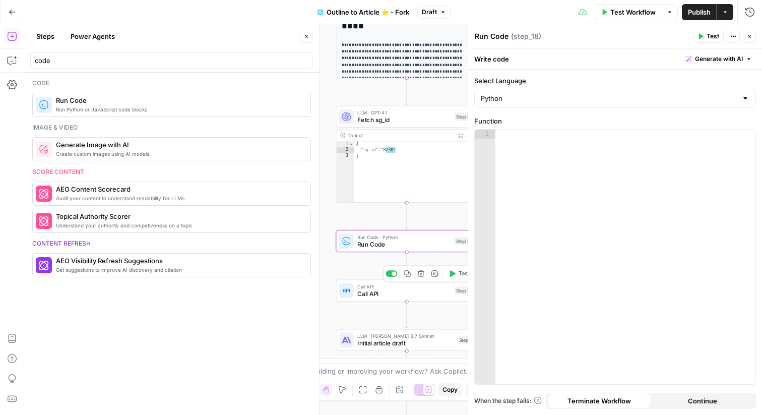
click at [420, 274] on icon "button" at bounding box center [421, 273] width 7 height 7
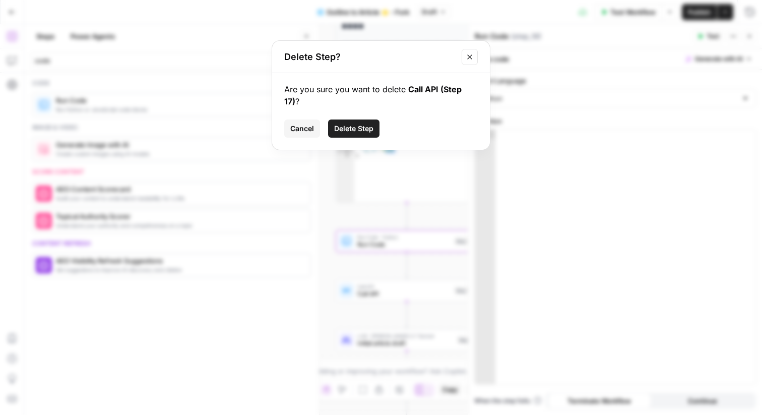
click at [373, 130] on button "Delete Step" at bounding box center [353, 128] width 51 height 18
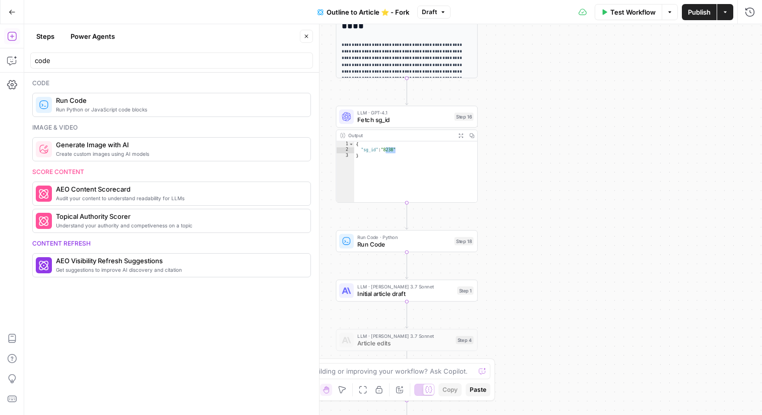
click at [156, 65] on div "code" at bounding box center [171, 60] width 283 height 16
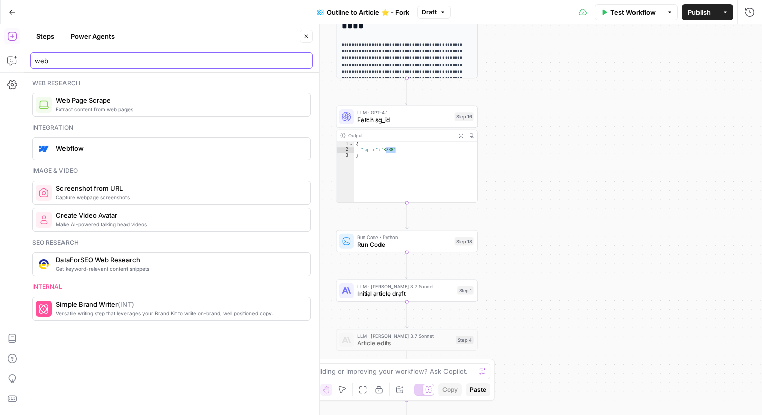
type input "web"
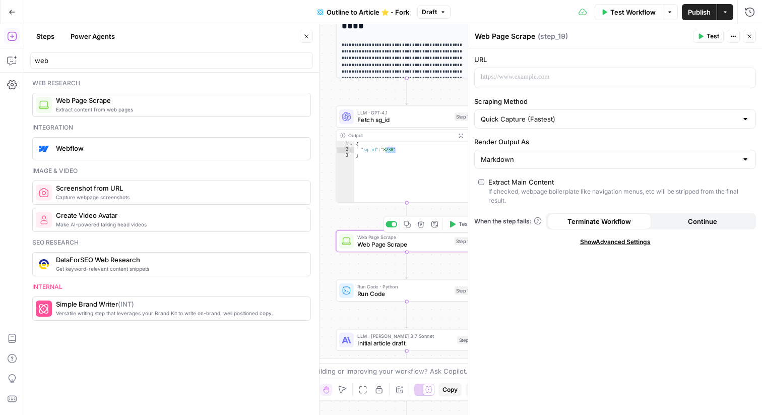
click at [415, 294] on span "Run Code" at bounding box center [403, 293] width 93 height 9
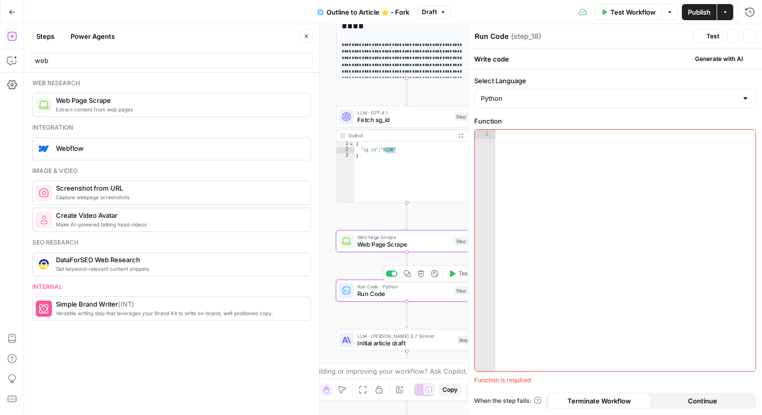
click at [560, 176] on div at bounding box center [625, 258] width 260 height 259
paste textarea "**********"
type textarea "**********"
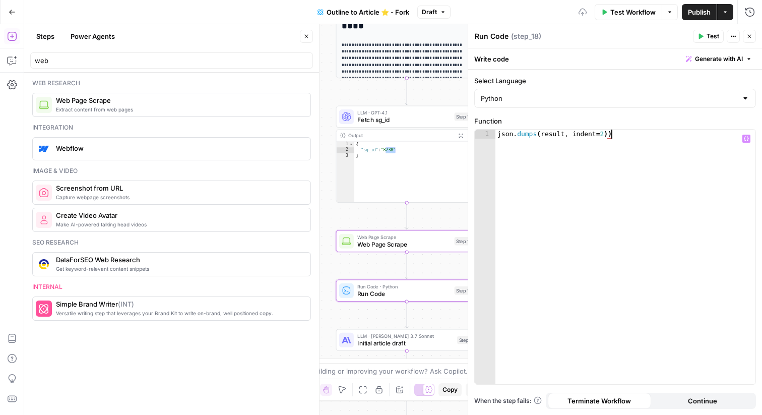
click at [408, 242] on span "Web Page Scrape" at bounding box center [403, 244] width 93 height 9
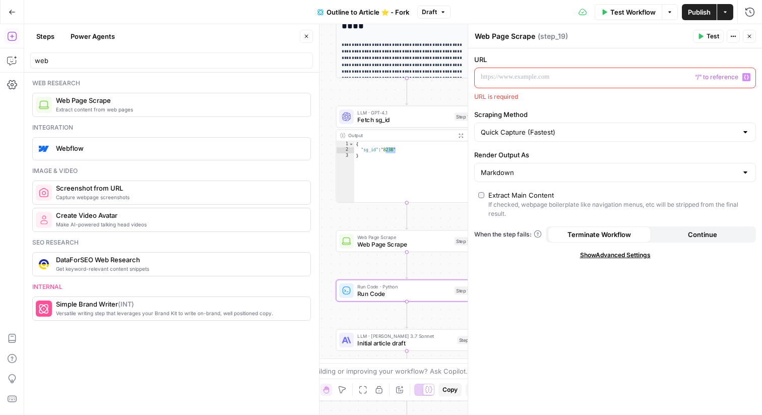
click at [524, 75] on p at bounding box center [607, 77] width 252 height 10
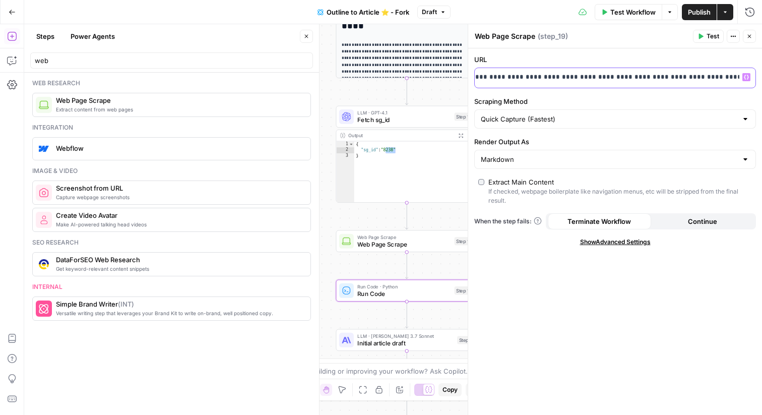
scroll to position [0, 507]
click at [226, 78] on p "**********" at bounding box center [100, 77] width 252 height 10
click at [745, 79] on icon "button" at bounding box center [745, 77] width 5 height 5
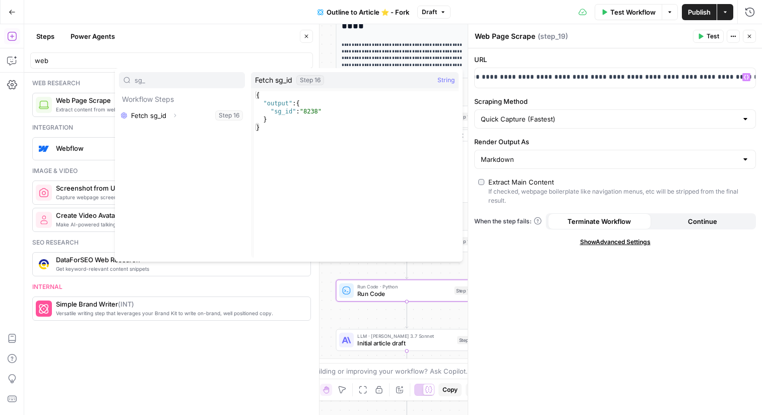
type input "sg_"
click at [178, 117] on button "Expand" at bounding box center [174, 115] width 13 height 13
click at [160, 130] on icon "button" at bounding box center [161, 131] width 6 height 6
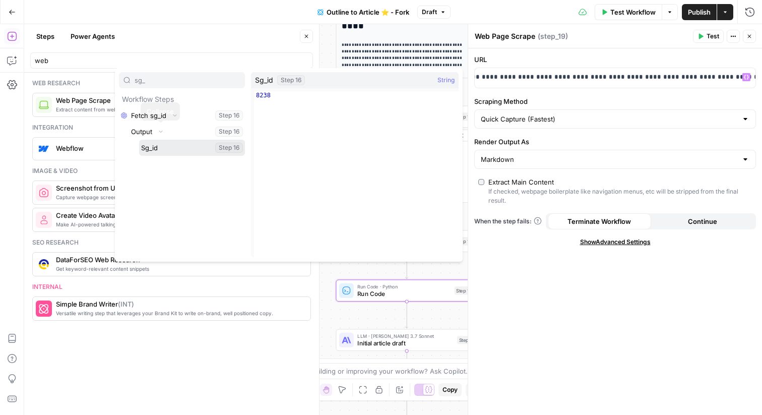
click at [161, 145] on button "Select variable Sg_id" at bounding box center [192, 148] width 106 height 16
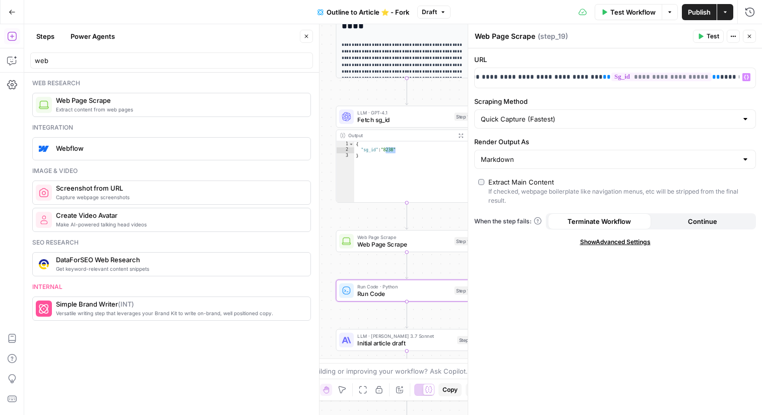
click at [702, 32] on button "Test" at bounding box center [708, 36] width 31 height 13
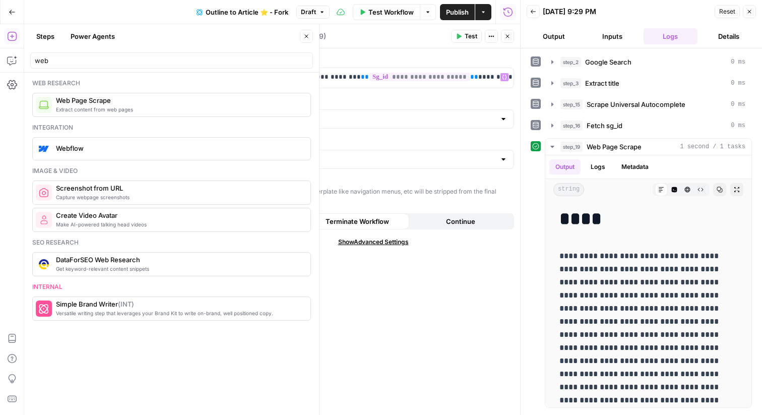
click at [507, 30] on button "Close" at bounding box center [507, 36] width 13 height 13
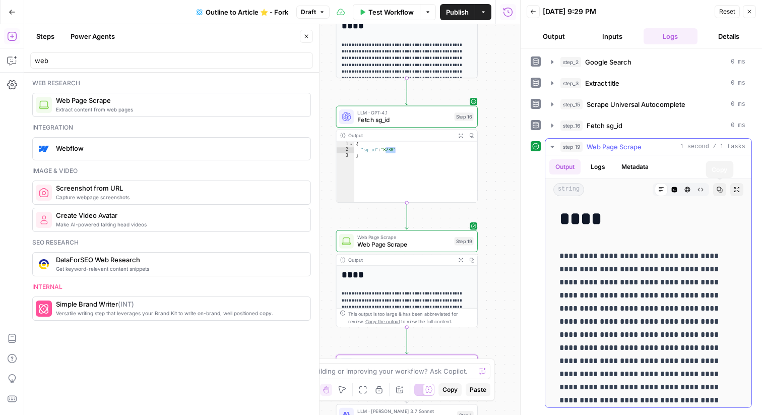
click at [705, 187] on button "Raw Output" at bounding box center [700, 189] width 13 height 13
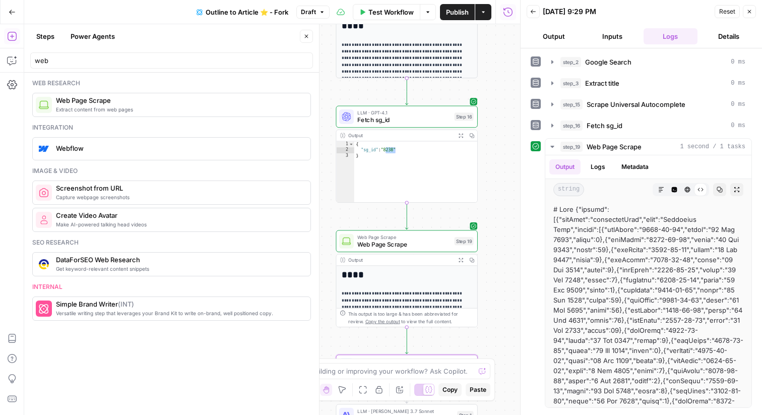
drag, startPoint x: 577, startPoint y: 208, endPoint x: 537, endPoint y: 208, distance: 39.8
click at [537, 208] on div "step_19 Web Page Scrape 1 second / 1 tasks Output Logs Metadata string Markdown…" at bounding box center [640, 272] width 221 height 269
copy div "# None"
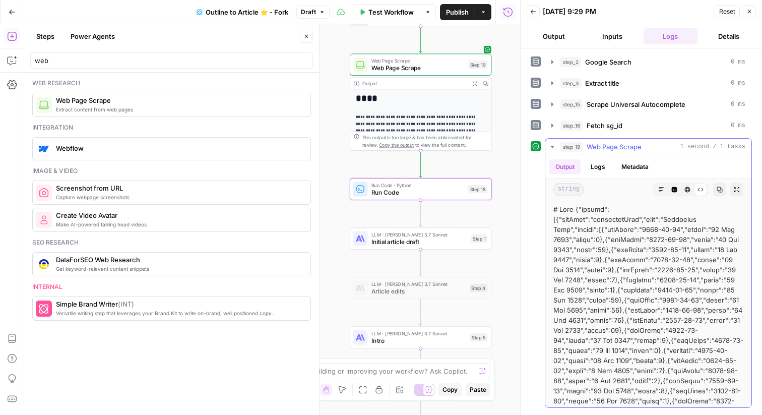
drag, startPoint x: 605, startPoint y: 231, endPoint x: 540, endPoint y: 210, distance: 68.2
click at [540, 210] on div "step_19 Web Page Scrape 1 second / 1 tasks Output Logs Metadata string Markdown…" at bounding box center [640, 272] width 221 height 269
copy div "# None {"facets":[{"urlName":"departureDate","name":"Departure Date","values":[{"
click at [426, 195] on span "Run Code" at bounding box center [417, 191] width 93 height 9
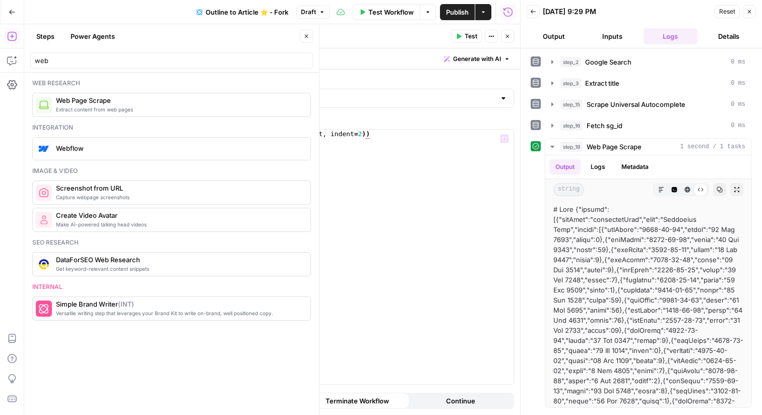
click at [431, 164] on div "json . dumps ( result , indent = 2 ))" at bounding box center [383, 265] width 260 height 272
paste textarea "**********"
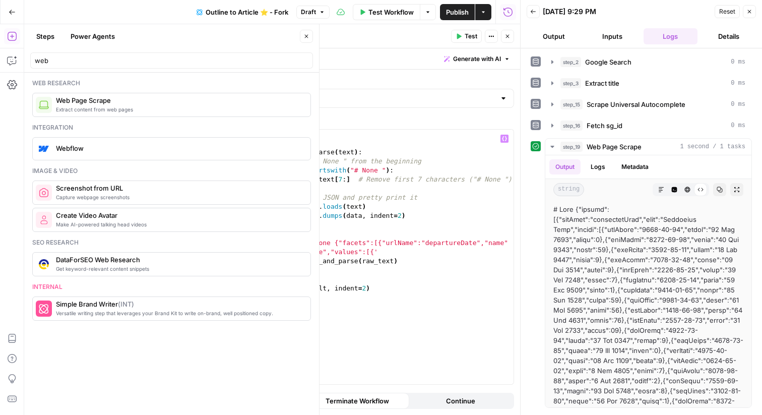
click at [277, 242] on div "import json def clean_and_parse ( text ) : # Remove "# None " from the beginnin…" at bounding box center [385, 265] width 256 height 272
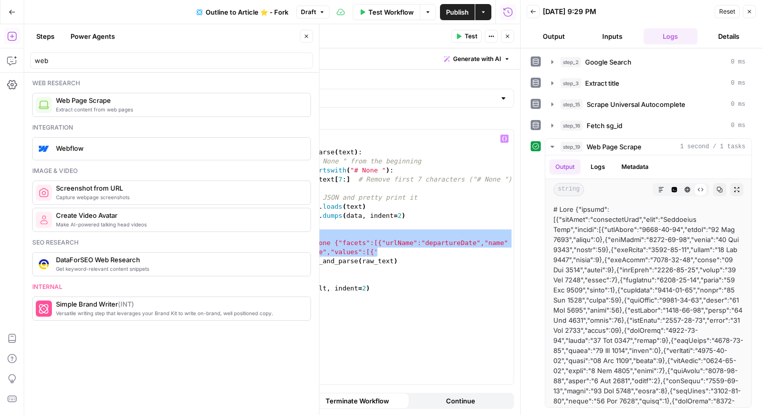
drag, startPoint x: 394, startPoint y: 252, endPoint x: 251, endPoint y: 235, distance: 144.0
click at [251, 235] on div "**********" at bounding box center [373, 256] width 281 height 254
type textarea "**********"
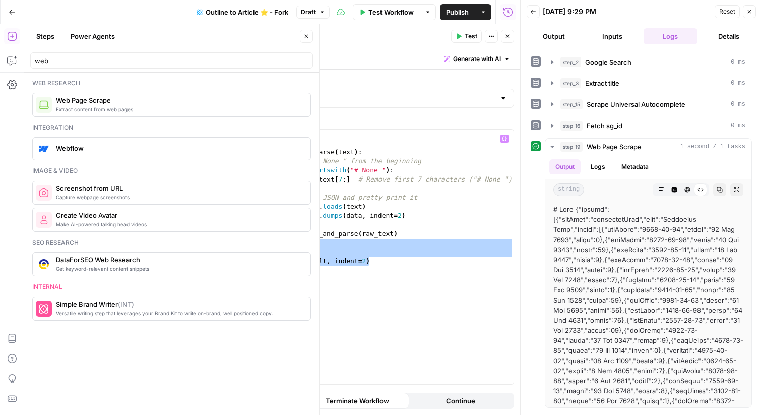
drag, startPoint x: 393, startPoint y: 261, endPoint x: 374, endPoint y: 242, distance: 27.1
click at [374, 242] on div "import json def clean_and_parse ( text ) : # Remove "# None " from the beginnin…" at bounding box center [385, 265] width 256 height 272
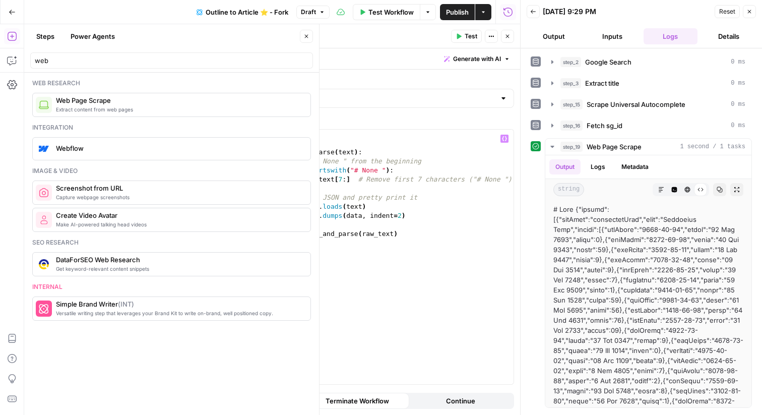
click at [299, 245] on div "import json def clean_and_parse ( text ) : # Remove "# None " from the beginnin…" at bounding box center [385, 265] width 256 height 272
drag, startPoint x: 316, startPoint y: 245, endPoint x: 226, endPoint y: 245, distance: 90.7
click at [226, 245] on div "Run Code Run Code ( step_18 ) Test Actions Close Write code Generate with AI Se…" at bounding box center [373, 219] width 294 height 390
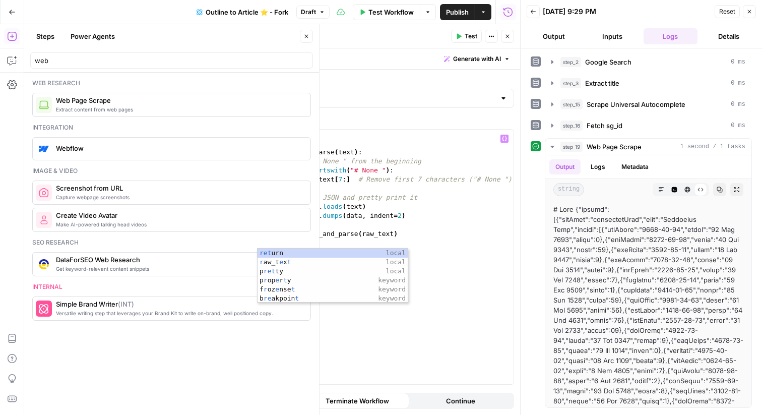
scroll to position [0, 1]
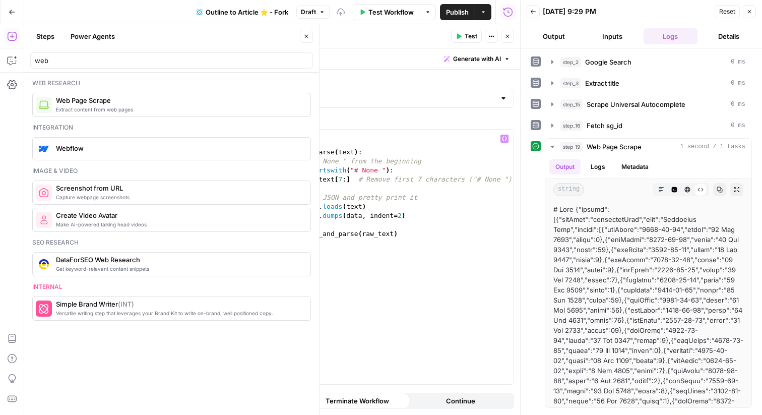
click at [382, 234] on div "import json def clean_and_parse ( text ) : # Remove "# None " from the beginnin…" at bounding box center [385, 265] width 256 height 272
drag, startPoint x: 313, startPoint y: 240, endPoint x: 242, endPoint y: 240, distance: 70.5
click at [242, 240] on div "**********" at bounding box center [373, 256] width 281 height 254
type textarea "******"
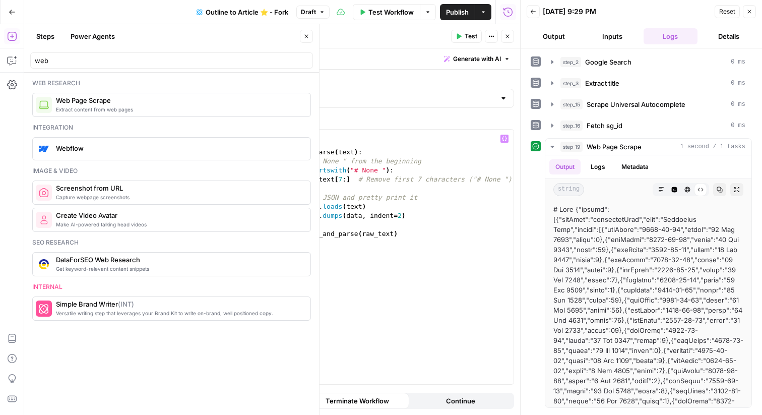
drag, startPoint x: 299, startPoint y: 235, endPoint x: 245, endPoint y: 235, distance: 53.9
click at [245, 235] on div "1 2 3 4 5 6 7 8 9 10 11 12 13 import json def clean_and_parse ( text ) : # Remo…" at bounding box center [373, 256] width 281 height 254
paste textarea
type textarea "**********"
click at [277, 254] on div "import json def clean_and_parse ( text ) : # Remove "# None " from the beginnin…" at bounding box center [385, 265] width 256 height 272
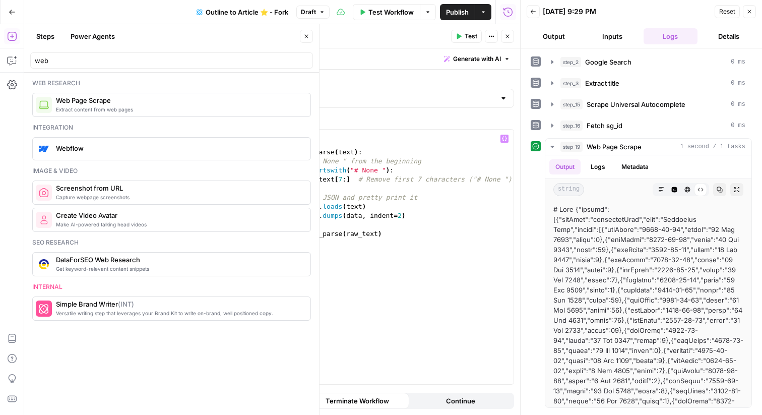
click at [284, 235] on div "import json def clean_and_parse ( text ) : # Remove "# None " from the beginnin…" at bounding box center [385, 265] width 256 height 272
type textarea "**********"
click at [285, 248] on div "import json def clean_and_parse ( text ) : # Remove "# None " from the beginnin…" at bounding box center [385, 265] width 256 height 272
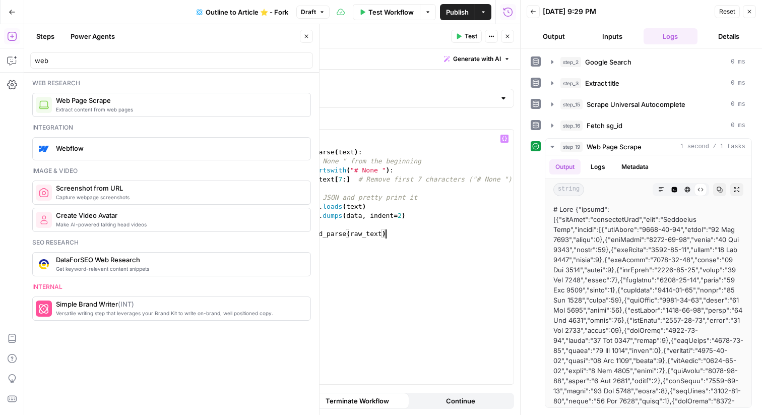
click at [365, 237] on div "import json def clean_and_parse ( text ) : # Remove "# None " from the beginnin…" at bounding box center [385, 265] width 256 height 272
type textarea "**********"
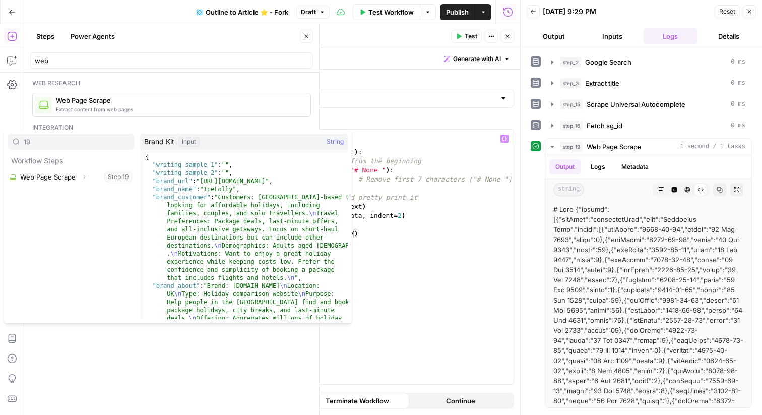
type input "19"
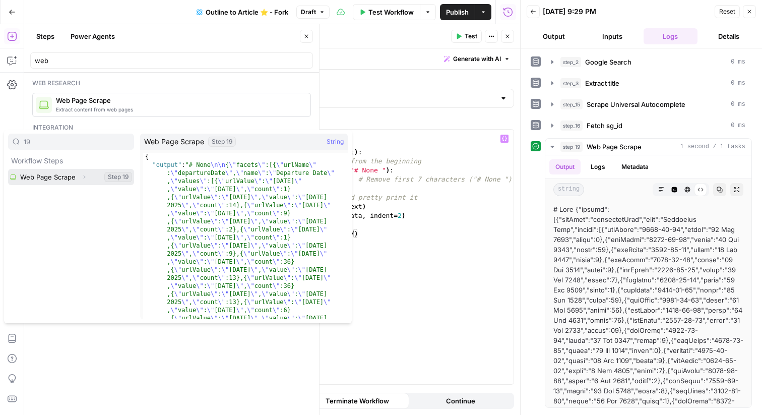
click at [80, 176] on button "Expand" at bounding box center [84, 176] width 13 height 13
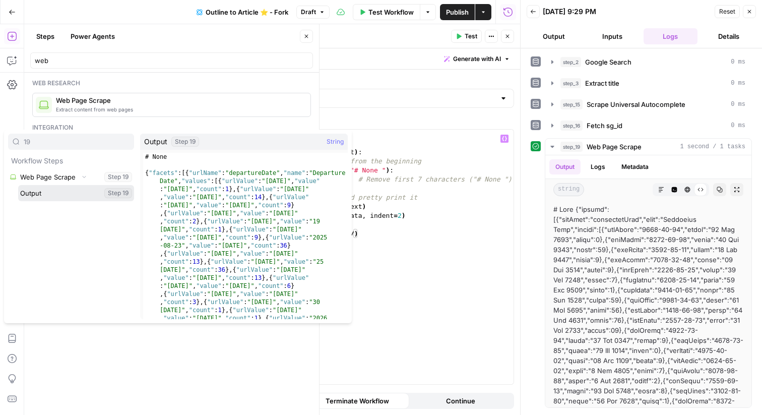
click at [65, 192] on button "Select variable Output" at bounding box center [76, 193] width 116 height 16
type textarea "**********"
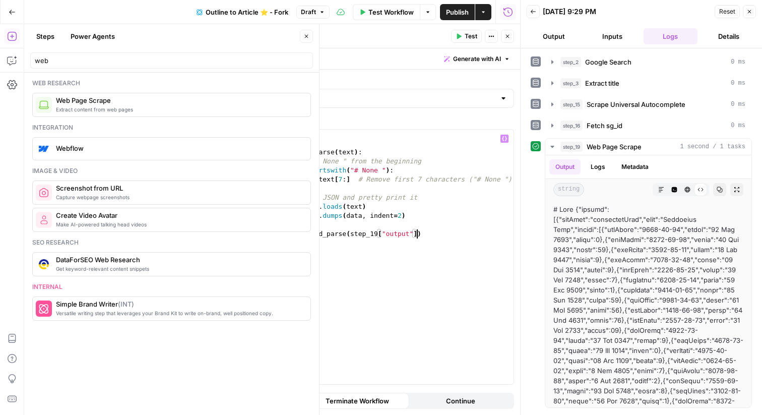
click at [470, 35] on span "Test" at bounding box center [470, 36] width 13 height 9
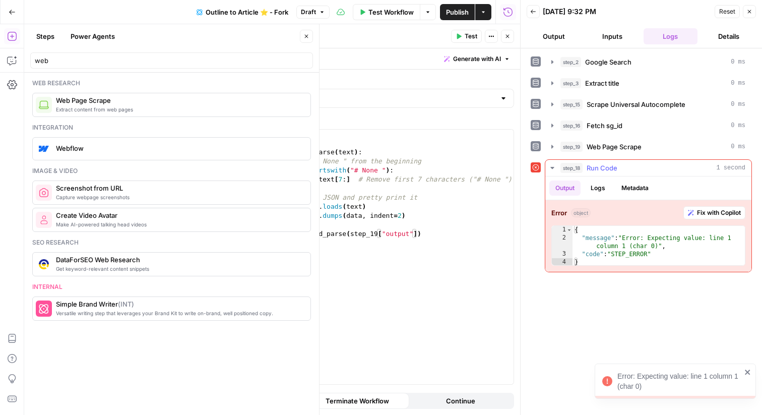
click at [604, 191] on button "Logs" at bounding box center [597, 187] width 27 height 15
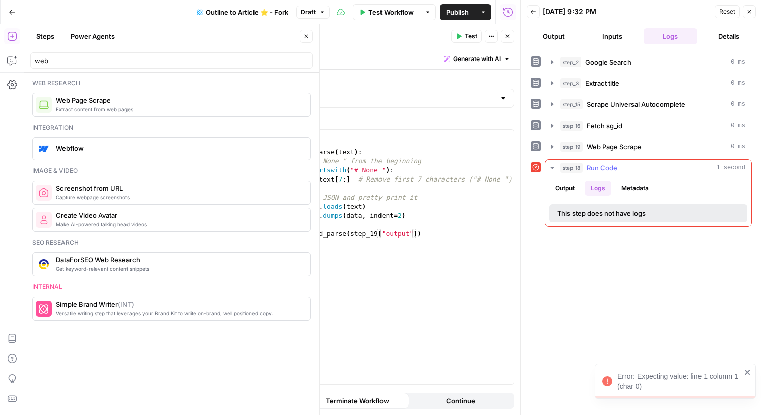
click at [566, 189] on button "Output" at bounding box center [564, 187] width 31 height 15
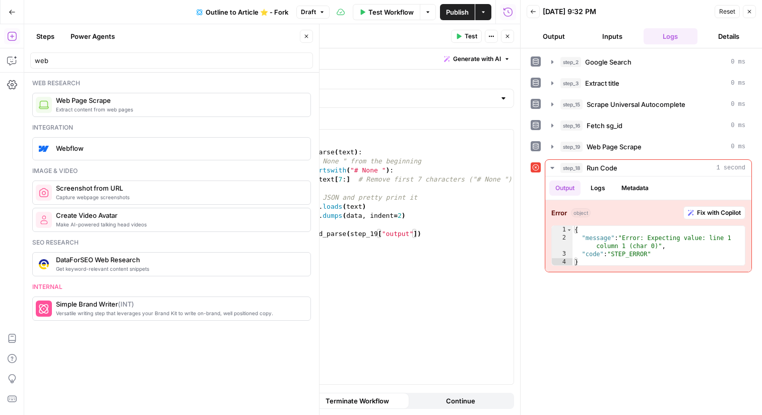
click at [755, 14] on button "Close" at bounding box center [748, 11] width 13 height 13
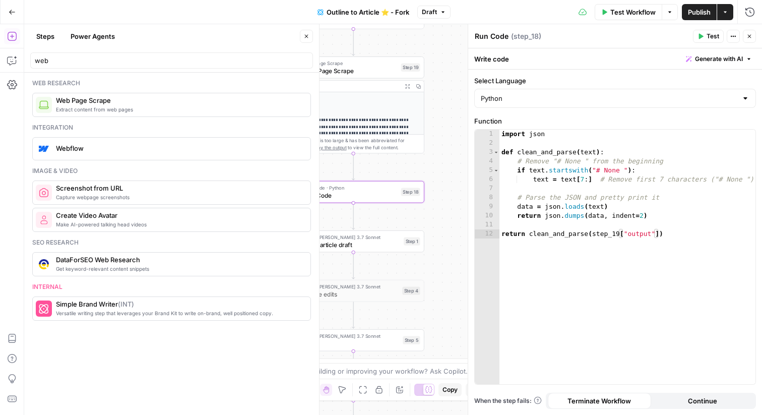
click at [710, 35] on span "Test" at bounding box center [712, 36] width 13 height 9
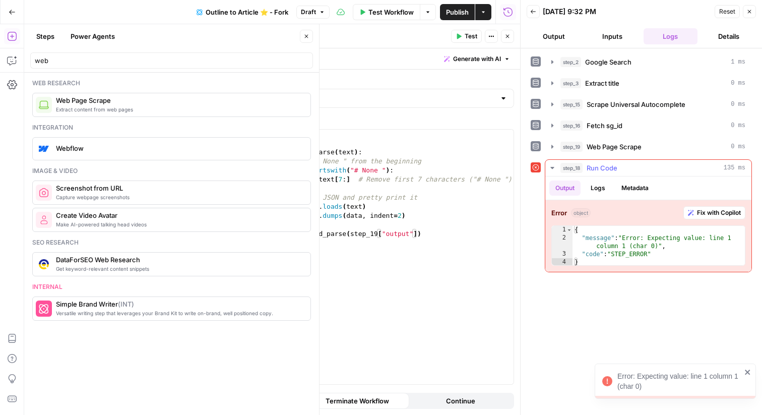
click at [709, 209] on span "Fix with Copilot" at bounding box center [719, 212] width 44 height 9
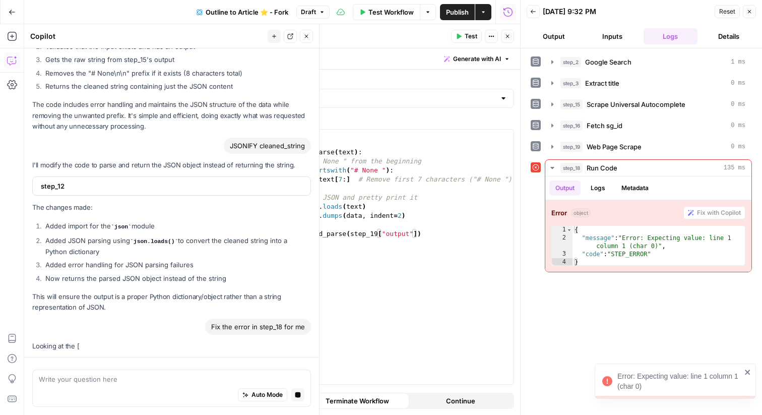
scroll to position [464, 0]
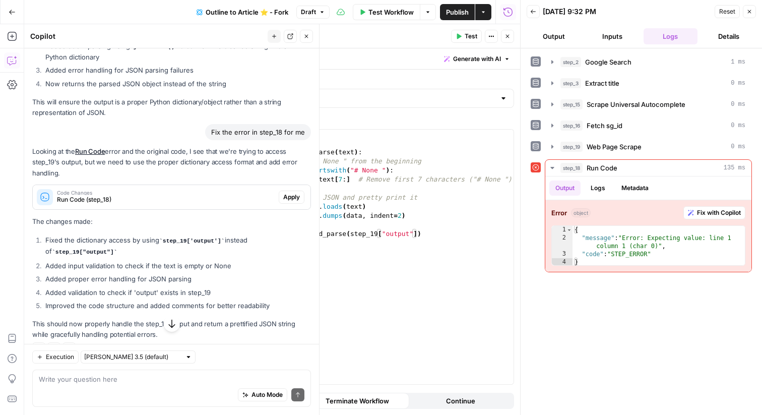
scroll to position [723, 0]
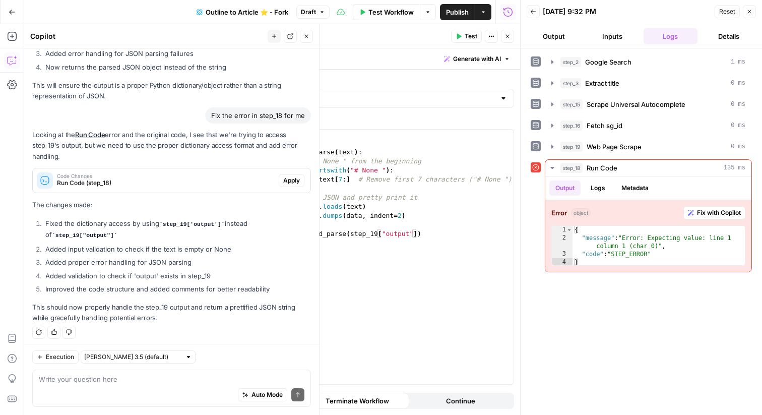
click at [289, 178] on span "Apply" at bounding box center [291, 180] width 17 height 9
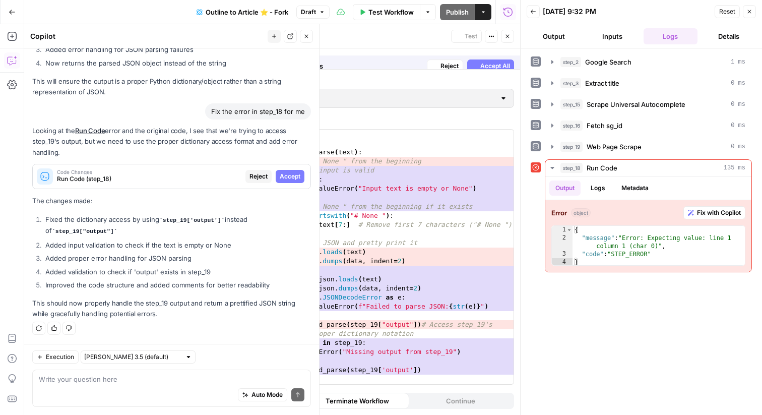
scroll to position [674, 0]
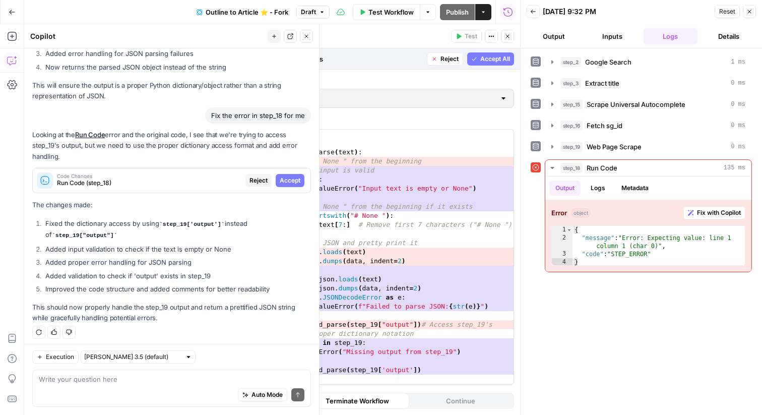
click at [488, 59] on span "Accept All" at bounding box center [495, 58] width 30 height 9
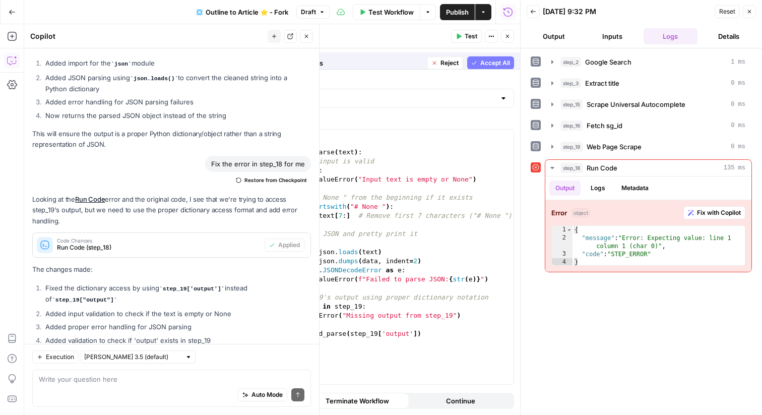
scroll to position [739, 0]
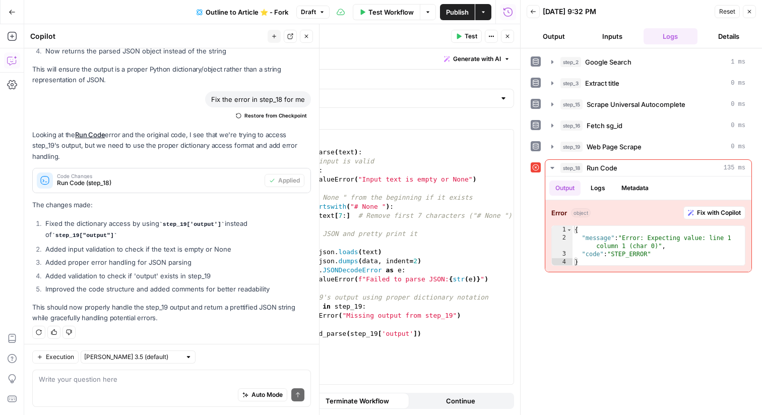
click at [467, 42] on button "Test" at bounding box center [466, 36] width 31 height 13
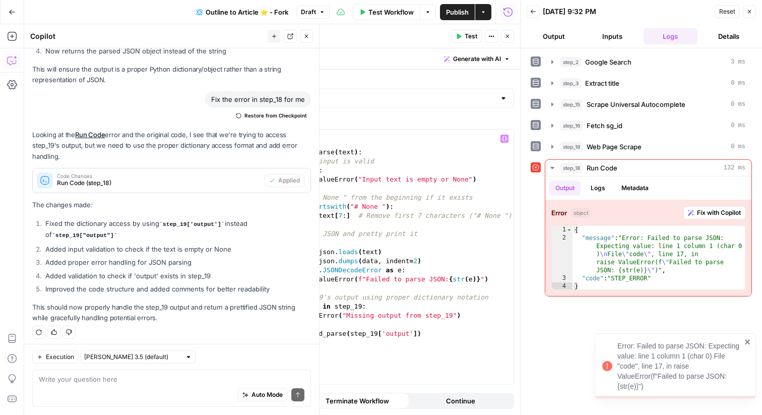
scroll to position [0, 2]
click at [389, 192] on div "import json def clean_and_parse ( text ) : # Check if input is valid if not tex…" at bounding box center [385, 265] width 256 height 272
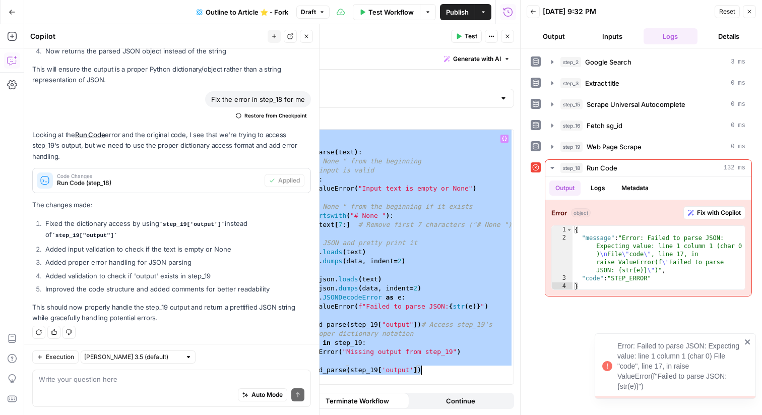
type textarea "**********"
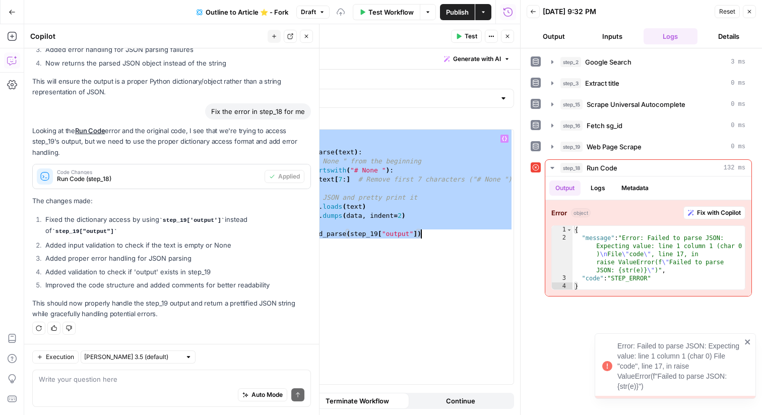
scroll to position [723, 0]
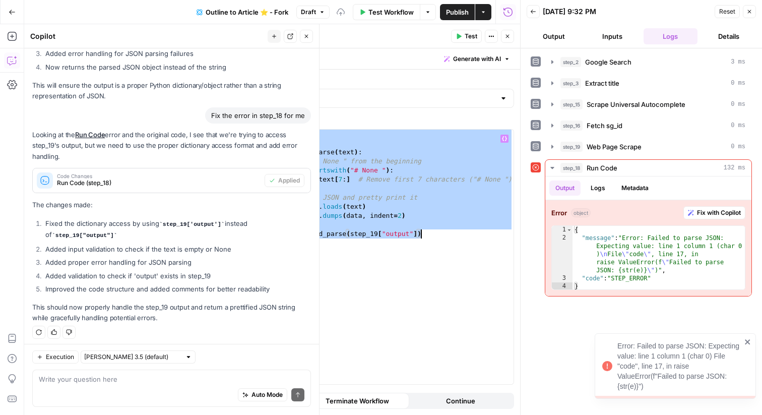
click at [389, 192] on div "import json def clean_and_parse ( text ) : # Remove "# None " from the beginnin…" at bounding box center [385, 265] width 256 height 272
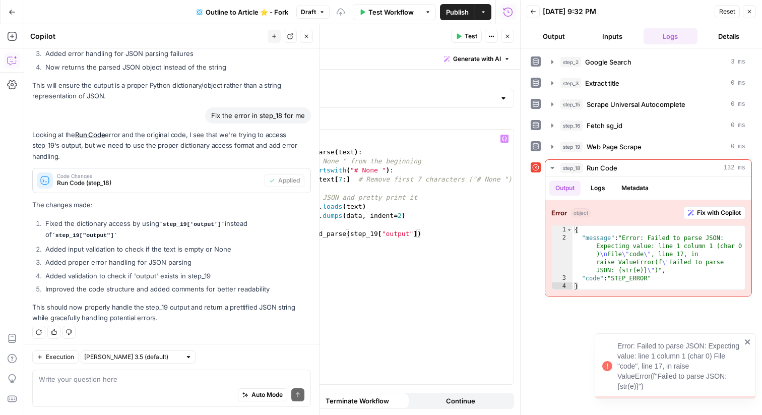
scroll to position [0, 1]
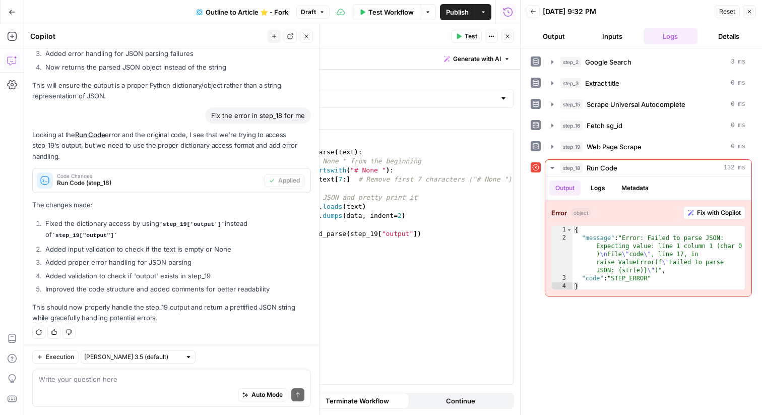
click at [467, 37] on span "Test" at bounding box center [470, 36] width 13 height 9
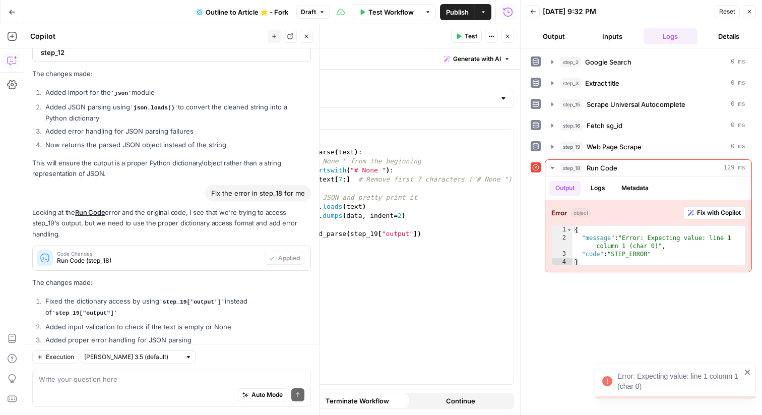
scroll to position [723, 0]
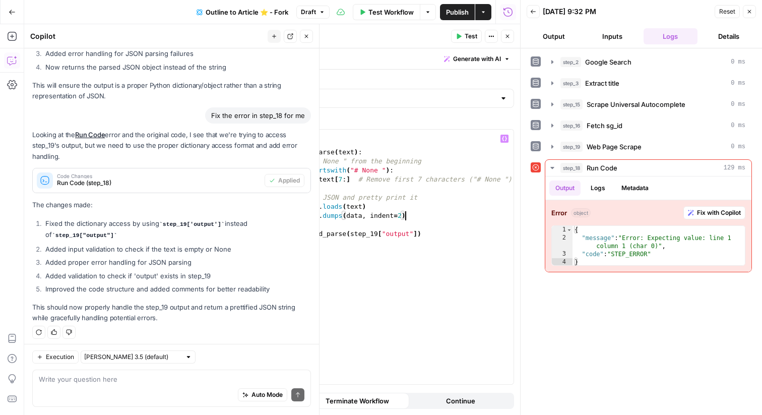
click at [408, 218] on div "import json def clean_and_parse ( text ) : # Remove "# None " from the beginnin…" at bounding box center [385, 265] width 256 height 272
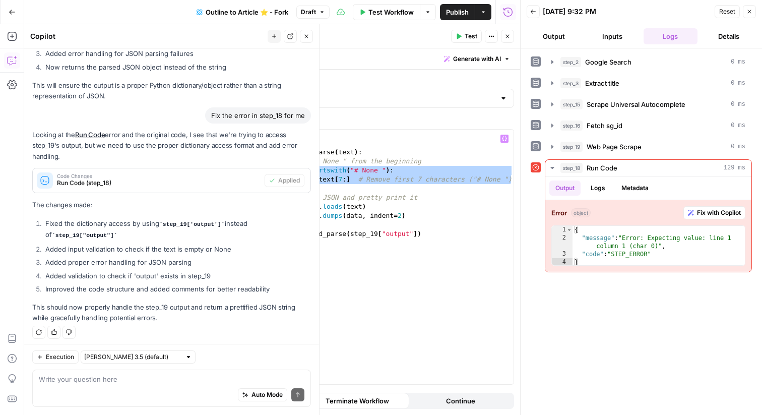
drag, startPoint x: 511, startPoint y: 180, endPoint x: 274, endPoint y: 169, distance: 237.5
click at [274, 169] on div "import json def clean_and_parse ( text ) : # Remove "# None " from the beginnin…" at bounding box center [385, 265] width 256 height 272
type textarea "**********"
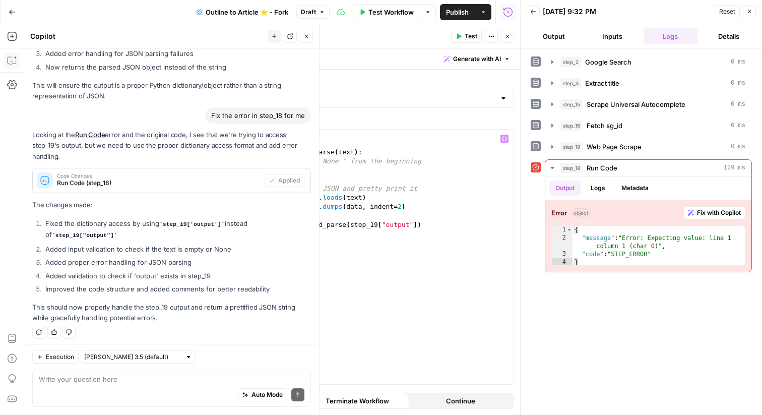
scroll to position [739, 0]
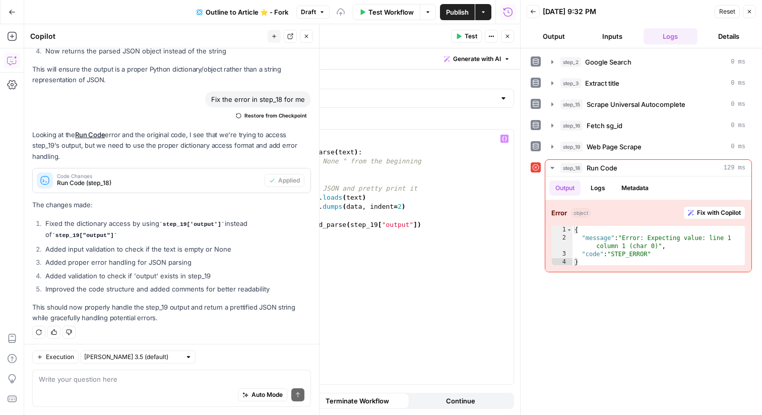
click at [282, 218] on div "import json def clean_and_parse ( text ) : # Remove "# None " from the beginnin…" at bounding box center [385, 265] width 256 height 272
paste textarea "**********"
type textarea "******"
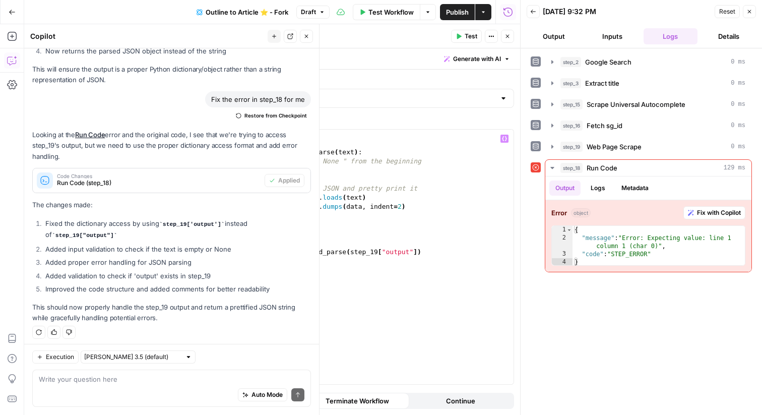
paste textarea "**********"
drag, startPoint x: 417, startPoint y: 261, endPoint x: 348, endPoint y: 262, distance: 69.5
click at [348, 262] on div "import json def clean_and_parse ( text ) : # Remove "# None " from the beginnin…" at bounding box center [385, 265] width 256 height 272
type textarea "**********"
drag, startPoint x: 370, startPoint y: 265, endPoint x: 216, endPoint y: 269, distance: 154.2
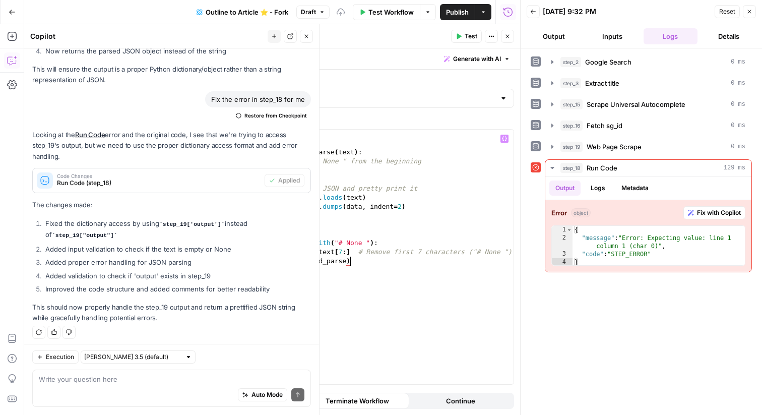
click at [216, 269] on body "Ice Travel Group New Home Browse Your Data Usage Flightpath Settings Recent Gri…" at bounding box center [381, 207] width 762 height 415
drag, startPoint x: 429, startPoint y: 267, endPoint x: 238, endPoint y: 263, distance: 190.9
click at [238, 263] on div "**********" at bounding box center [373, 256] width 281 height 254
type textarea "**********"
paste textarea "**********"
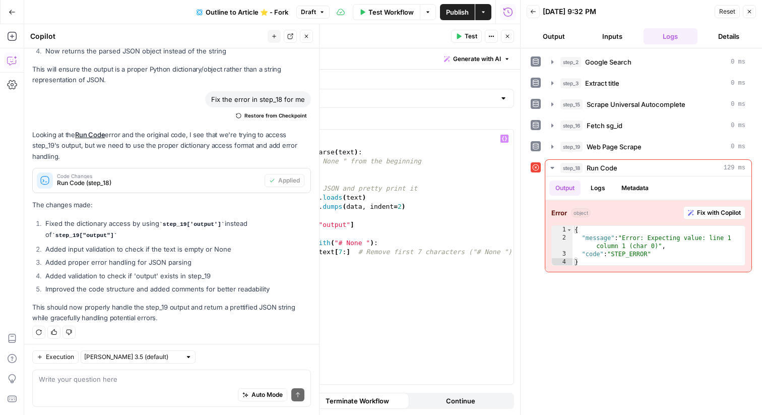
click at [349, 277] on div "import json def clean_and_parse ( text ) : # Remove "# None " from the beginnin…" at bounding box center [385, 265] width 256 height 272
type textarea "**********"
click at [290, 248] on div "import json def clean_and_parse ( text ) : # Remove "# None " from the beginnin…" at bounding box center [385, 265] width 256 height 272
type textarea "**********"
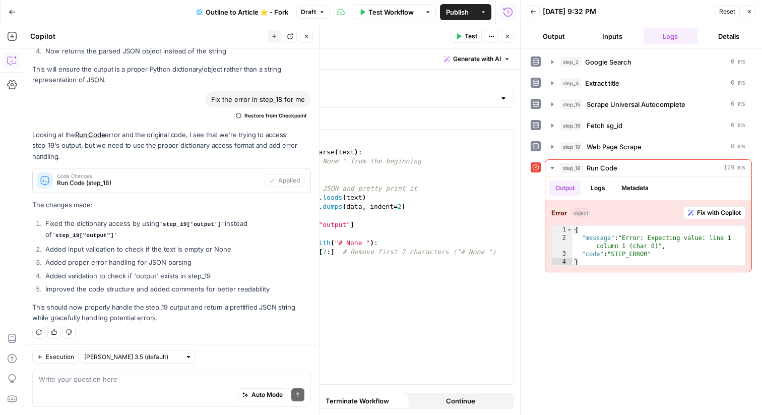
click at [467, 38] on span "Test" at bounding box center [470, 36] width 13 height 9
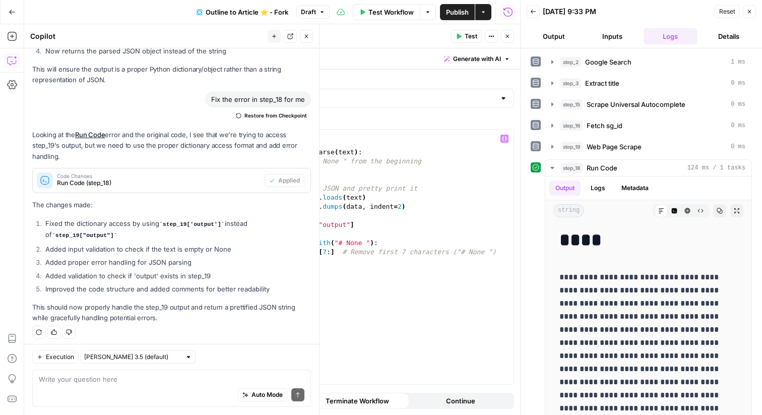
scroll to position [0, 0]
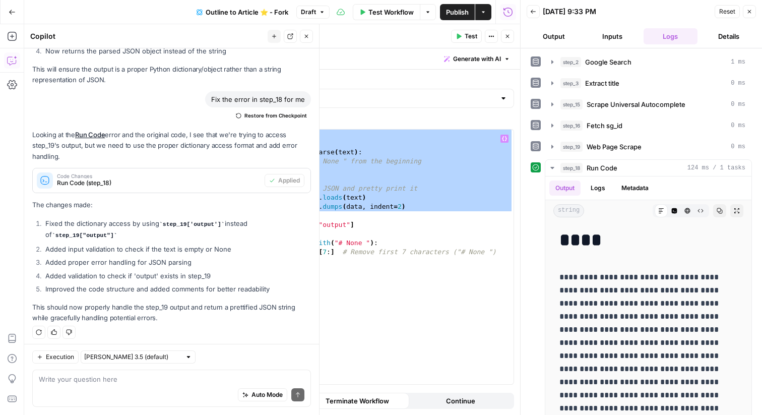
drag, startPoint x: 365, startPoint y: 214, endPoint x: 236, endPoint y: 123, distance: 157.5
click at [236, 123] on div "Function 1 2 3 4 5 6 7 8 9 10 11 12 13 14 15 16 import json def clean_and_parse…" at bounding box center [373, 250] width 282 height 268
type textarea "**********"
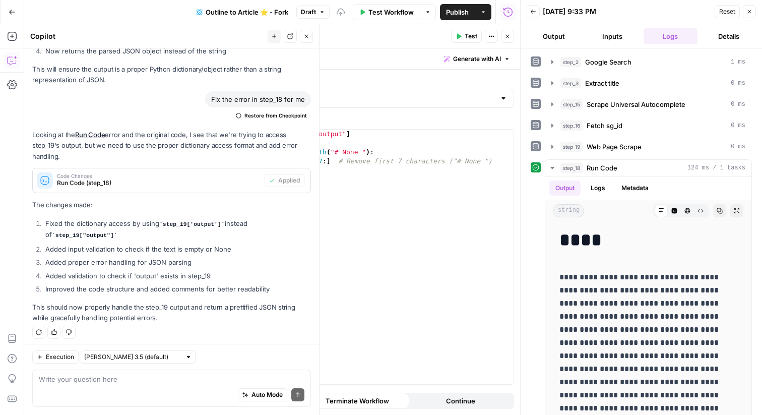
click at [473, 33] on span "Test" at bounding box center [470, 36] width 13 height 9
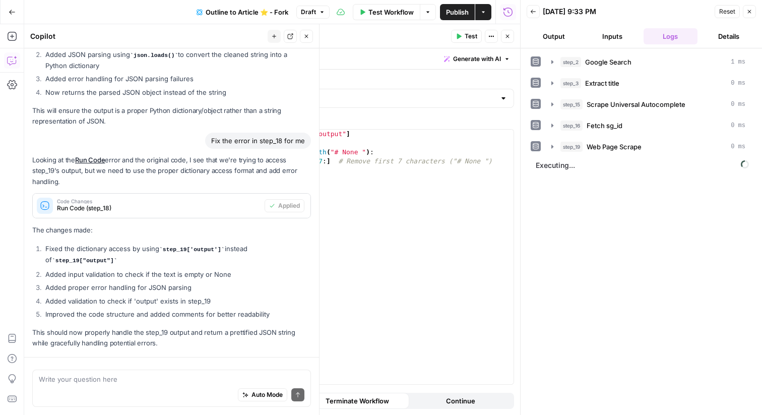
scroll to position [739, 0]
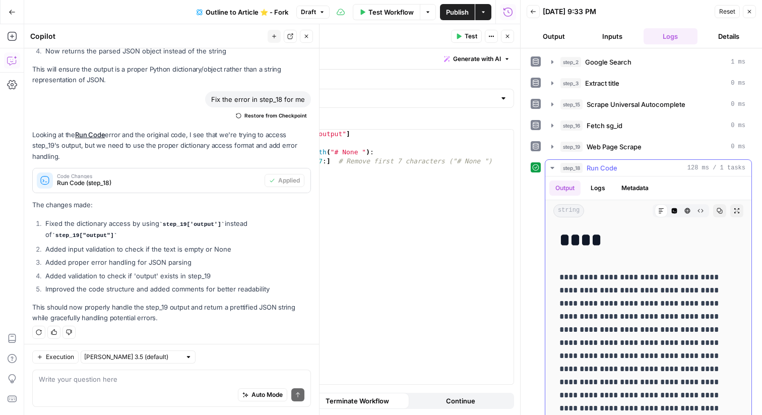
click at [641, 192] on button "Metadata" at bounding box center [634, 187] width 39 height 15
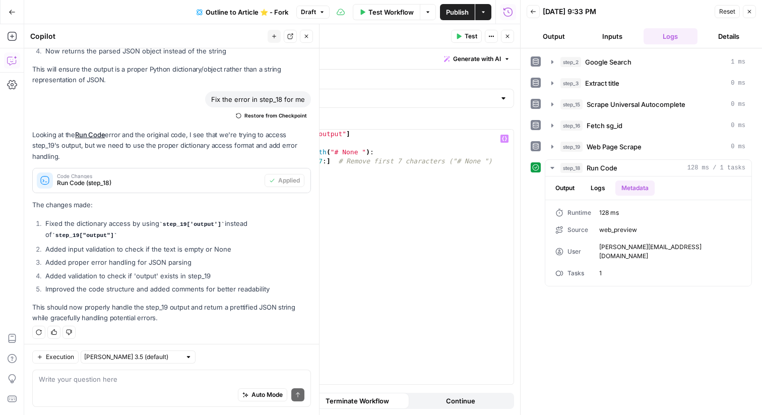
click at [408, 180] on div "text = step_19 [ "output" ] if text . startswith ( "# None " ) : text = text [ …" at bounding box center [383, 265] width 260 height 272
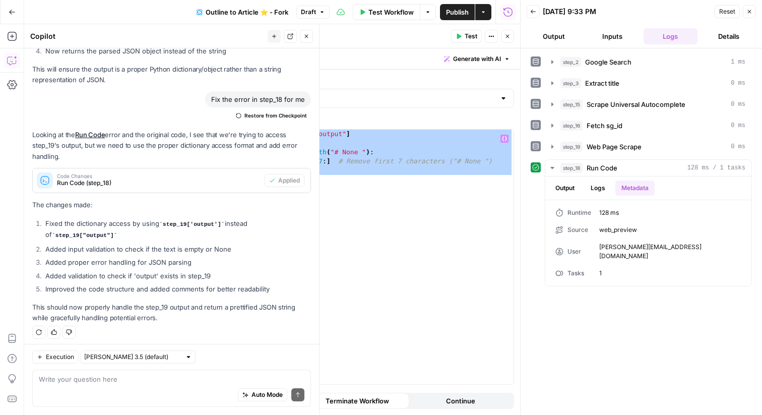
click at [426, 165] on div "text = step_19 [ "output" ] if text . startswith ( "# None " ) : text = text [ …" at bounding box center [383, 265] width 260 height 272
paste textarea
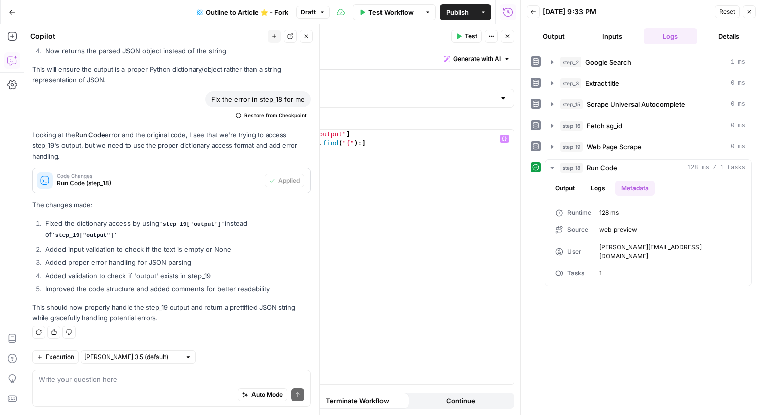
click at [461, 38] on button "Test" at bounding box center [466, 36] width 31 height 13
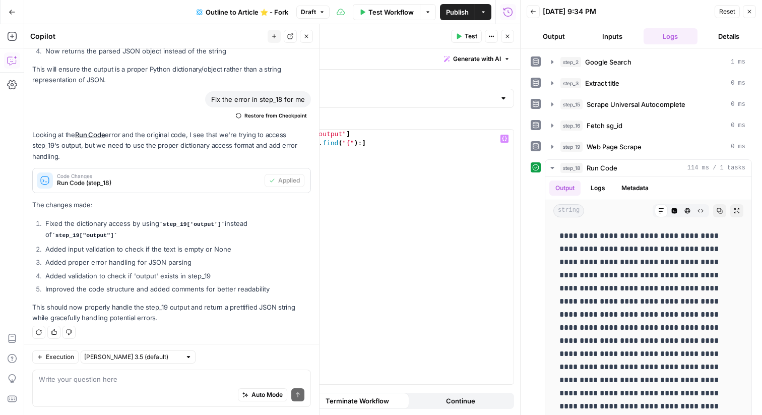
click at [405, 161] on div "text = step_19 [ "output" ] text = text [ text . find ( "{" ) : ] return text" at bounding box center [383, 265] width 260 height 272
click at [283, 152] on div "text = step_19 [ "output" ] text = text [ text . find ( "{" ) : ] return text" at bounding box center [383, 265] width 260 height 272
paste textarea "**********"
click at [401, 154] on div "text = step_19 [ "output" ] text = text [ text . find ( "{" ) : ] return json .…" at bounding box center [383, 265] width 260 height 272
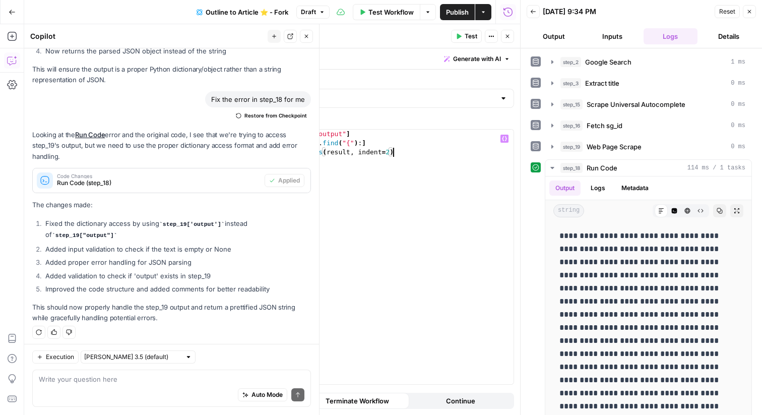
click at [331, 153] on div "text = step_19 [ "output" ] text = text [ text . find ( "{" ) : ] return json .…" at bounding box center [383, 265] width 260 height 272
paste textarea
click at [465, 35] on span "Test" at bounding box center [470, 36] width 13 height 9
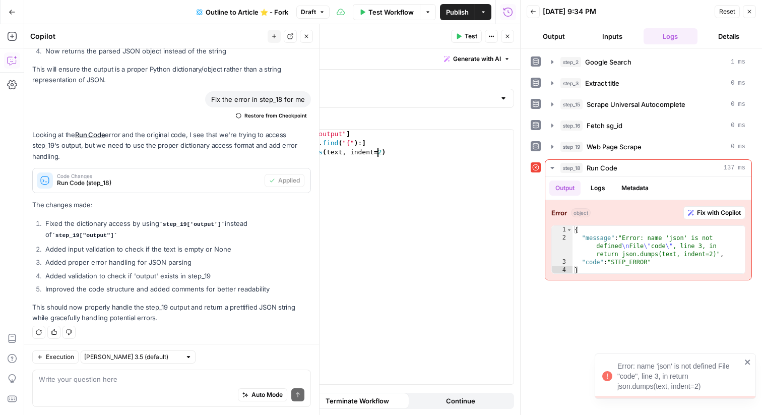
click at [377, 156] on div "text = step_19 [ "output" ] text = text [ text . find ( "{" ) : ] return json .…" at bounding box center [383, 265] width 260 height 272
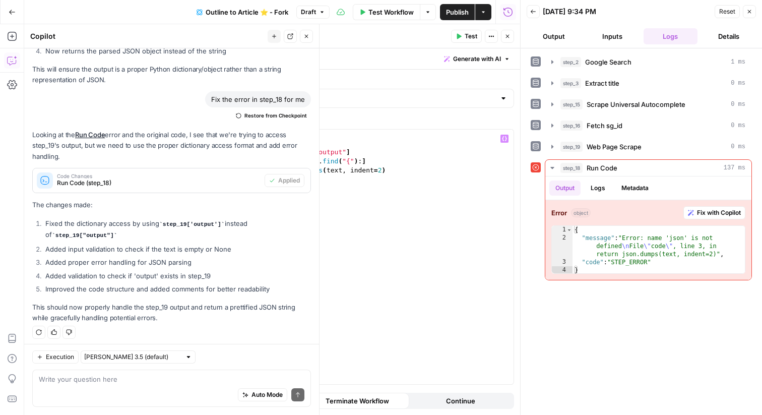
click at [464, 31] on div "Publish P" at bounding box center [456, 34] width 31 height 10
click at [474, 30] on button "Test" at bounding box center [466, 36] width 31 height 13
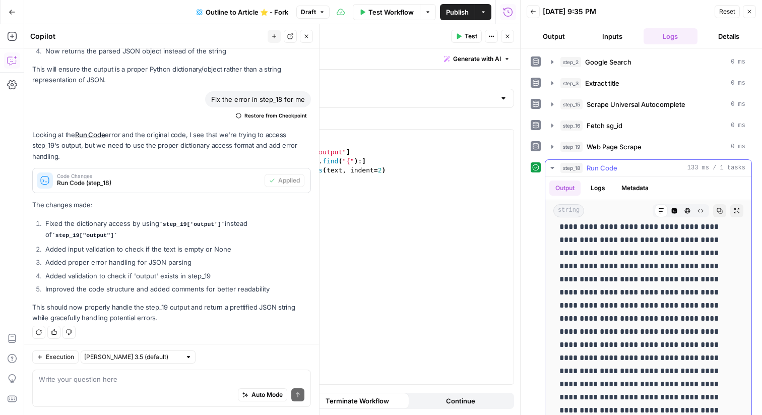
scroll to position [38, 0]
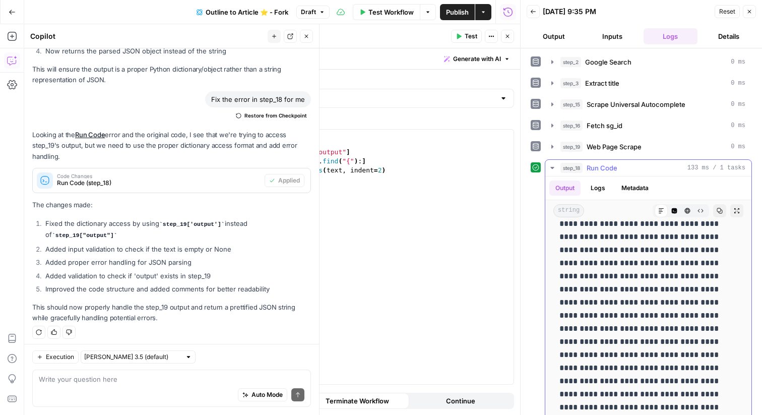
click at [601, 186] on button "Logs" at bounding box center [597, 187] width 27 height 15
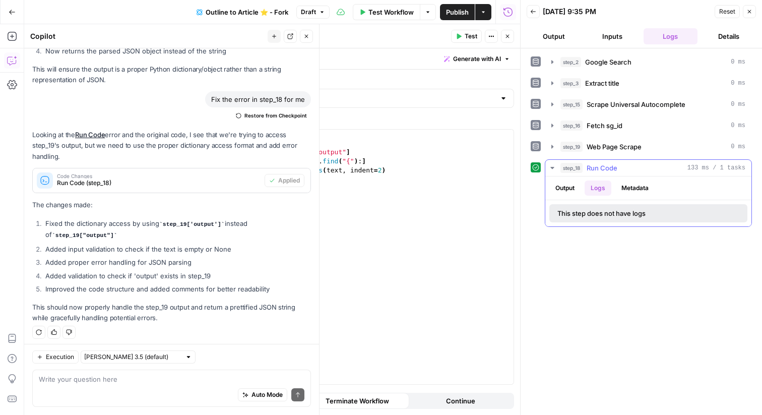
click at [564, 185] on button "Output" at bounding box center [564, 187] width 31 height 15
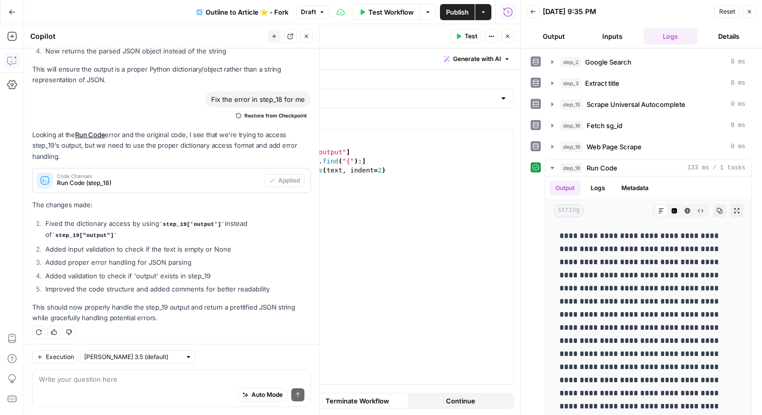
type textarea "**********"
click at [410, 174] on div "import json text = step_19 [ "output" ] text = text [ text . find ( "{" ) : ] r…" at bounding box center [383, 265] width 260 height 272
click at [686, 211] on icon "button" at bounding box center [687, 211] width 6 height 6
click at [705, 211] on button "Raw Output" at bounding box center [700, 210] width 13 height 13
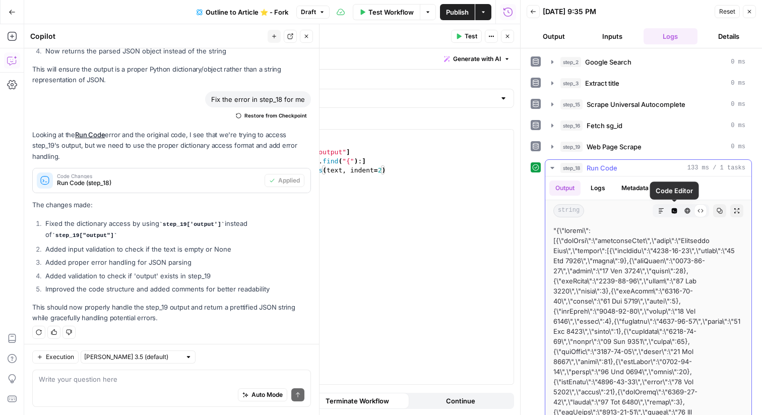
click at [676, 211] on icon "button" at bounding box center [674, 211] width 6 height 6
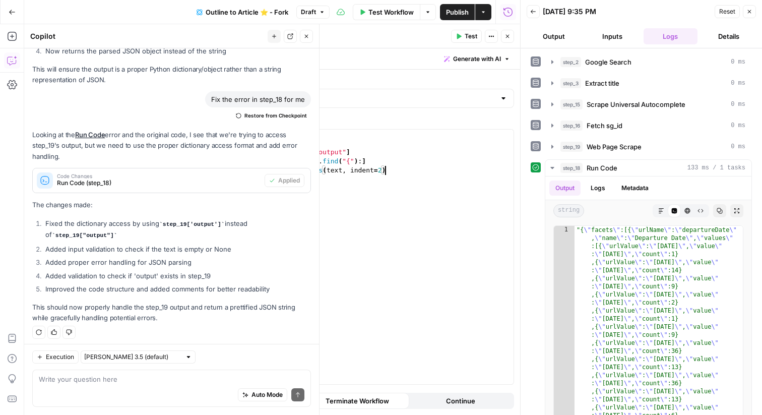
click at [438, 180] on div "import json text = step_19 [ "output" ] text = text [ text . find ( "{" ) : ] r…" at bounding box center [383, 265] width 260 height 272
type textarea "**********"
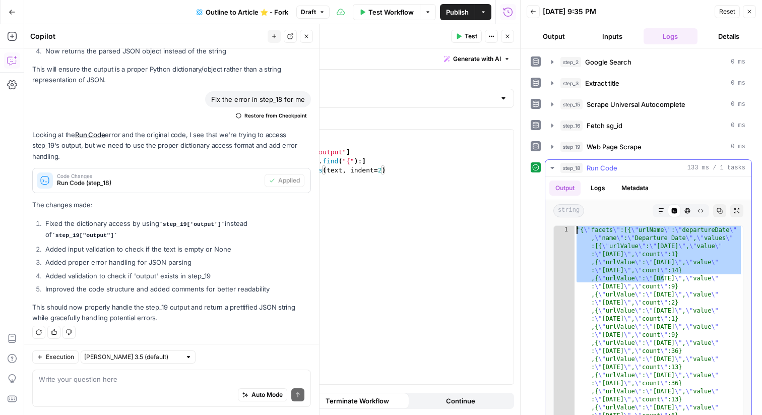
drag, startPoint x: 664, startPoint y: 275, endPoint x: 566, endPoint y: 216, distance: 115.0
click at [566, 216] on div "**********" at bounding box center [648, 302] width 206 height 252
click at [699, 211] on icon "button" at bounding box center [700, 211] width 6 height 6
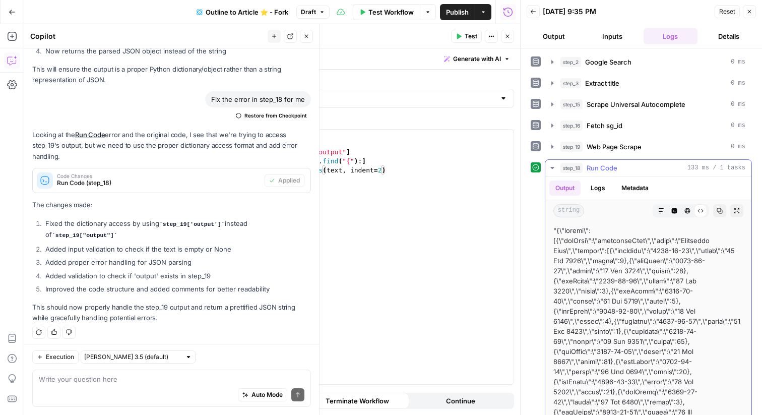
drag, startPoint x: 627, startPoint y: 256, endPoint x: 549, endPoint y: 230, distance: 82.2
copy div ""{\"facets\":[{\"urlName\":\"departureDate\",\"name\":\"Departure Date\",\"valu…"
click at [483, 182] on div "import json text = step_19 [ "output" ] text = text [ text . find ( "{" ) : ] r…" at bounding box center [383, 265] width 260 height 272
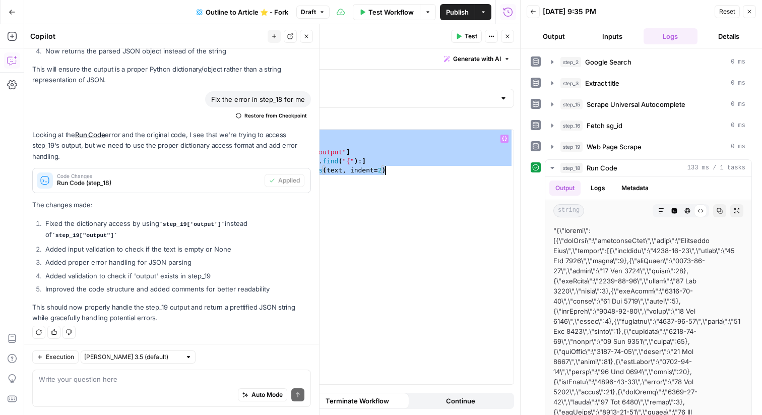
paste textarea "**********"
type textarea "**********"
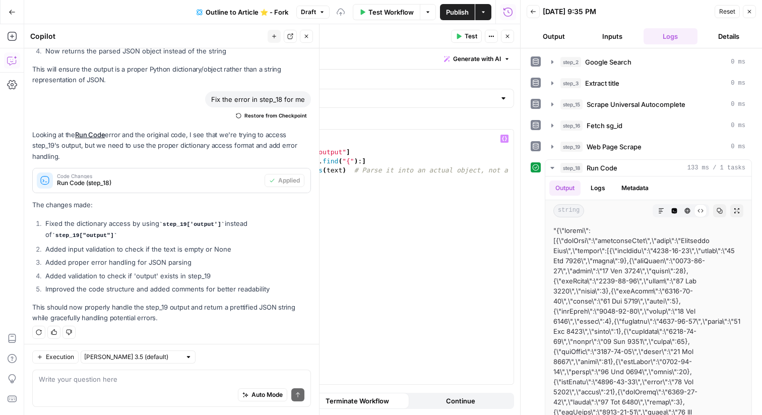
click at [469, 37] on span "Test" at bounding box center [470, 36] width 13 height 9
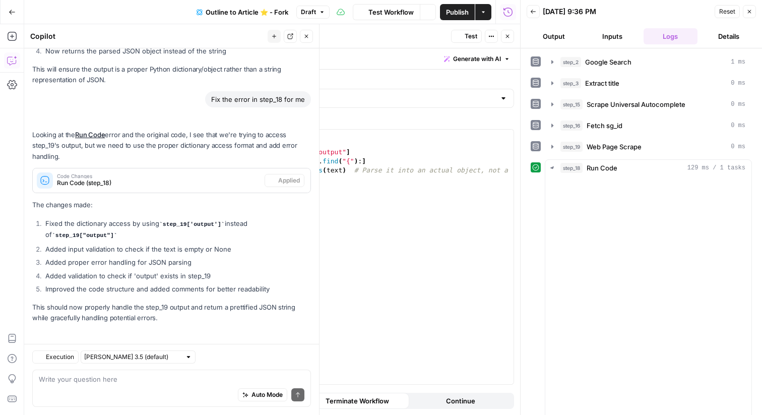
scroll to position [739, 0]
